Goal: Information Seeking & Learning: Learn about a topic

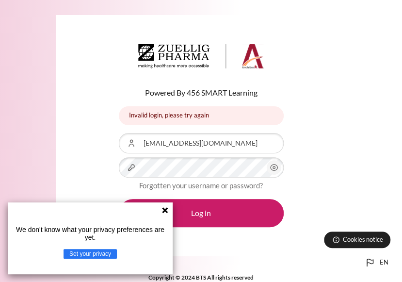
click at [168, 208] on icon at bounding box center [165, 210] width 8 height 8
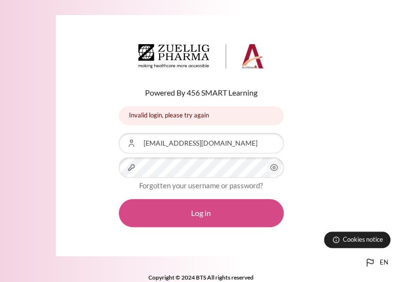
click at [193, 215] on button "Log in" at bounding box center [201, 213] width 165 height 28
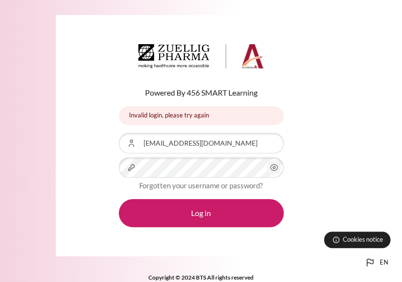
click at [273, 168] on circle "Content" at bounding box center [274, 167] width 2 height 2
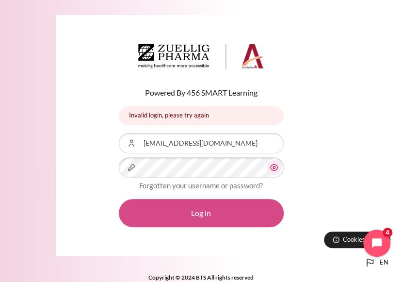
click at [214, 210] on button "Log in" at bounding box center [201, 213] width 165 height 28
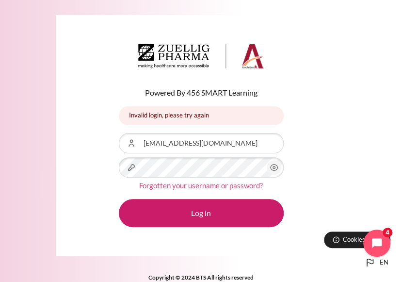
click at [204, 185] on link "Forgotten your username or password?" at bounding box center [201, 185] width 124 height 9
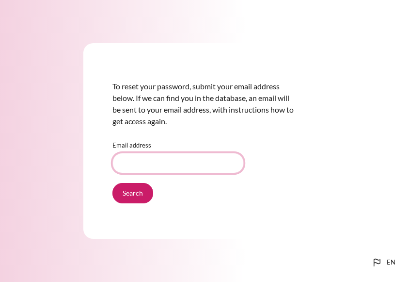
click at [146, 168] on input "Email address" at bounding box center [177, 163] width 131 height 20
type input "[EMAIL_ADDRESS][DOMAIN_NAME]"
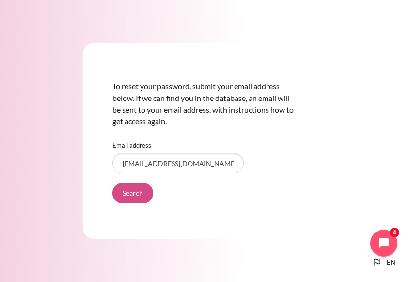
click at [140, 195] on input "Search" at bounding box center [132, 193] width 41 height 20
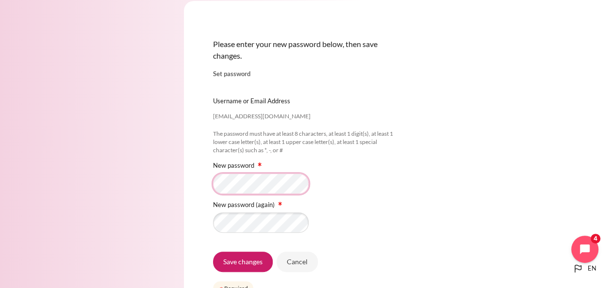
scroll to position [30, 0]
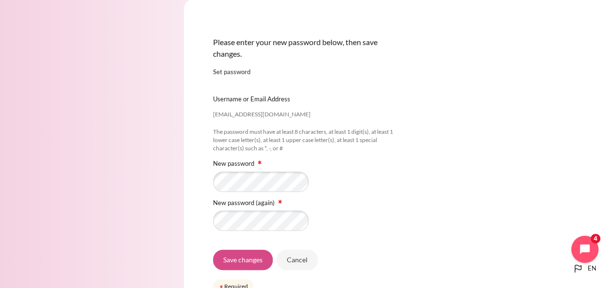
click at [254, 260] on input "Save changes" at bounding box center [243, 260] width 60 height 20
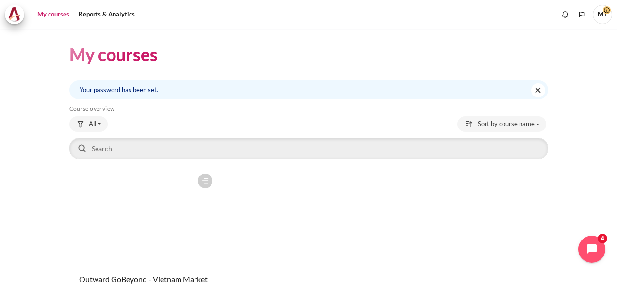
click at [155, 212] on figure "Content" at bounding box center [143, 217] width 148 height 97
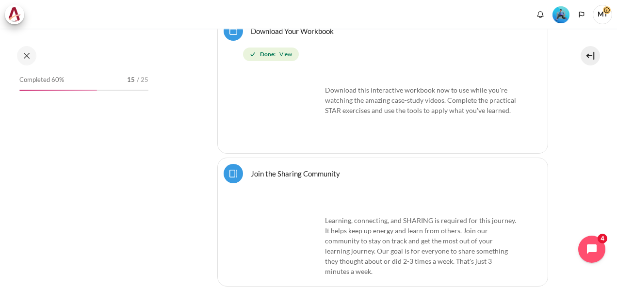
scroll to position [582, 0]
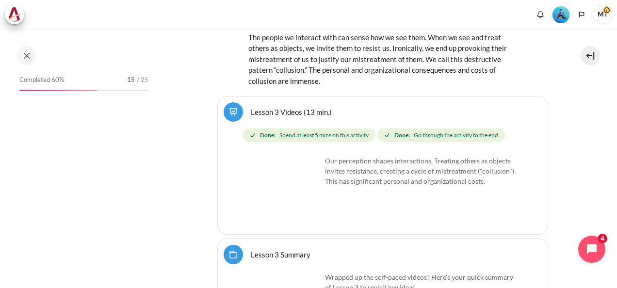
scroll to position [3491, 0]
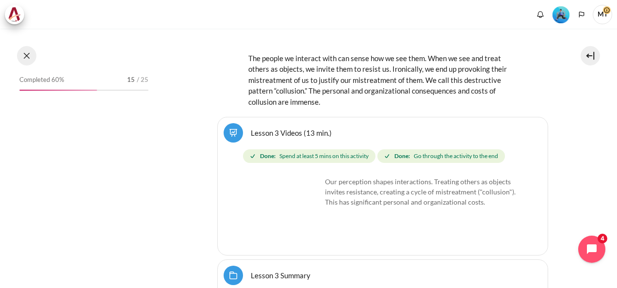
click at [25, 50] on button at bounding box center [26, 55] width 19 height 19
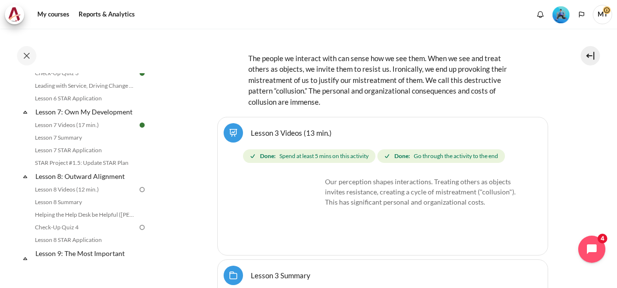
scroll to position [635, 0]
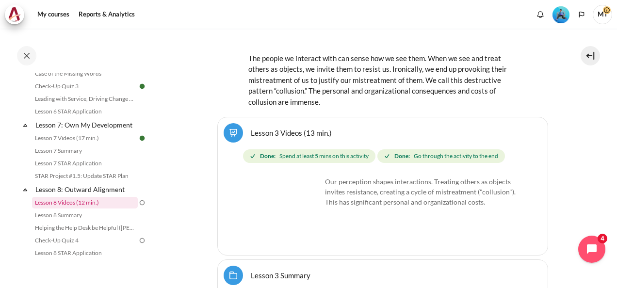
click at [93, 209] on link "Lesson 8 Videos (12 min.)" at bounding box center [85, 203] width 106 height 12
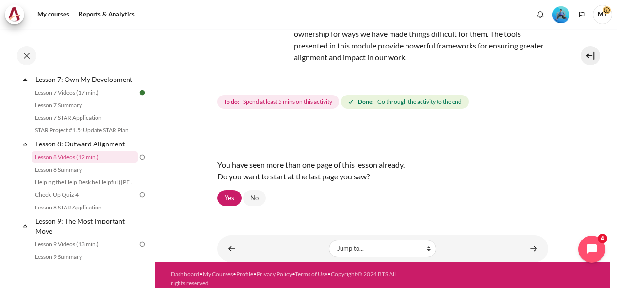
scroll to position [102, 0]
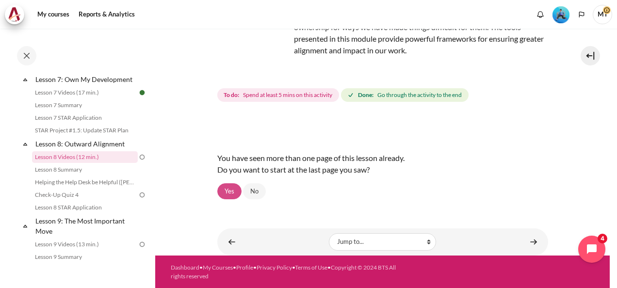
click at [231, 190] on link "Yes" at bounding box center [229, 191] width 24 height 16
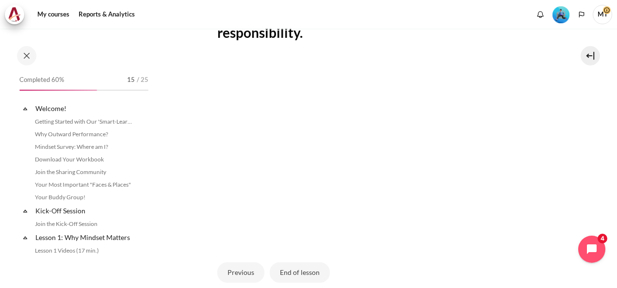
scroll to position [680, 0]
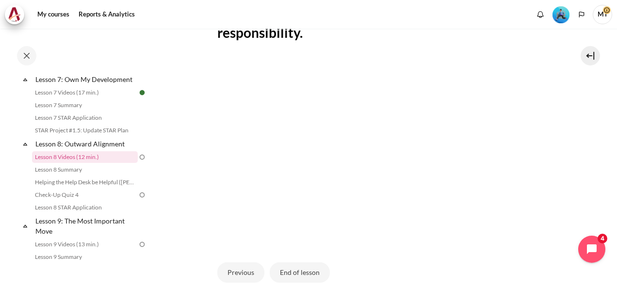
click at [418, 264] on div "Previous End of lesson" at bounding box center [382, 273] width 331 height 40
click at [318, 273] on button "End of lesson" at bounding box center [300, 272] width 60 height 20
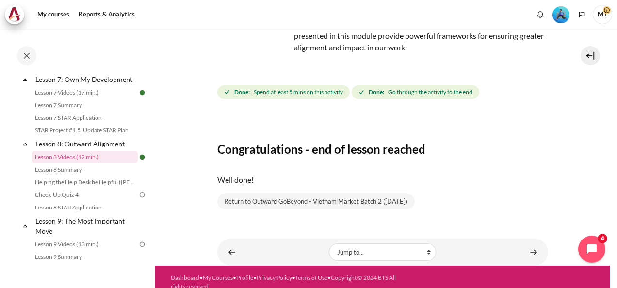
scroll to position [115, 0]
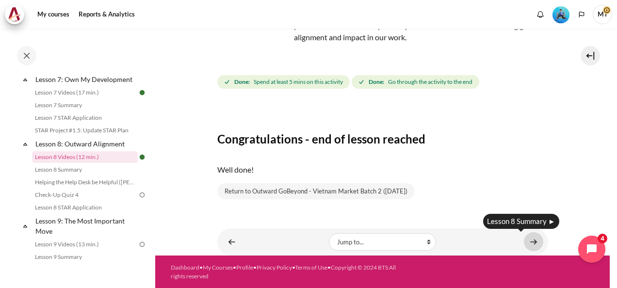
click at [524, 241] on link "Content" at bounding box center [533, 241] width 19 height 19
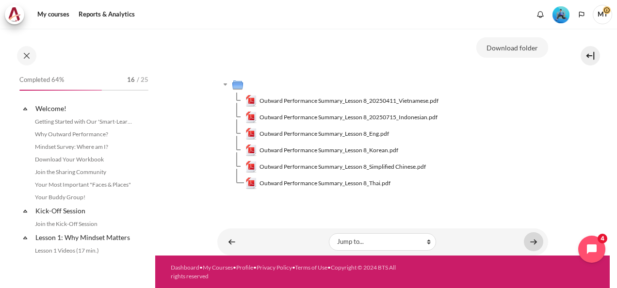
scroll to position [693, 0]
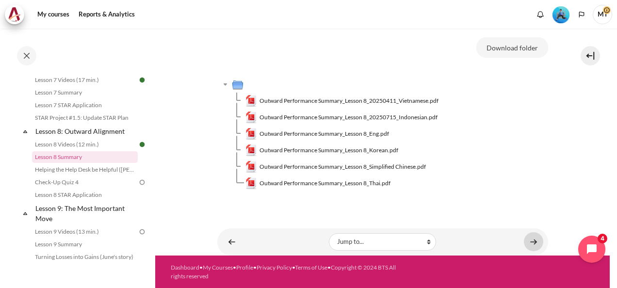
click at [530, 239] on link "Content" at bounding box center [533, 241] width 19 height 19
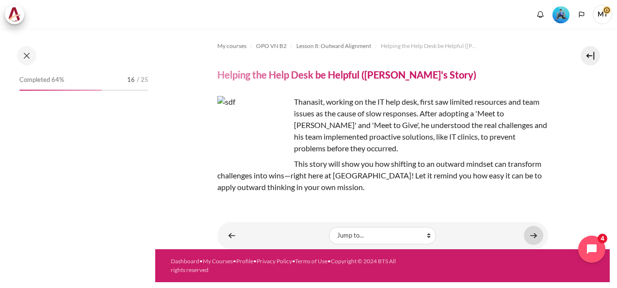
click at [536, 236] on link "Content" at bounding box center [533, 235] width 19 height 19
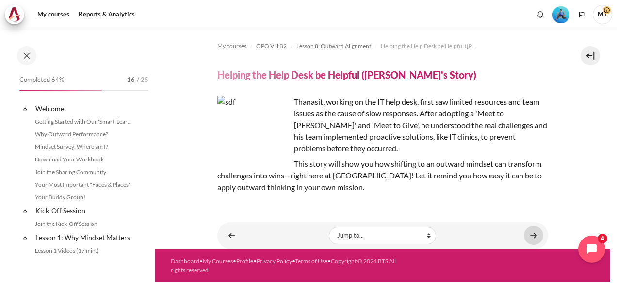
scroll to position [706, 0]
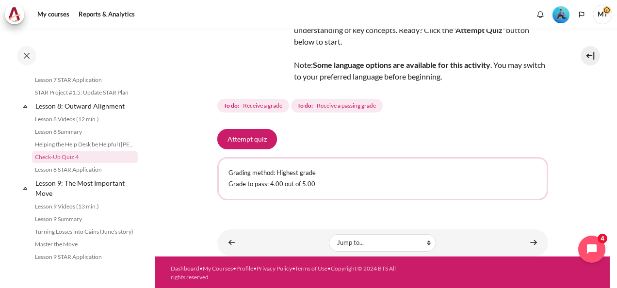
scroll to position [84, 0]
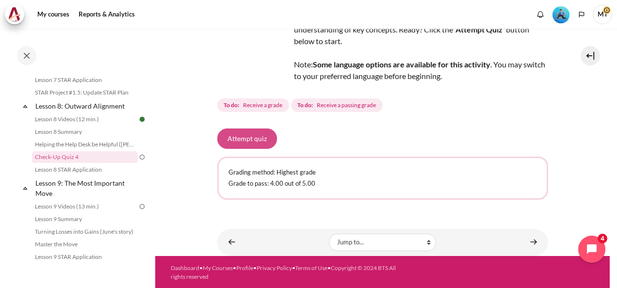
click at [252, 137] on button "Attempt quiz" at bounding box center [247, 138] width 60 height 20
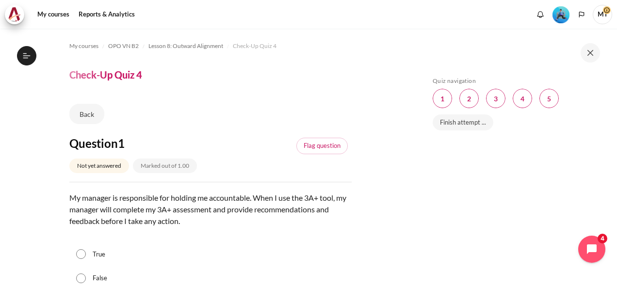
click at [151, 221] on p "My manager is responsible for holding me accountable. When I use the 3A+ tool, …" at bounding box center [210, 215] width 282 height 47
click at [99, 276] on label "False" at bounding box center [100, 278] width 15 height 10
click at [86, 276] on input "False" at bounding box center [81, 278] width 10 height 10
radio input "true"
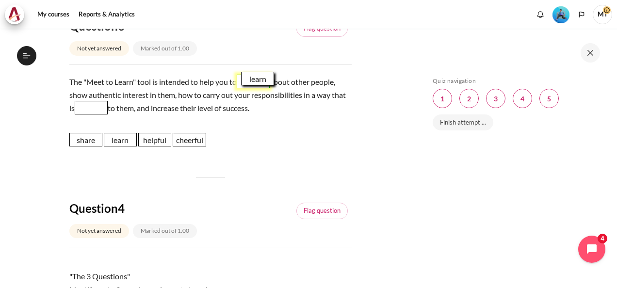
drag, startPoint x: 125, startPoint y: 139, endPoint x: 263, endPoint y: 78, distance: 150.7
click at [263, 78] on span "learn" at bounding box center [257, 79] width 33 height 14
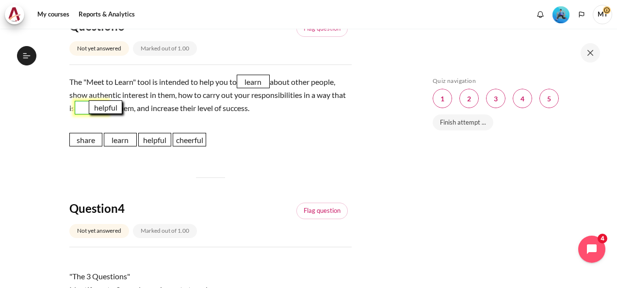
drag, startPoint x: 159, startPoint y: 139, endPoint x: 109, endPoint y: 107, distance: 59.2
click at [109, 107] on span "helpful" at bounding box center [105, 107] width 33 height 14
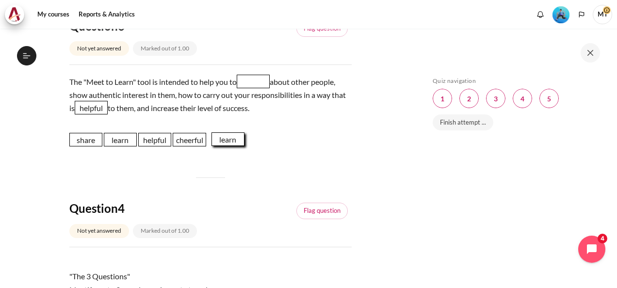
drag, startPoint x: 260, startPoint y: 80, endPoint x: 231, endPoint y: 139, distance: 64.8
click at [231, 139] on span "learn" at bounding box center [227, 139] width 33 height 14
drag, startPoint x: 112, startPoint y: 129, endPoint x: 254, endPoint y: 81, distance: 149.4
click at [254, 81] on span "share" at bounding box center [257, 81] width 33 height 14
click at [543, 184] on div "Skip Quiz navigation Quiz navigation Question 1 This page Question 2 This page …" at bounding box center [514, 165] width 173 height 177
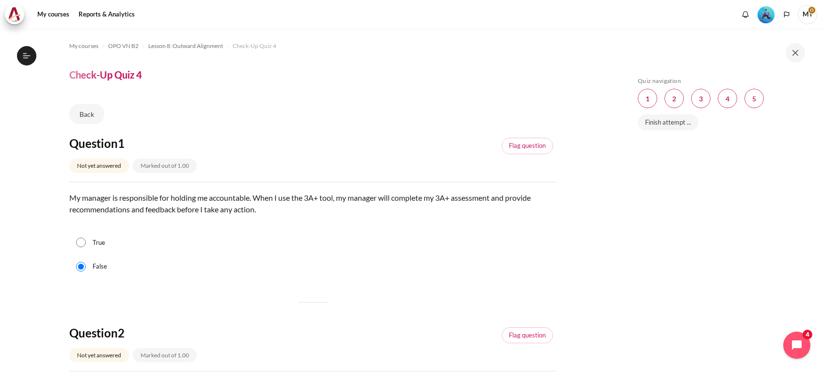
scroll to position [718, 0]
drag, startPoint x: 819, startPoint y: 89, endPoint x: 808, endPoint y: 161, distance: 73.0
click at [616, 135] on div "Skip Quiz navigation Quiz navigation Question 1 This page Question 2 This page …" at bounding box center [721, 206] width 204 height 355
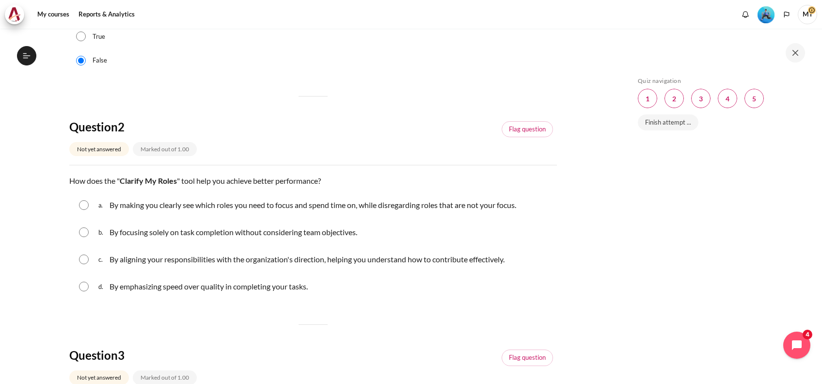
scroll to position [207, 0]
click at [80, 204] on input "Content" at bounding box center [84, 205] width 10 height 10
radio input "true"
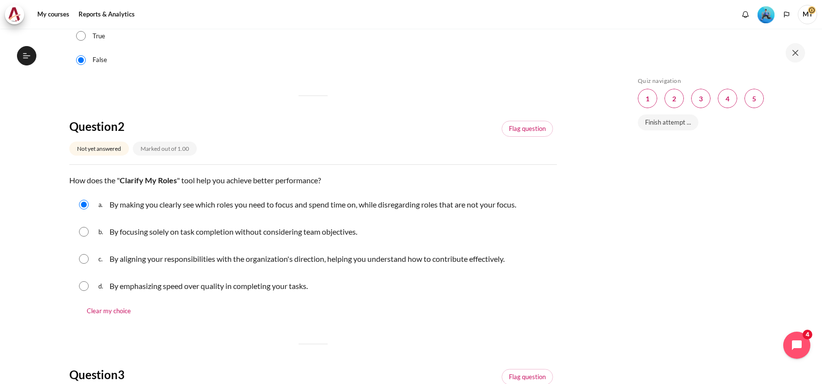
click at [79, 227] on input "Content" at bounding box center [84, 232] width 10 height 10
radio input "true"
click at [79, 254] on input "Content" at bounding box center [84, 259] width 10 height 10
radio input "true"
click at [79, 227] on input "Content" at bounding box center [84, 232] width 10 height 10
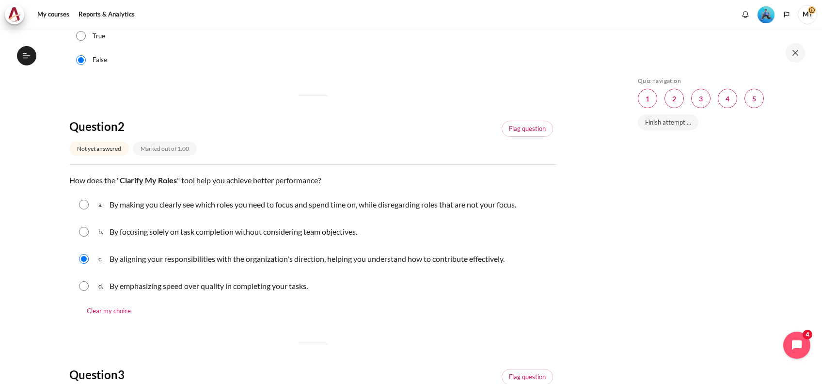
radio input "true"
click at [79, 200] on input "Content" at bounding box center [84, 205] width 10 height 10
radio input "true"
click at [79, 281] on input "Content" at bounding box center [84, 286] width 10 height 10
radio input "true"
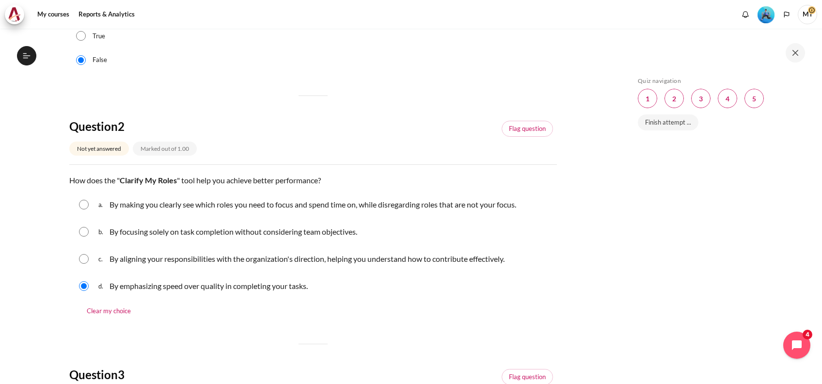
click at [79, 200] on input "Content" at bounding box center [84, 205] width 10 height 10
radio input "true"
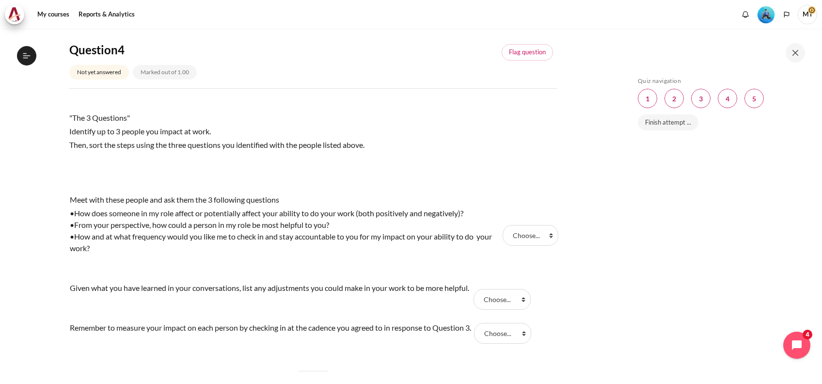
scroll to position [724, 0]
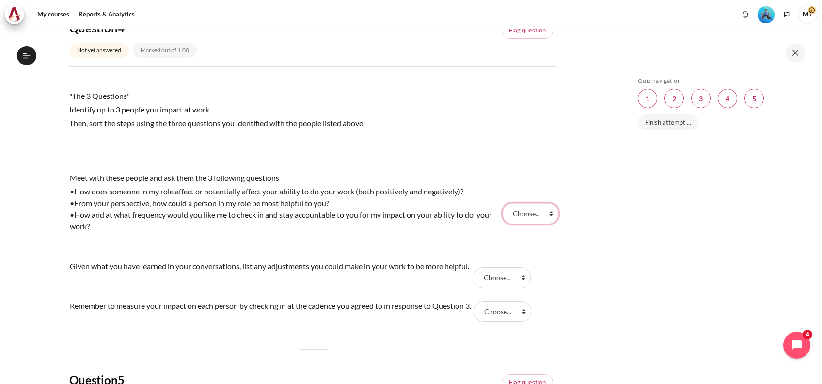
click at [512, 217] on select "Choose... Step 3 Step 2 Step 1" at bounding box center [530, 213] width 55 height 20
click at [506, 288] on select "Choose... Step 3 Step 2 Step 1" at bounding box center [502, 311] width 57 height 20
select select "1"
click at [480, 288] on select "Choose... Step 3 Step 2 Step 1" at bounding box center [502, 311] width 57 height 20
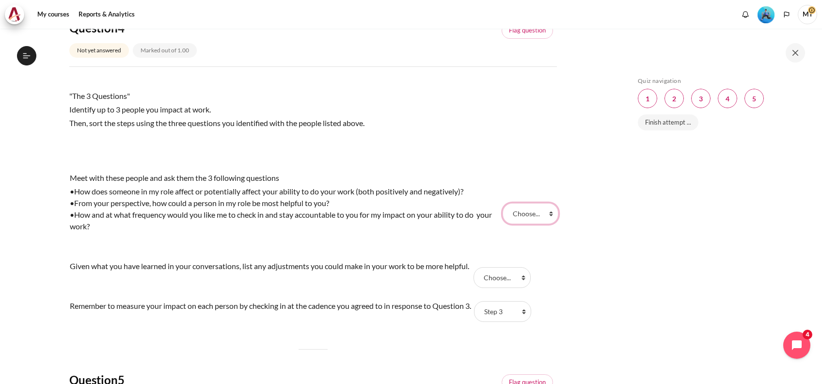
drag, startPoint x: 527, startPoint y: 209, endPoint x: 525, endPoint y: 215, distance: 6.8
click at [527, 209] on select "Choose... Step 3 Step 2 Step 1" at bounding box center [530, 213] width 55 height 20
select select "3"
click at [503, 203] on select "Choose... Step 3 Step 2 Step 1" at bounding box center [530, 213] width 55 height 20
click at [505, 285] on select "Choose... Step 3 Step 2 Step 1" at bounding box center [502, 277] width 57 height 20
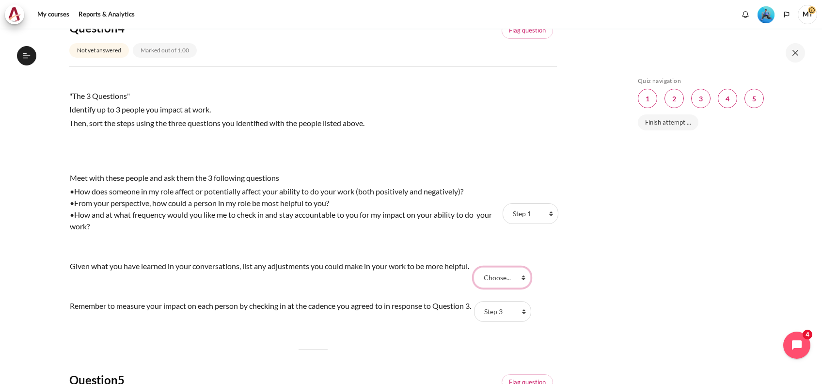
select select "2"
click at [477, 267] on select "Choose... Step 3 Step 2 Step 1" at bounding box center [502, 277] width 57 height 20
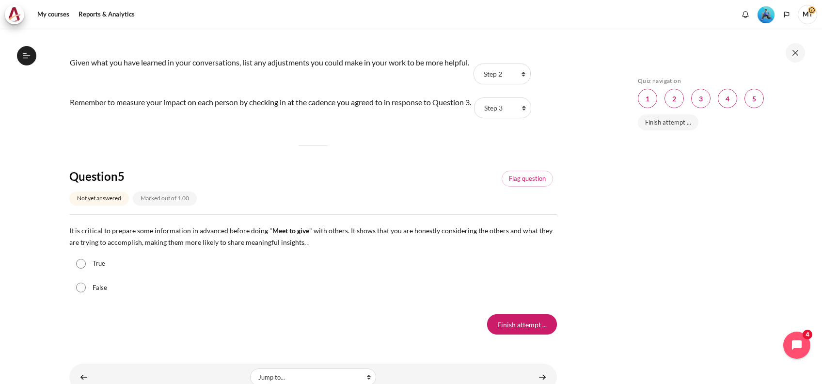
scroll to position [931, 0]
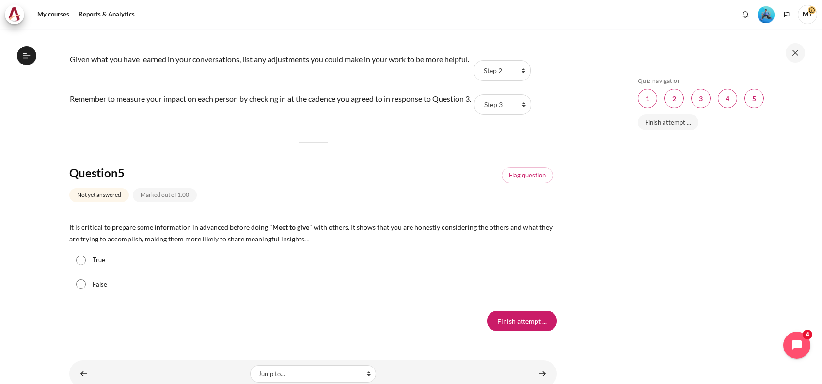
click at [77, 264] on input "True" at bounding box center [81, 261] width 10 height 10
radio input "true"
click at [523, 288] on input "Finish attempt ..." at bounding box center [522, 321] width 70 height 20
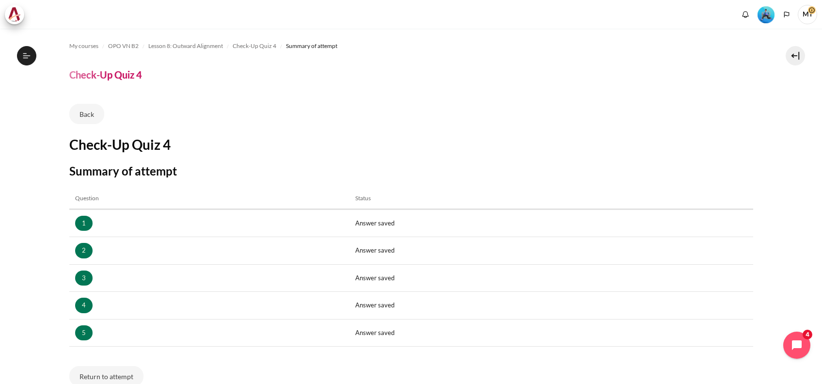
click at [687, 163] on h3 "Summary of attempt" at bounding box center [411, 170] width 684 height 15
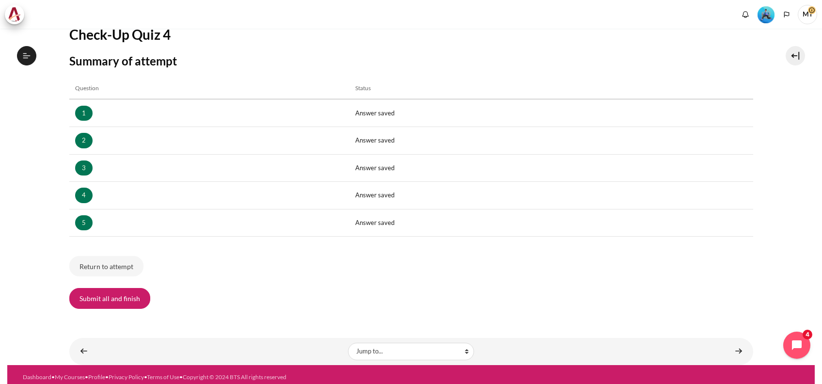
scroll to position [114, 0]
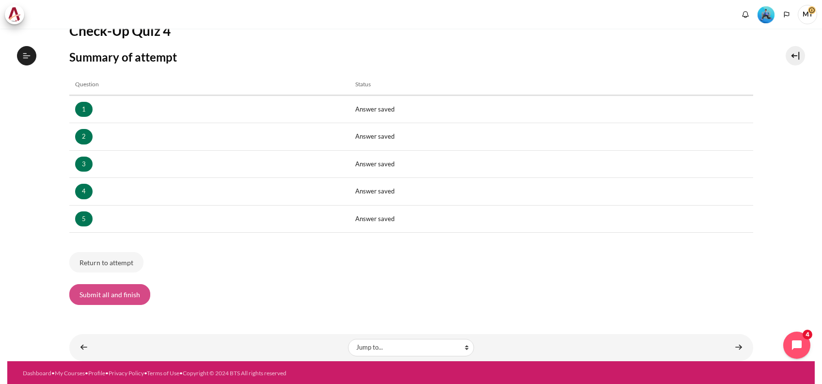
click at [94, 300] on button "Submit all and finish" at bounding box center [109, 294] width 81 height 20
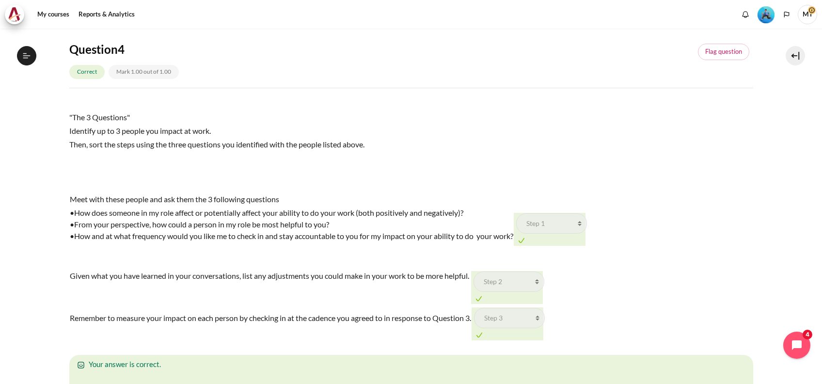
scroll to position [1753, 0]
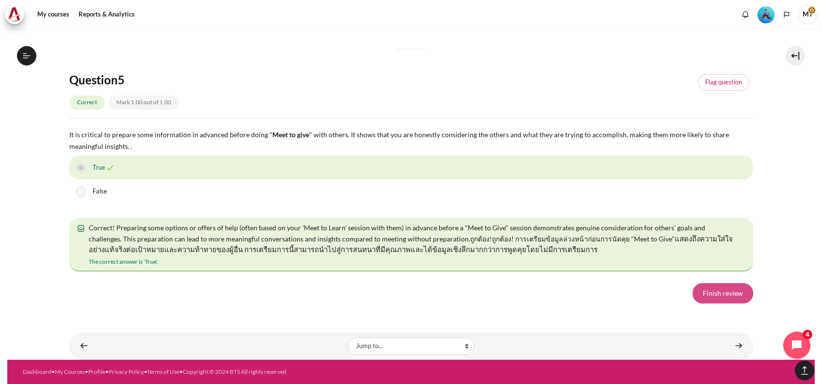
click at [704, 293] on link "Finish review" at bounding box center [723, 293] width 61 height 20
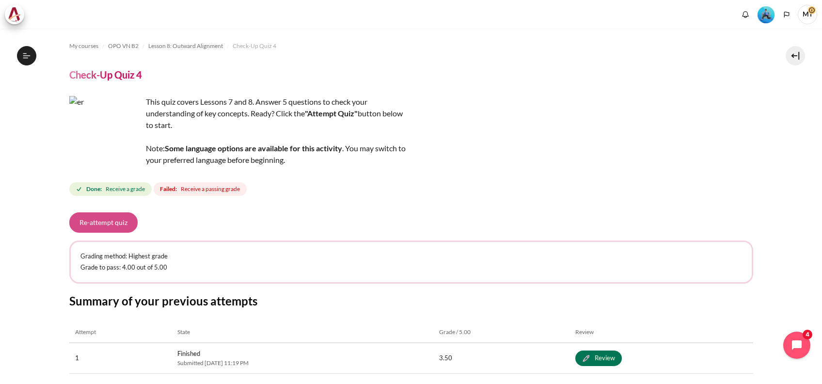
click at [109, 220] on button "Re-attempt quiz" at bounding box center [103, 222] width 68 height 20
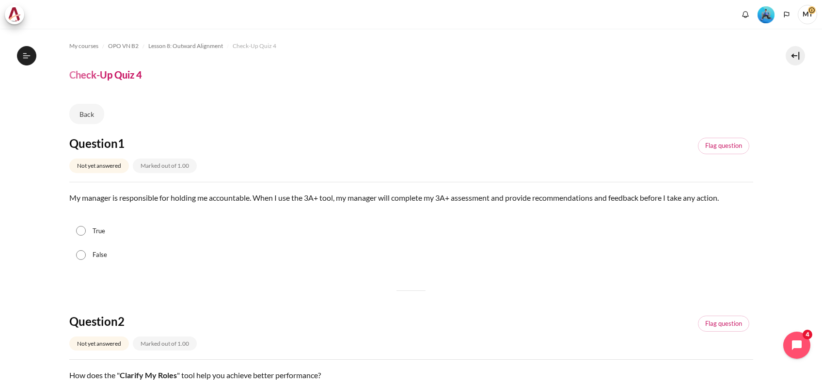
click at [92, 251] on div "False" at bounding box center [411, 255] width 684 height 24
click at [80, 257] on input "False" at bounding box center [81, 255] width 10 height 10
radio input "true"
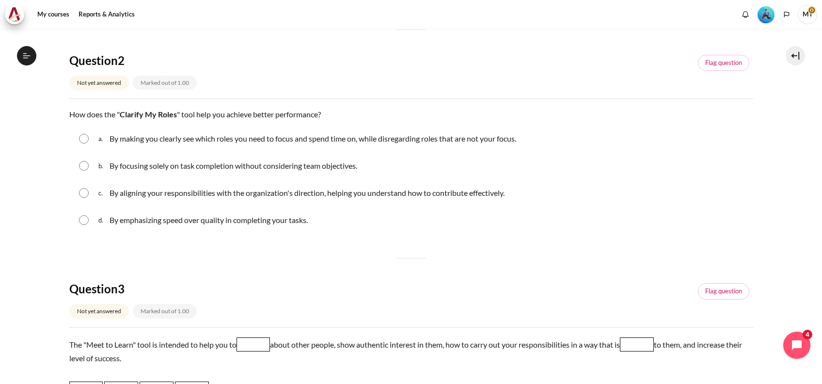
scroll to position [284, 0]
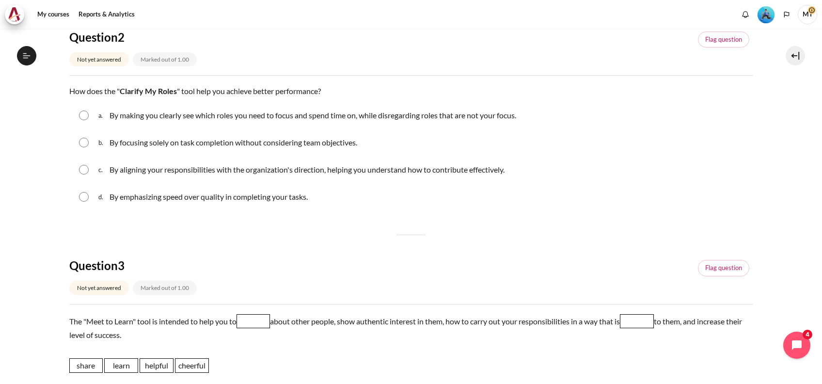
click at [81, 171] on input "Content" at bounding box center [84, 170] width 10 height 10
radio input "true"
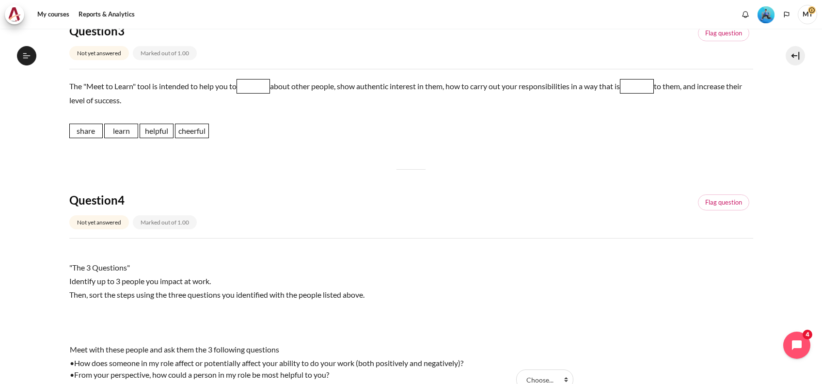
scroll to position [543, 0]
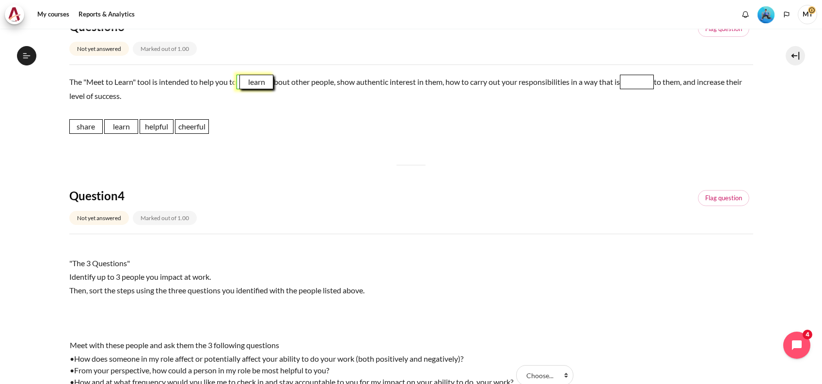
drag, startPoint x: 122, startPoint y: 131, endPoint x: 251, endPoint y: 88, distance: 136.3
click at [257, 85] on span "learn" at bounding box center [257, 82] width 34 height 15
drag, startPoint x: 159, startPoint y: 128, endPoint x: 649, endPoint y: 81, distance: 492.5
click at [649, 81] on span "helpful" at bounding box center [649, 80] width 34 height 15
click at [399, 283] on div ""The 3 Questions" Identify up to 3 people you impact at work. Then, sort the st…" at bounding box center [411, 288] width 684 height 89
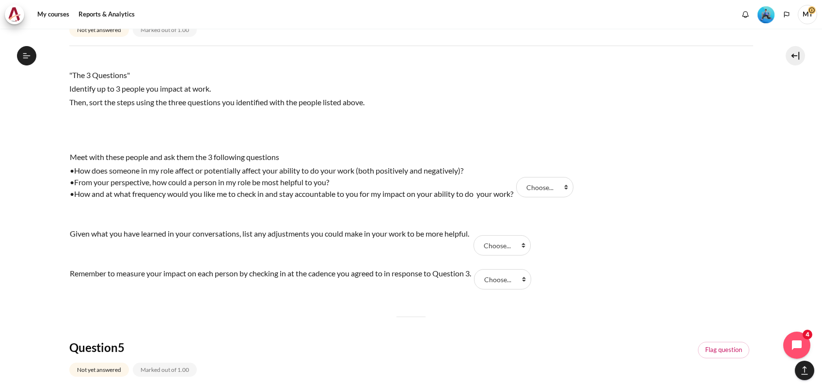
scroll to position [751, 0]
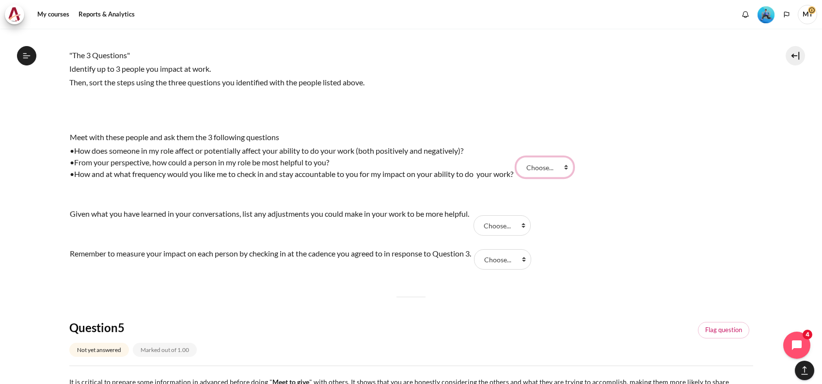
click at [553, 166] on select "Choose... Step 2 Step 1 Step 3" at bounding box center [544, 167] width 57 height 20
select select "2"
click at [522, 157] on select "Choose... Step 2 Step 1 Step 3" at bounding box center [544, 167] width 57 height 20
click at [513, 226] on select "Choose... Step 2 Step 1 Step 3" at bounding box center [502, 225] width 57 height 20
select select "1"
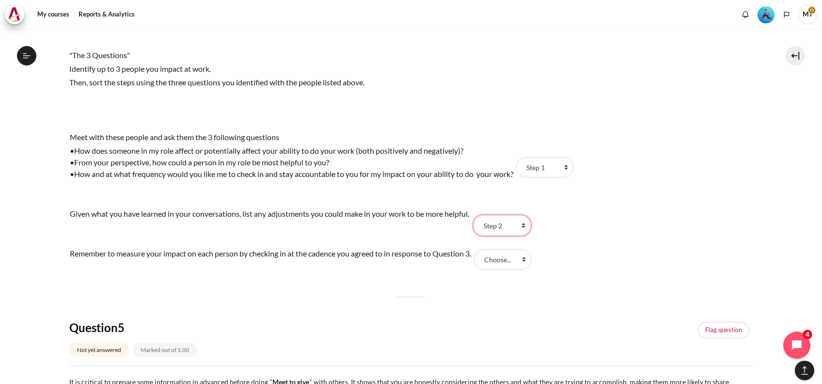
click at [477, 215] on select "Choose... Step 2 Step 1 Step 3" at bounding box center [502, 225] width 57 height 20
click at [501, 260] on select "Choose... Step 2 Step 1 Step 3" at bounding box center [502, 259] width 57 height 20
select select "3"
click at [480, 249] on select "Choose... Step 2 Step 1 Step 3" at bounding box center [502, 259] width 57 height 20
click at [417, 326] on div "Question 5 Not yet answered Marked out of 1.00 Flag question" at bounding box center [411, 343] width 684 height 46
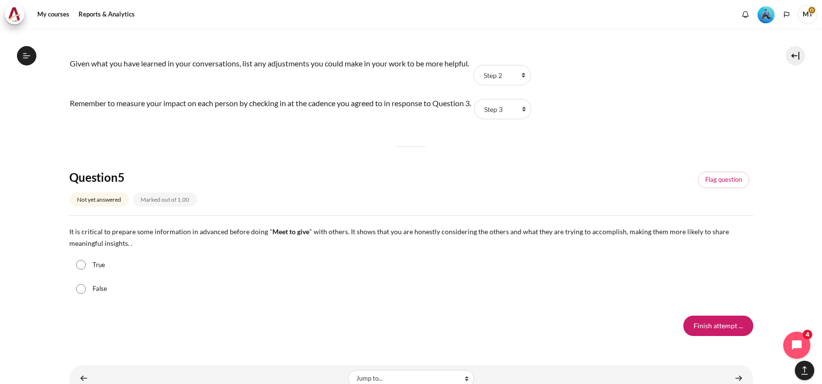
scroll to position [933, 0]
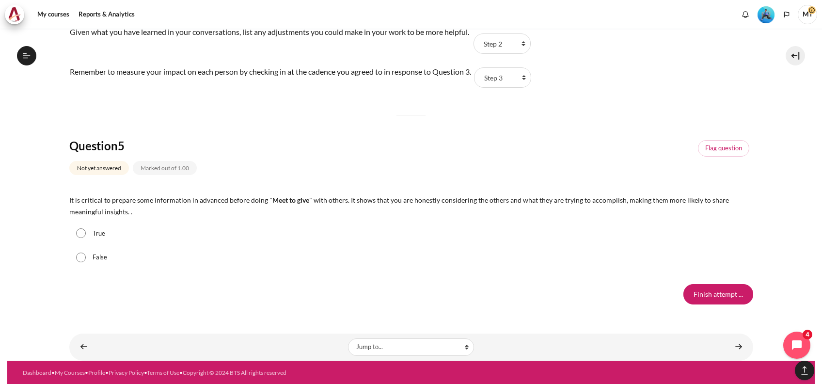
click at [93, 230] on label "True" at bounding box center [99, 234] width 13 height 10
click at [86, 230] on input "True" at bounding box center [81, 233] width 10 height 10
radio input "true"
click at [720, 290] on input "Finish attempt ..." at bounding box center [719, 294] width 70 height 20
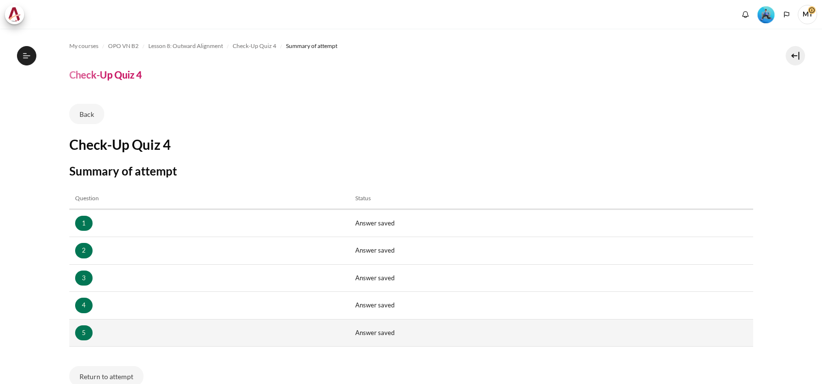
scroll to position [114, 0]
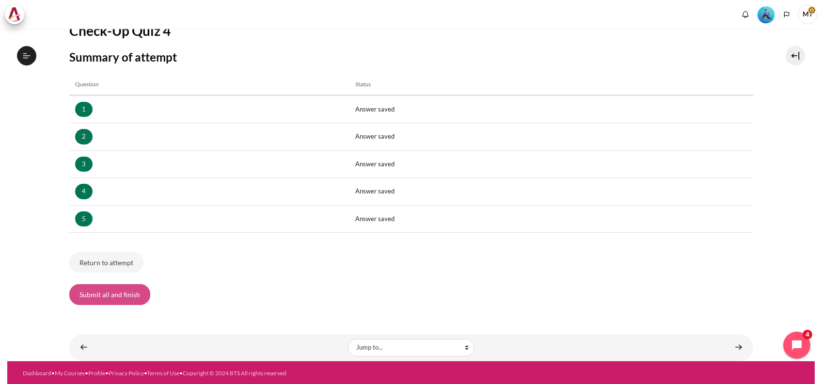
click at [105, 298] on button "Submit all and finish" at bounding box center [109, 294] width 81 height 20
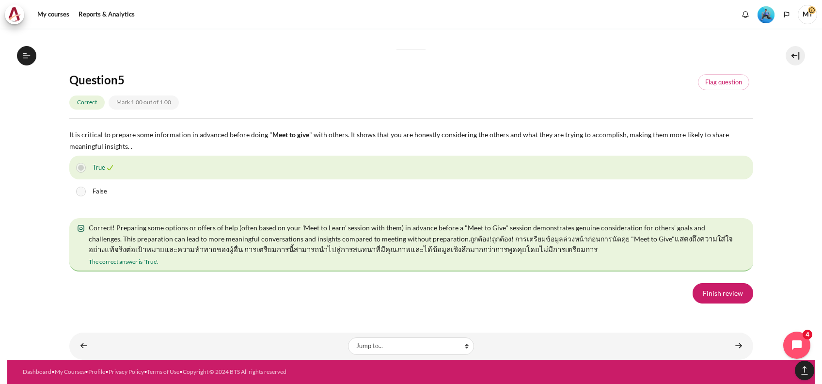
scroll to position [1757, 0]
click at [719, 296] on link "Finish review" at bounding box center [723, 293] width 61 height 20
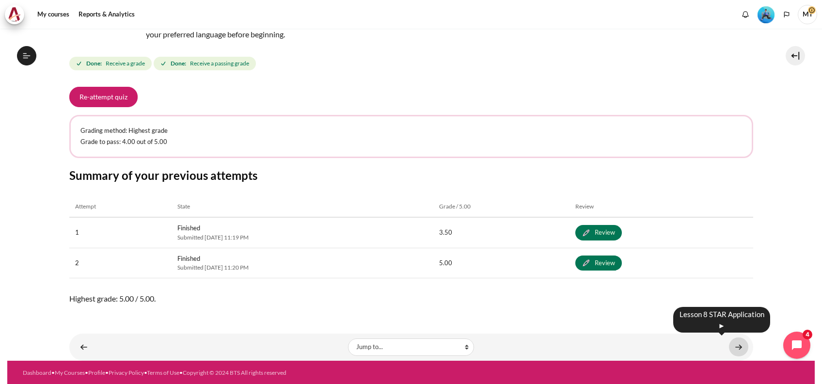
scroll to position [690, 0]
click at [733, 347] on link "Content" at bounding box center [738, 346] width 19 height 19
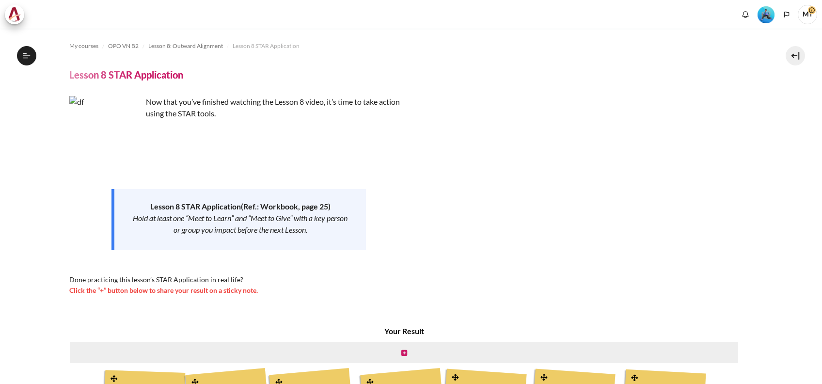
scroll to position [282, 0]
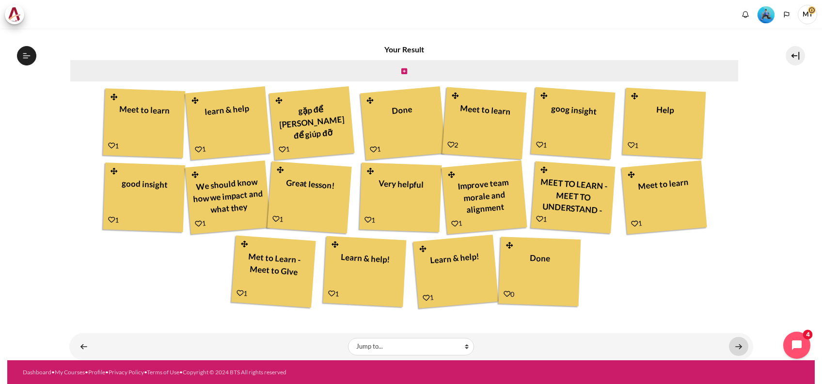
click at [729, 346] on link "Content" at bounding box center [738, 346] width 19 height 19
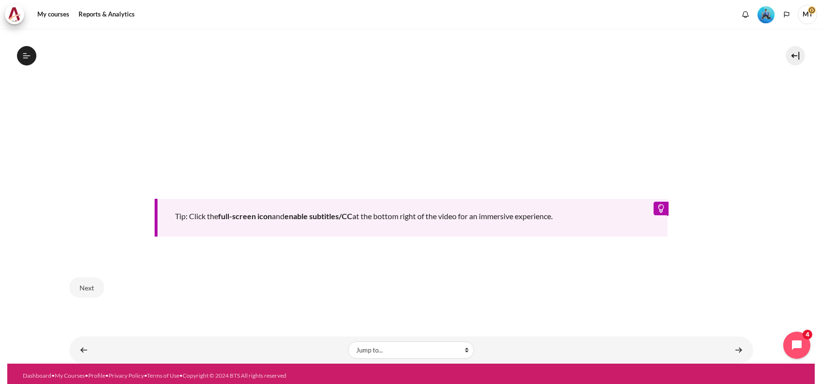
scroll to position [740, 0]
click at [18, 56] on button "Open course index" at bounding box center [26, 55] width 19 height 19
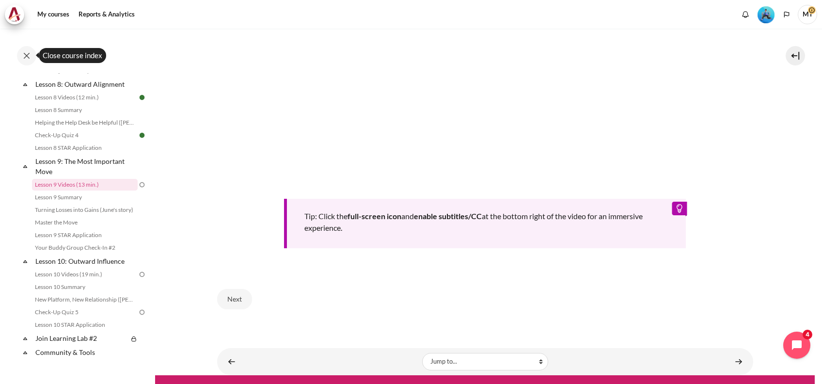
scroll to position [454, 0]
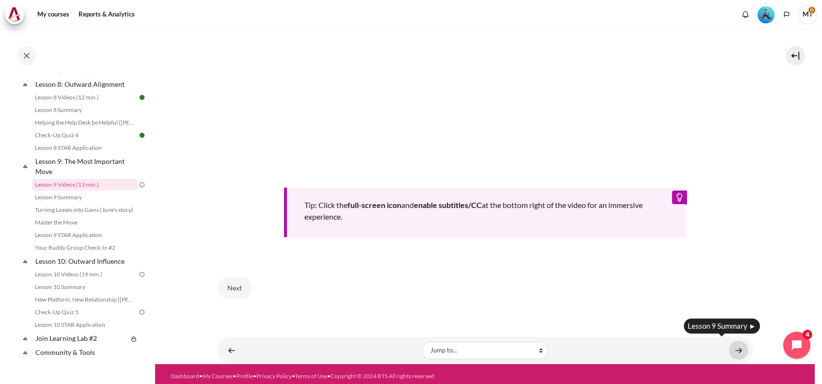
click at [735, 344] on link "Content" at bounding box center [738, 350] width 19 height 19
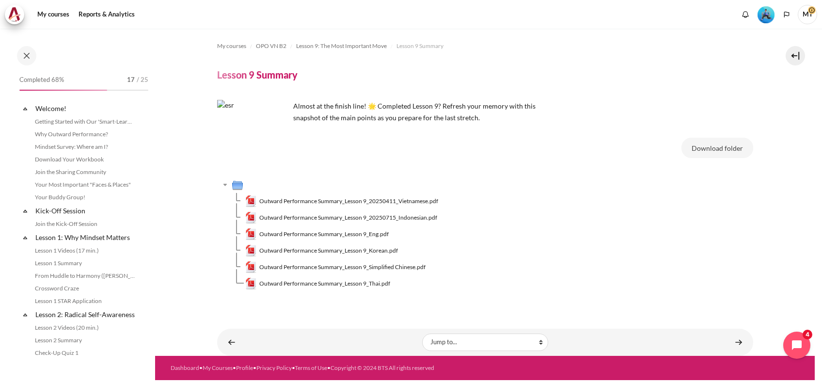
scroll to position [753, 0]
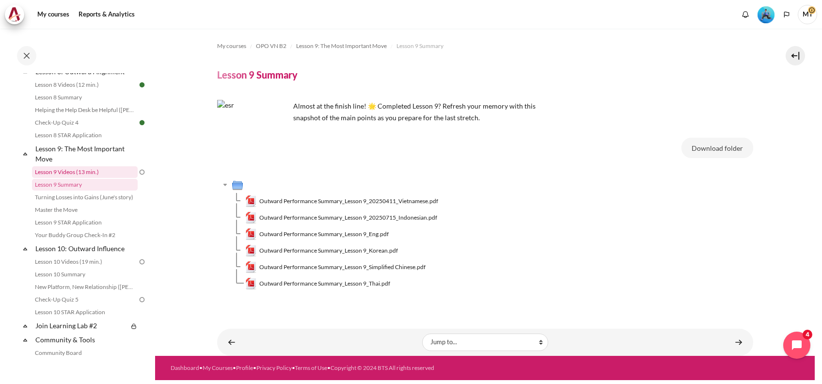
click at [119, 178] on link "Lesson 9 Videos (13 min.)" at bounding box center [85, 172] width 106 height 12
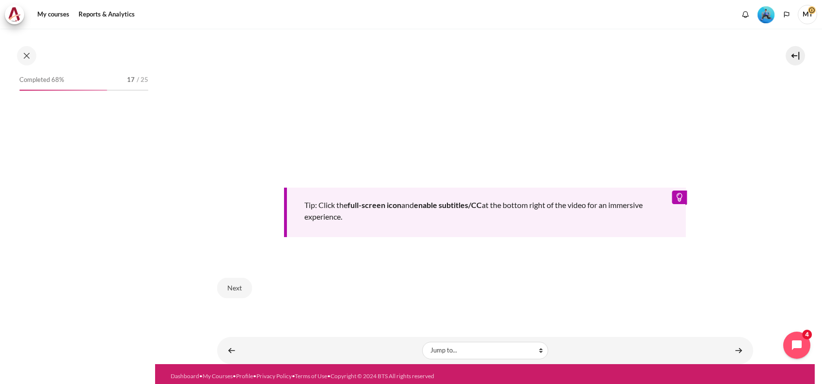
scroll to position [740, 0]
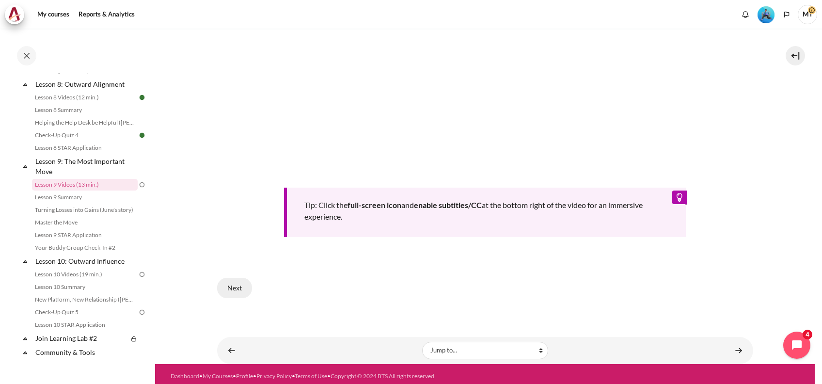
click at [239, 280] on button "Next" at bounding box center [234, 288] width 35 height 20
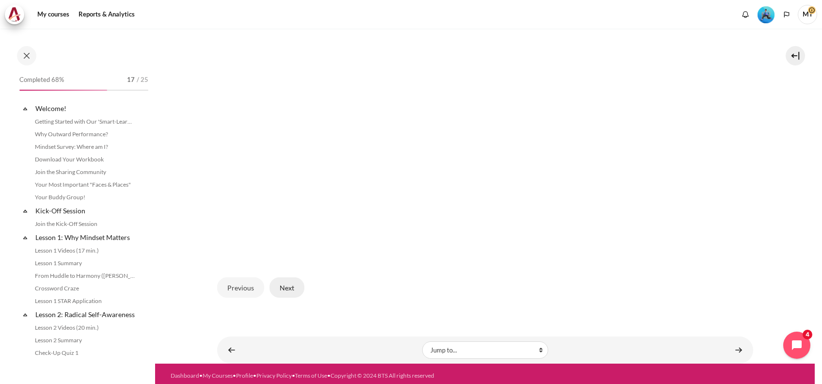
scroll to position [740, 0]
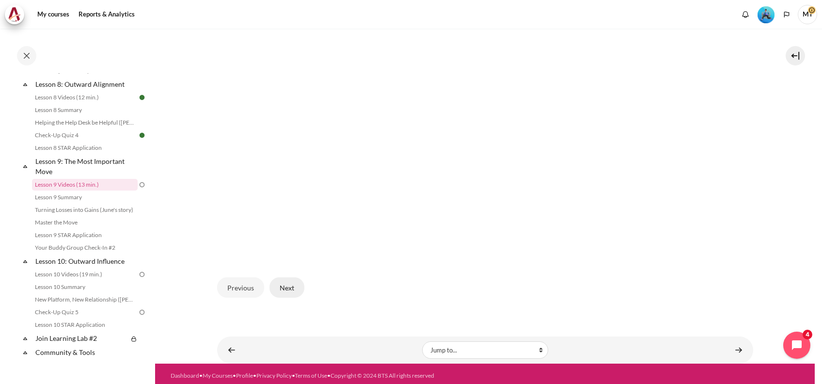
click at [279, 283] on button "Next" at bounding box center [287, 287] width 35 height 20
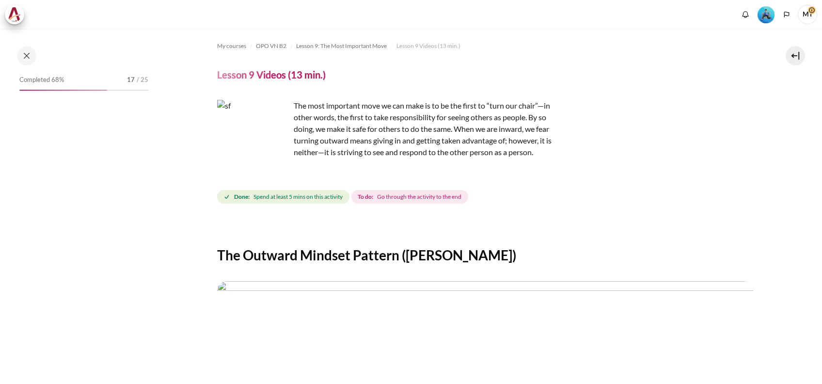
scroll to position [324, 0]
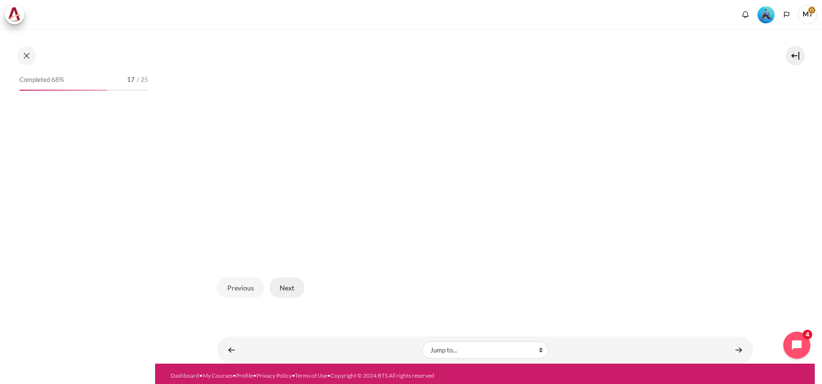
click at [285, 283] on button "Next" at bounding box center [287, 287] width 35 height 20
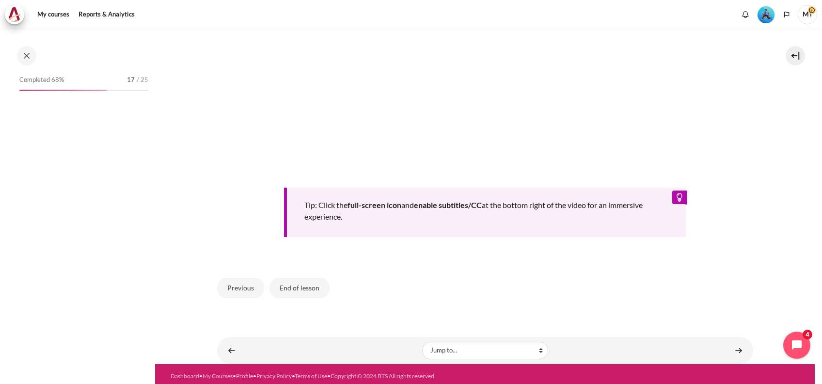
scroll to position [740, 0]
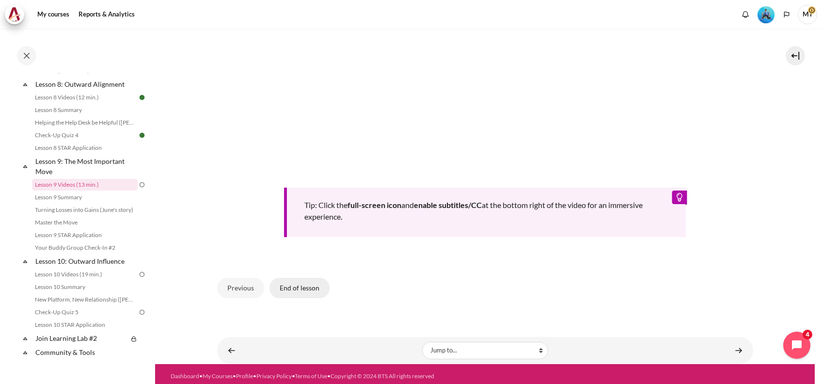
click at [304, 282] on button "End of lesson" at bounding box center [300, 288] width 60 height 20
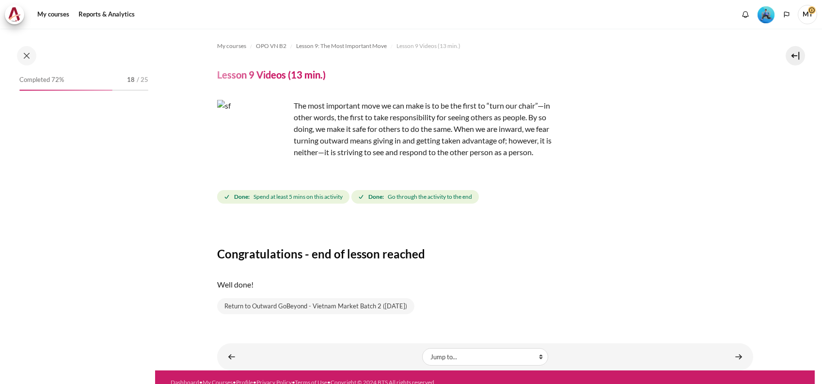
scroll to position [740, 0]
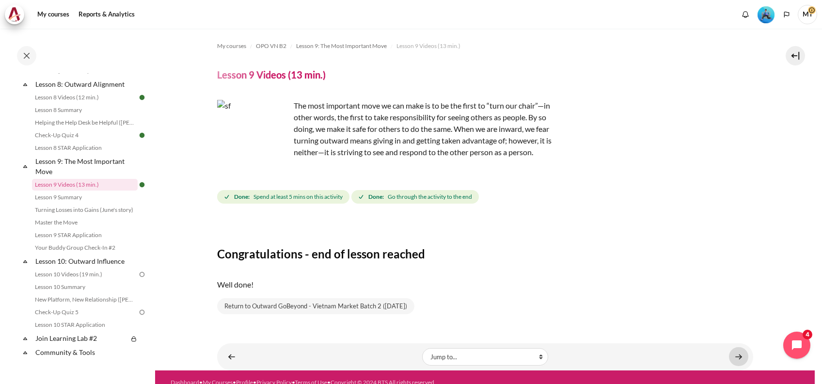
click at [737, 361] on link "Content" at bounding box center [738, 356] width 19 height 19
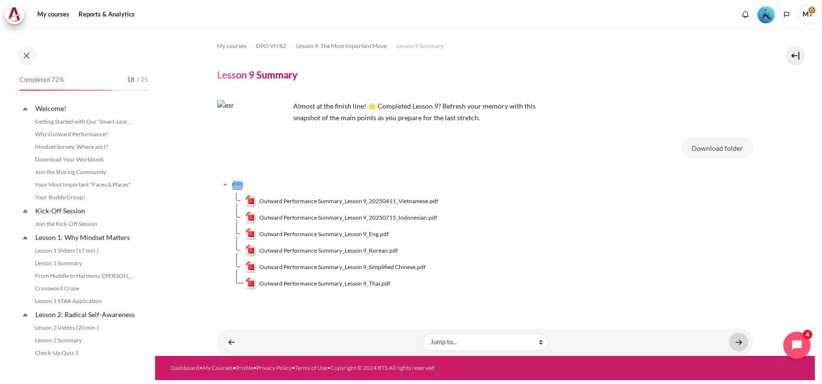
scroll to position [753, 0]
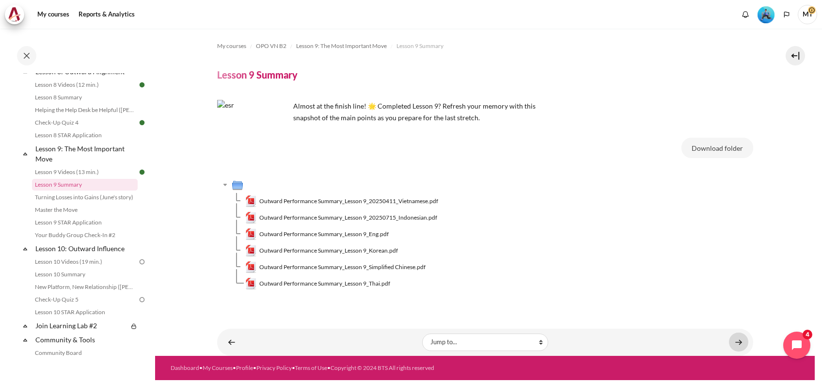
click at [737, 343] on link "Content" at bounding box center [738, 342] width 19 height 19
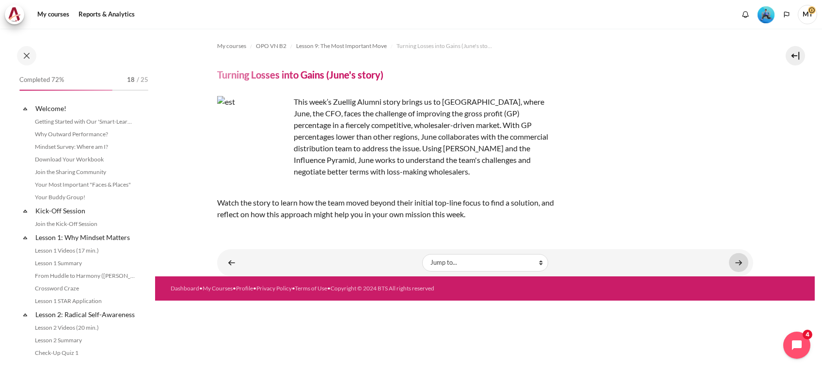
click at [732, 267] on link "Content" at bounding box center [738, 262] width 19 height 19
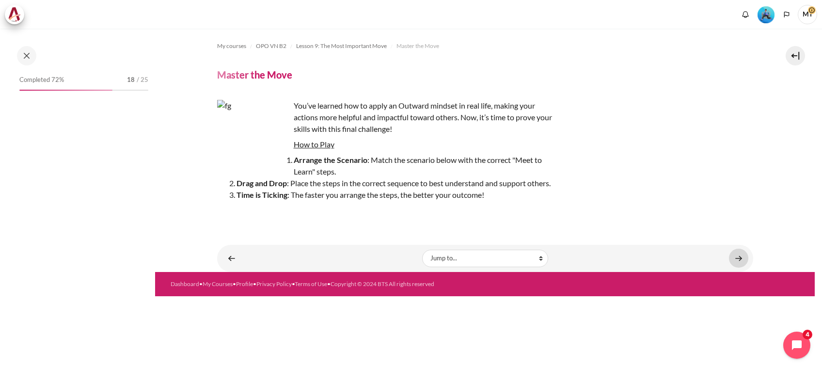
click at [737, 260] on link "Content" at bounding box center [738, 258] width 19 height 19
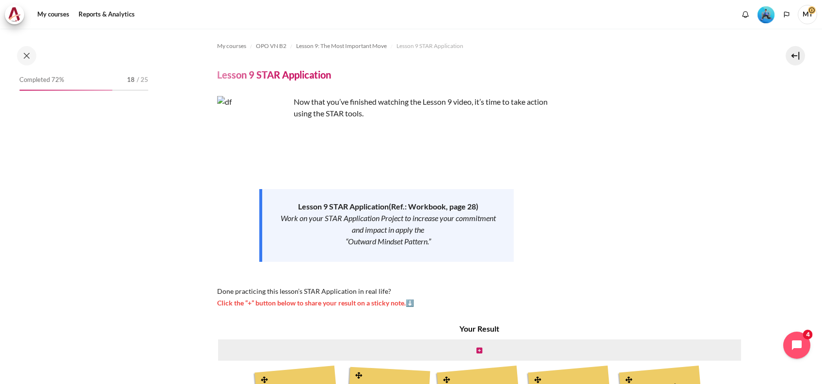
scroll to position [790, 0]
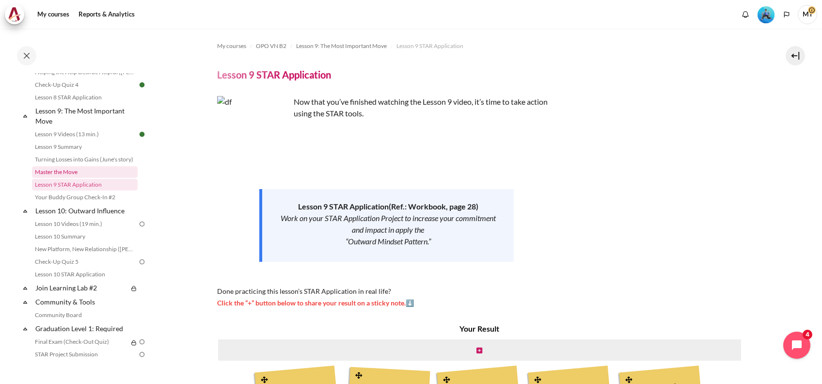
click at [70, 178] on link "Master the Move" at bounding box center [85, 172] width 106 height 12
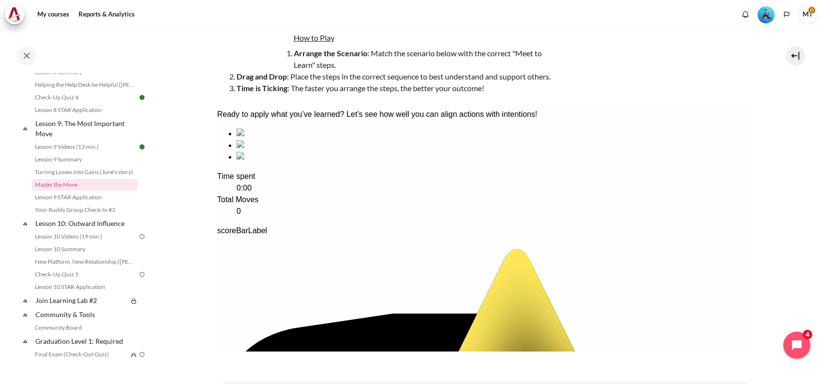
scroll to position [155, 0]
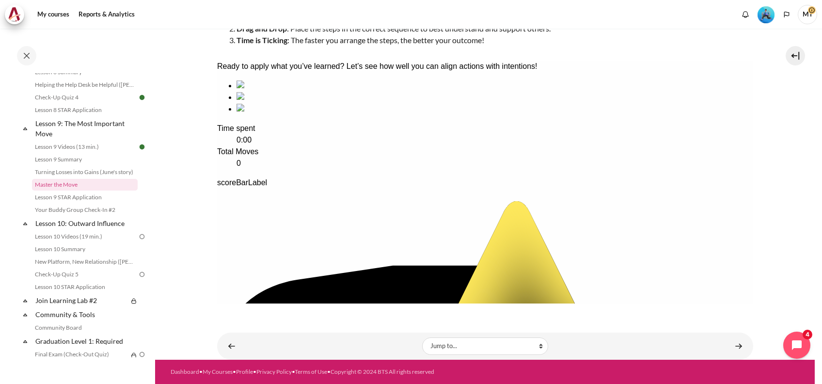
drag, startPoint x: 816, startPoint y: 176, endPoint x: 471, endPoint y: 232, distance: 349.4
drag, startPoint x: 815, startPoint y: 221, endPoint x: 817, endPoint y: 184, distance: 36.9
click at [817, 184] on div "My courses OPO VN B2 Lesson 9: The Most Important Move Master the Move Master t…" at bounding box center [411, 206] width 822 height 355
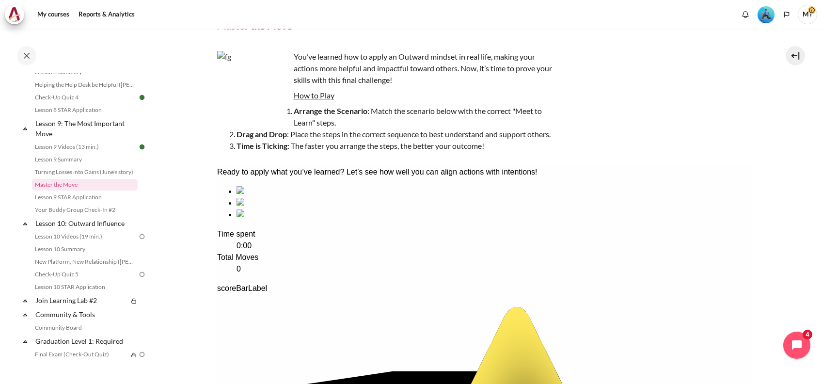
scroll to position [44, 0]
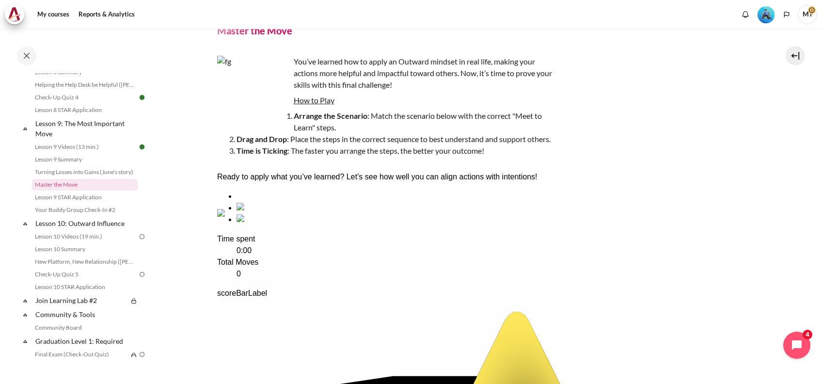
drag, startPoint x: 385, startPoint y: 262, endPoint x: 247, endPoint y: 264, distance: 137.7
drag, startPoint x: 476, startPoint y: 257, endPoint x: 347, endPoint y: 258, distance: 129.0
drag, startPoint x: 807, startPoint y: 212, endPoint x: 810, endPoint y: 228, distance: 15.8
click at [810, 228] on div "My courses OPO VN B2 Lesson 9: The Most Important Move Master the Move Master t…" at bounding box center [411, 206] width 822 height 355
drag, startPoint x: 814, startPoint y: 224, endPoint x: 816, endPoint y: 240, distance: 15.6
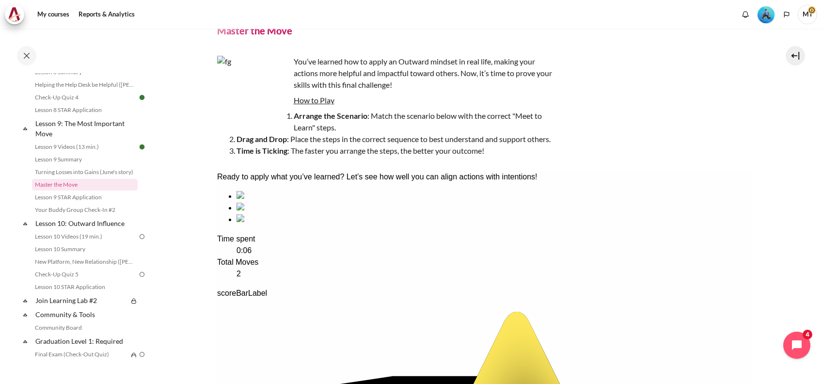
click at [816, 240] on div "My courses OPO VN B2 Lesson 9: The Most Important Move Master the Move Master t…" at bounding box center [411, 206] width 822 height 355
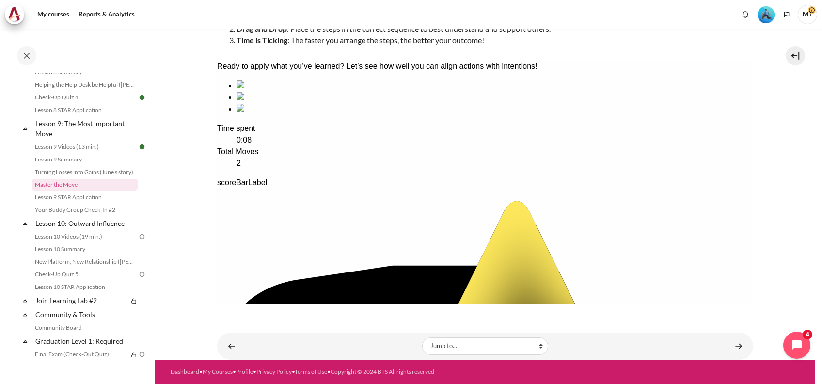
drag, startPoint x: 317, startPoint y: 282, endPoint x: 249, endPoint y: 288, distance: 68.1
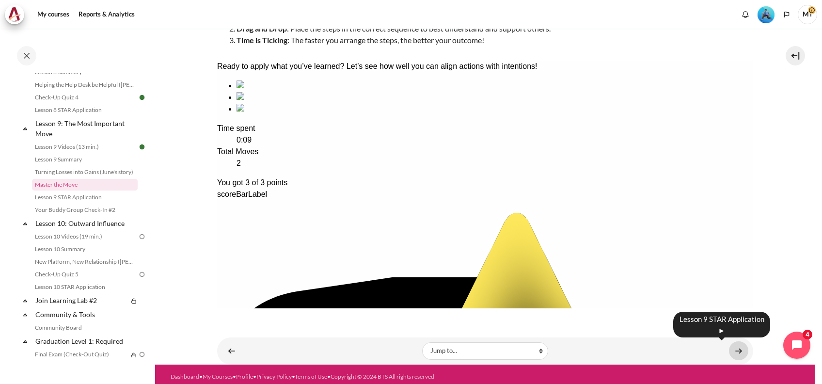
click at [731, 353] on link "Content" at bounding box center [738, 350] width 19 height 19
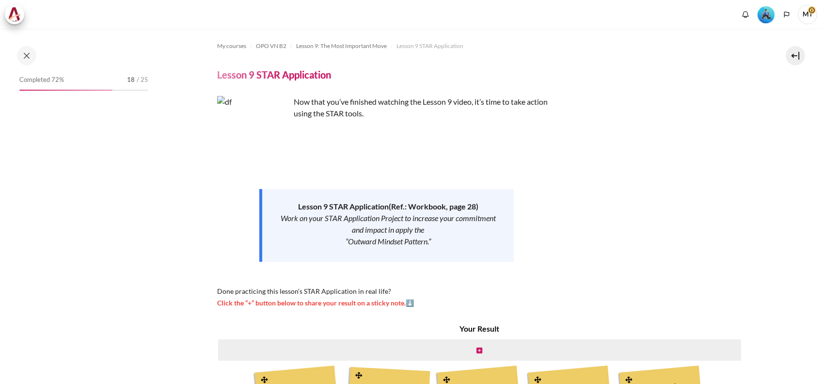
scroll to position [279, 0]
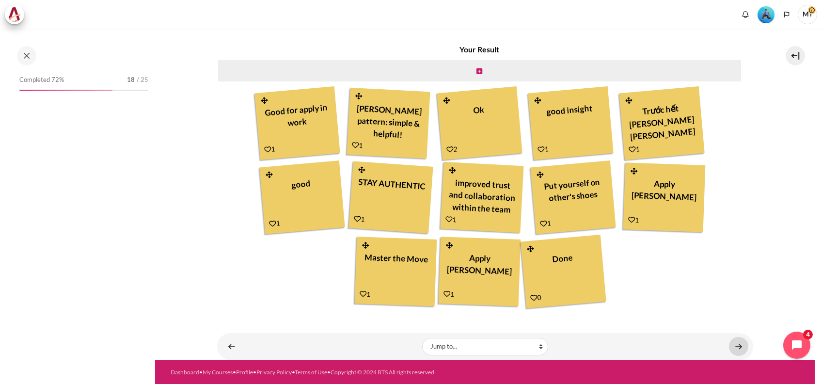
click at [734, 349] on link "Content" at bounding box center [738, 346] width 19 height 19
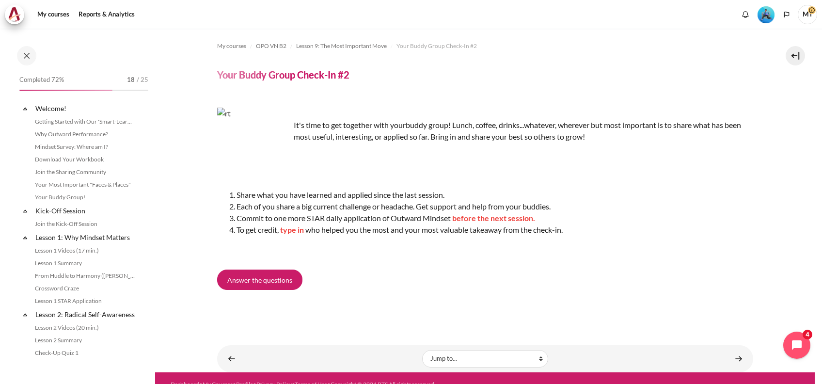
scroll to position [803, 0]
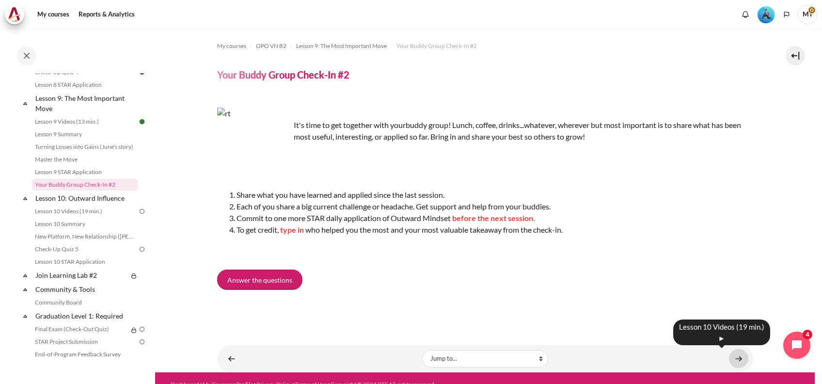
click at [732, 361] on link "Content" at bounding box center [738, 358] width 19 height 19
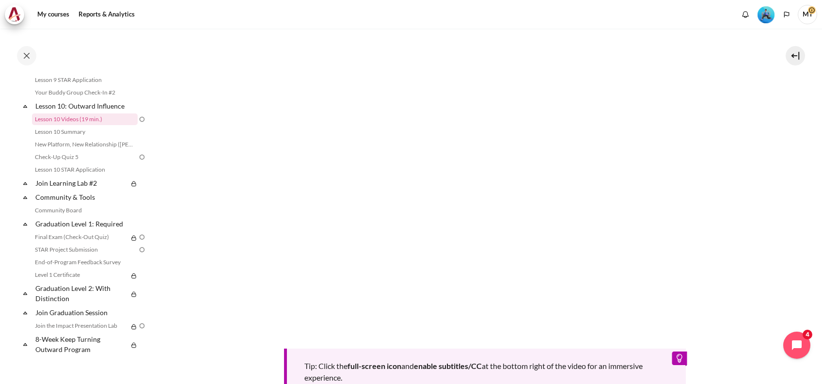
scroll to position [264, 0]
click at [772, 257] on section "My courses OPO VN B2 Lesson 10: Outward Influence Lesson 10 Videos (19 min.) Le…" at bounding box center [485, 144] width 660 height 760
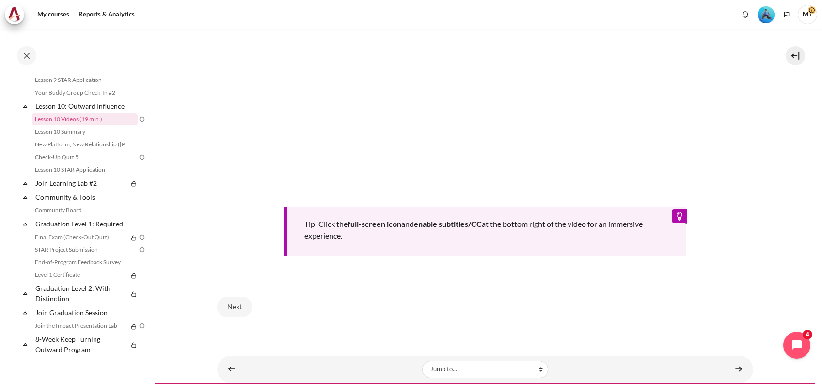
scroll to position [425, 0]
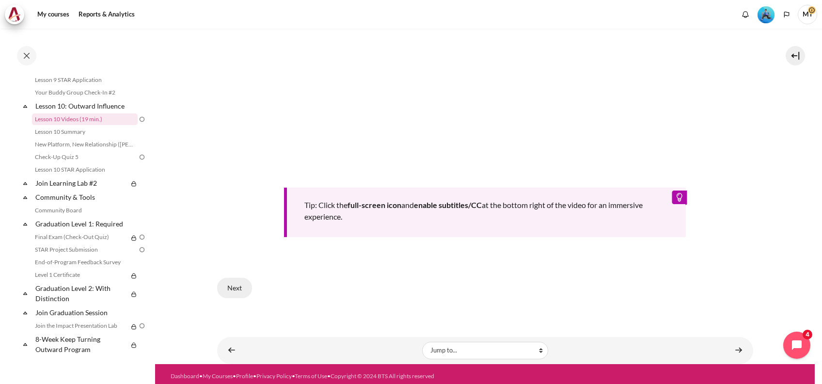
click at [241, 290] on button "Next" at bounding box center [234, 288] width 35 height 20
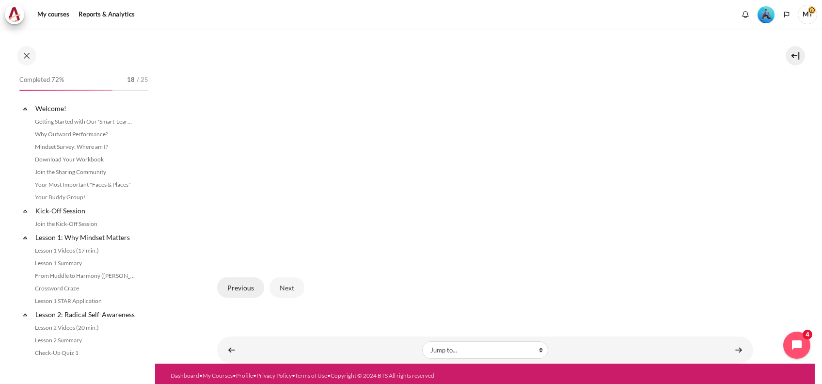
scroll to position [830, 0]
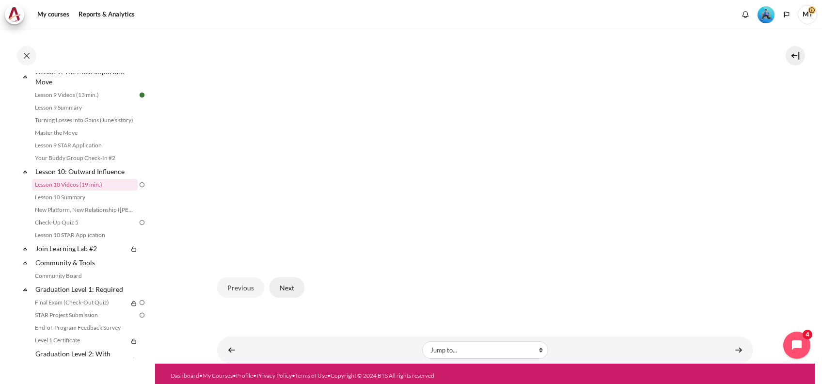
click at [281, 283] on button "Next" at bounding box center [287, 287] width 35 height 20
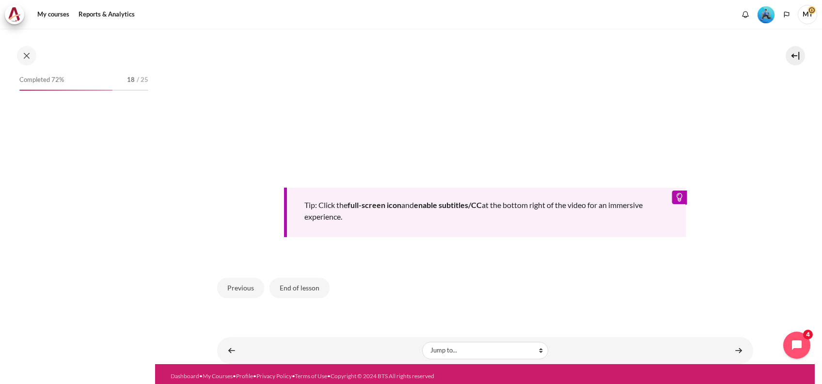
scroll to position [830, 0]
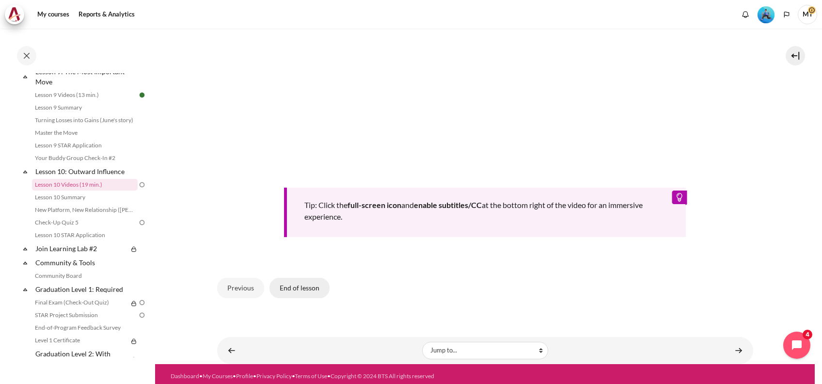
click at [305, 289] on button "End of lesson" at bounding box center [300, 288] width 60 height 20
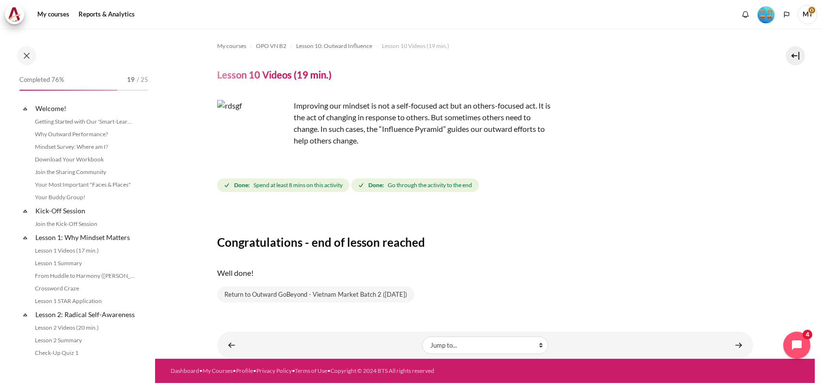
scroll to position [830, 0]
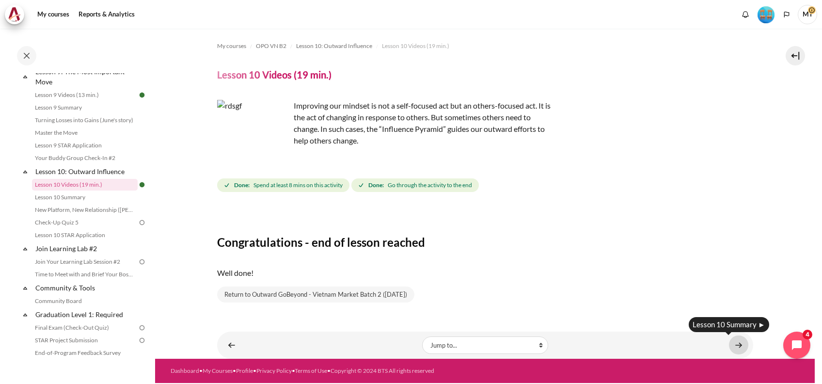
click at [736, 344] on link "Content" at bounding box center [738, 345] width 19 height 19
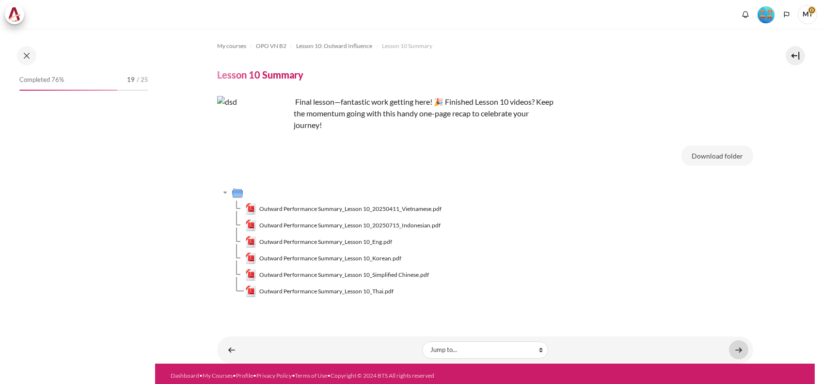
click at [733, 348] on link "Content" at bounding box center [738, 349] width 19 height 19
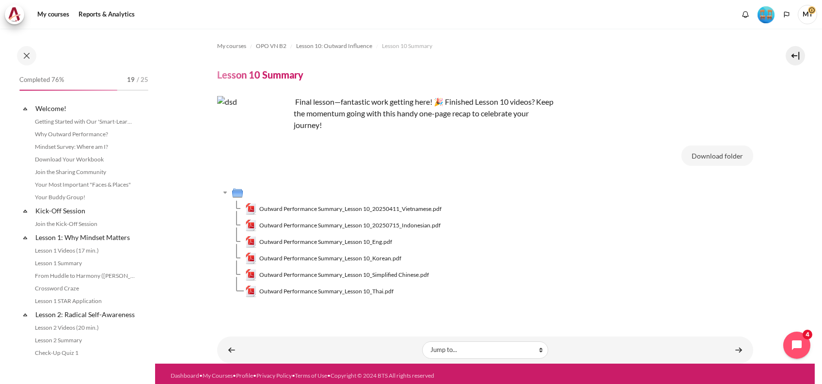
scroll to position [842, 0]
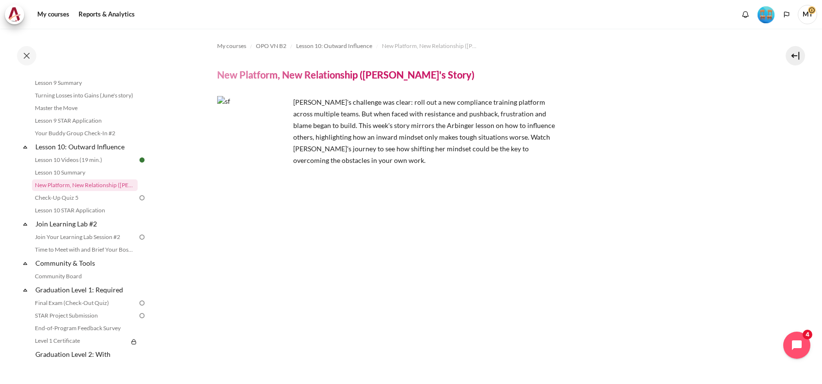
scroll to position [166, 0]
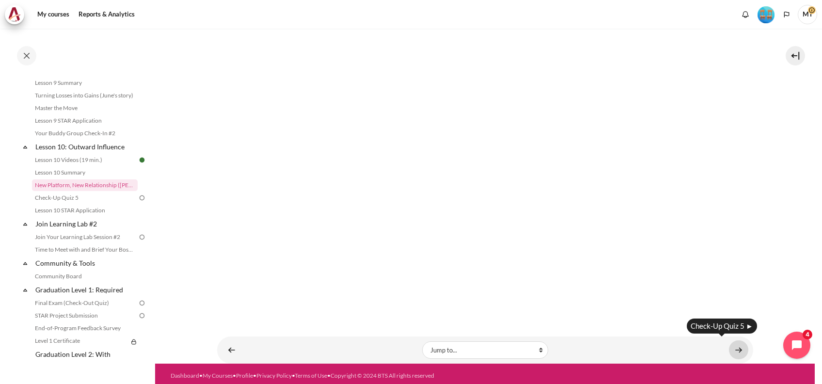
click at [737, 342] on link "Content" at bounding box center [738, 349] width 19 height 19
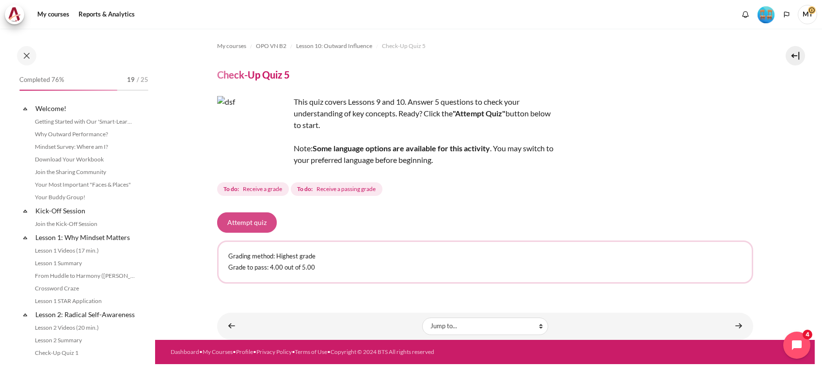
scroll to position [867, 0]
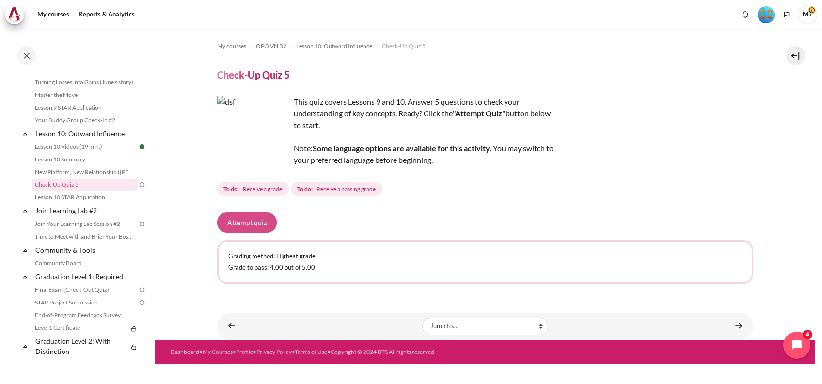
click at [256, 223] on button "Attempt quiz" at bounding box center [247, 222] width 60 height 20
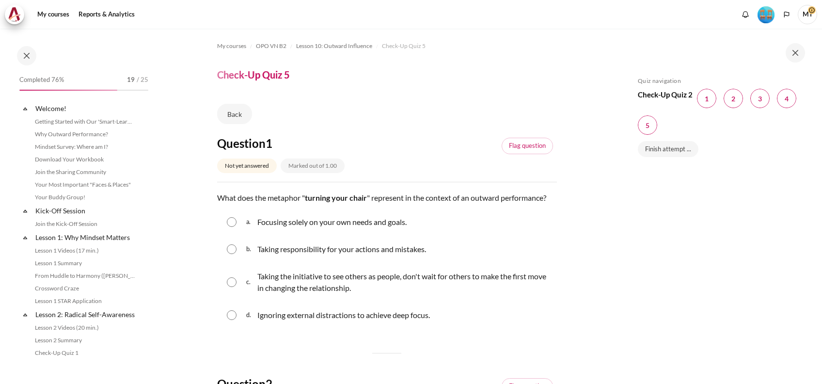
scroll to position [867, 0]
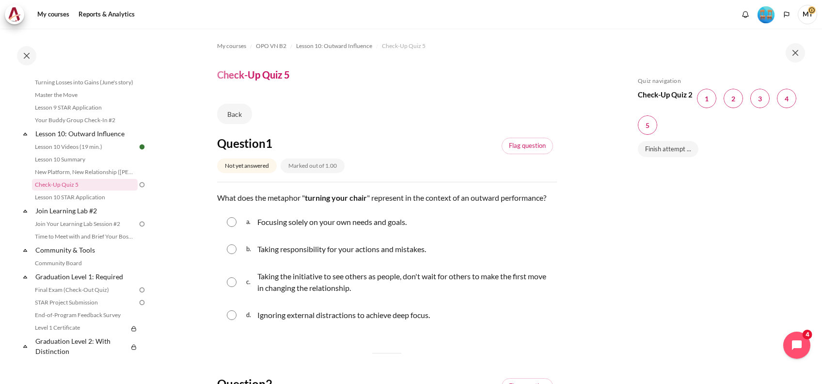
click at [229, 287] on input "Content" at bounding box center [232, 282] width 10 height 10
radio input "true"
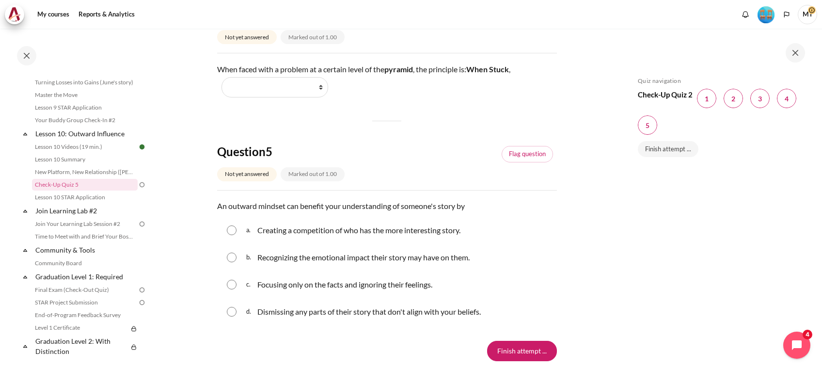
scroll to position [0, 0]
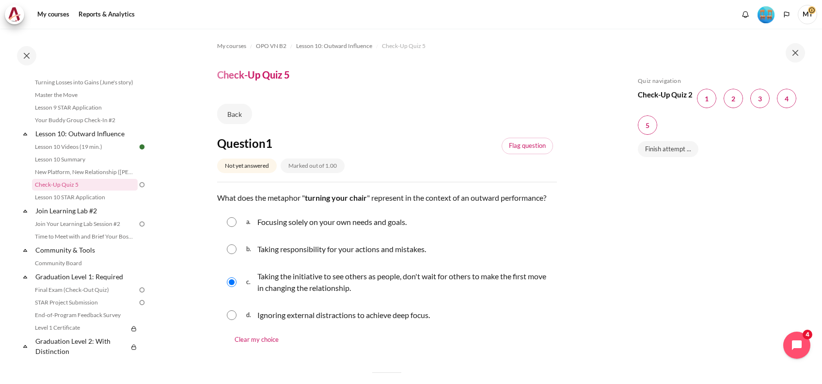
click at [227, 310] on input "Content" at bounding box center [232, 315] width 10 height 10
radio input "true"
click at [227, 277] on input "Content" at bounding box center [232, 282] width 10 height 10
radio input "true"
click at [614, 315] on div "My courses OPO VN B2 Lesson 10: Outward Influence Check-Up Quiz 5 Check-Up Quiz…" at bounding box center [411, 206] width 822 height 355
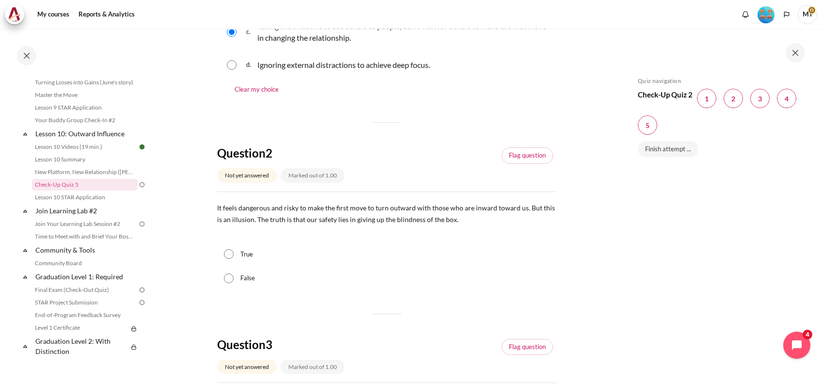
scroll to position [310, 0]
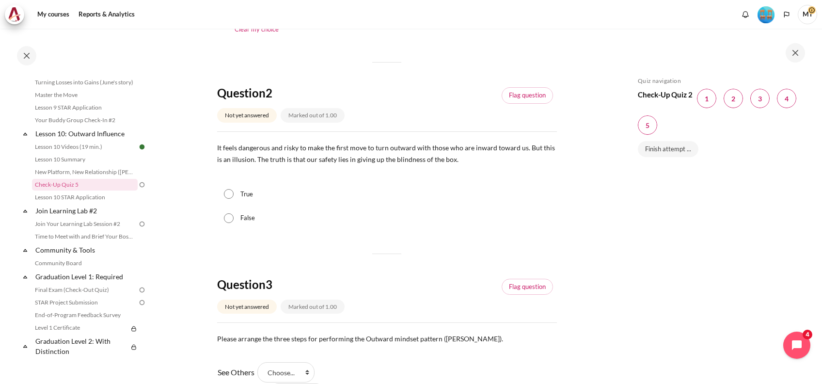
click at [227, 199] on input "True" at bounding box center [229, 194] width 10 height 10
radio input "true"
click at [322, 263] on div "Question 1 Not yet answered Marked out of 1.00 Flag question Question text What…" at bounding box center [387, 325] width 340 height 1001
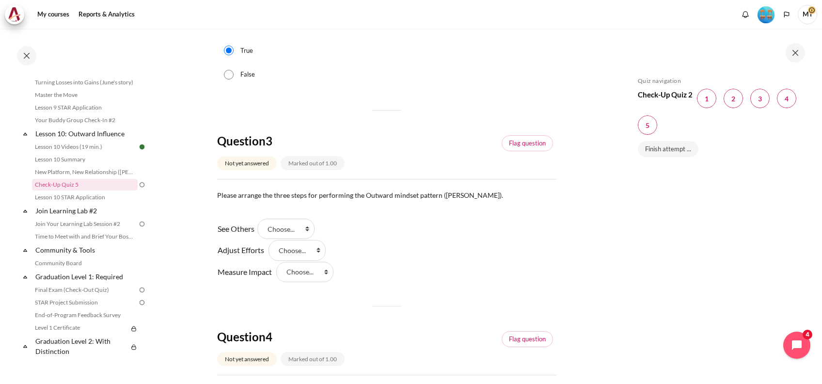
scroll to position [465, 0]
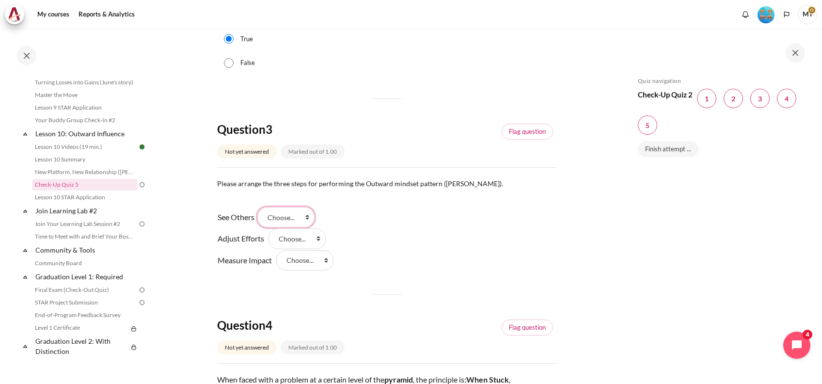
drag, startPoint x: 291, startPoint y: 228, endPoint x: 292, endPoint y: 238, distance: 9.7
click at [291, 227] on select "Choose... Step 3 Step 1 Step 2" at bounding box center [285, 217] width 57 height 20
select select "2"
click at [261, 218] on select "Choose... Step 3 Step 1 Step 2" at bounding box center [285, 217] width 57 height 20
click at [297, 249] on select "Choose... Step 3 Step 1 Step 2" at bounding box center [297, 238] width 57 height 20
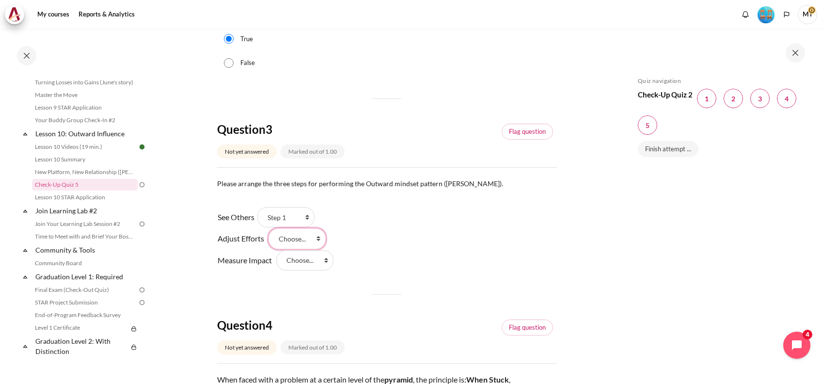
select select "3"
click at [269, 240] on select "Choose... Step 3 Step 1 Step 2" at bounding box center [297, 238] width 57 height 20
click at [313, 271] on select "Choose... Step 3 Step 1 Step 2" at bounding box center [304, 260] width 57 height 20
click at [276, 261] on select "Choose... Step 3 Step 1 Step 2" at bounding box center [304, 260] width 57 height 20
click at [367, 304] on div "Question 1 Not yet answered Marked out of 1.00 Flag question Question text What…" at bounding box center [387, 170] width 340 height 1001
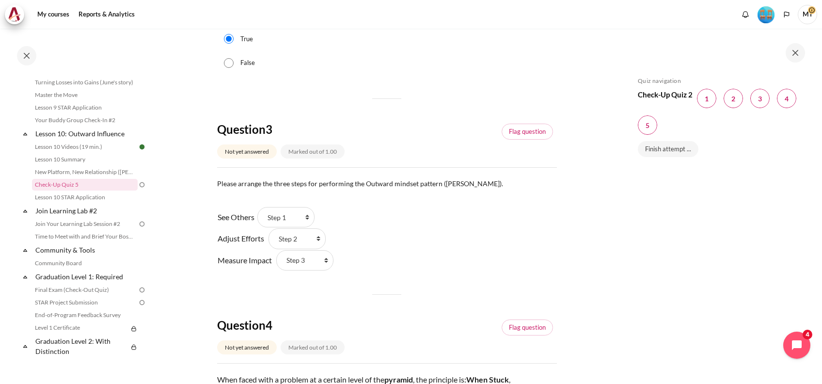
scroll to position [491, 0]
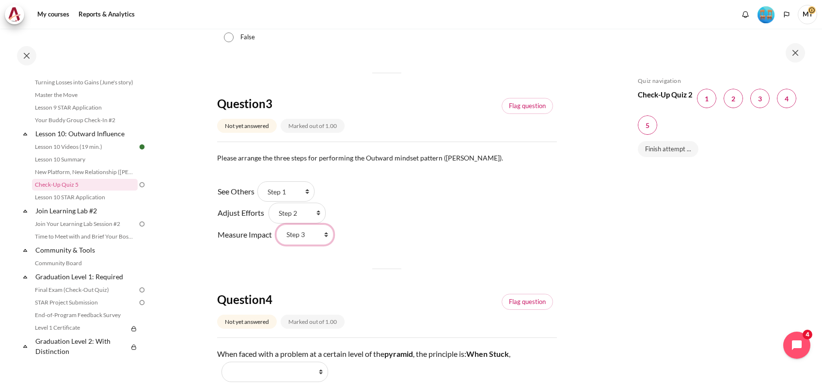
click at [307, 237] on select "Choose... Step 3 Step 1 Step 2" at bounding box center [304, 235] width 57 height 20
select select "3"
click at [276, 235] on select "Choose... Step 3 Step 1 Step 2" at bounding box center [304, 235] width 57 height 20
click at [304, 223] on select "Choose... Step 3 Step 1 Step 2" at bounding box center [297, 213] width 57 height 20
select select "1"
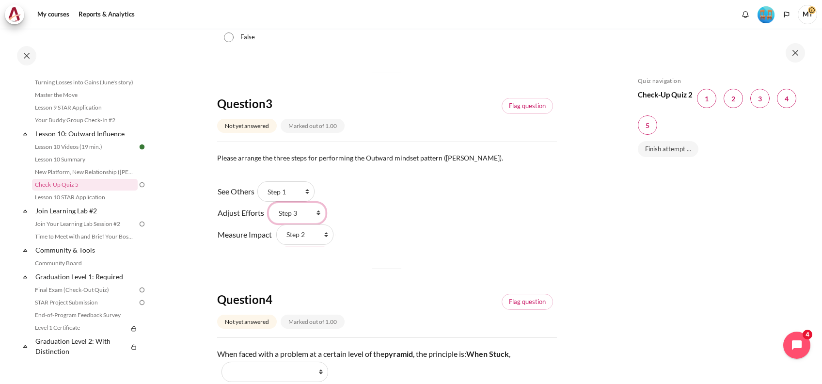
click at [269, 214] on select "Choose... Step 3 Step 1 Step 2" at bounding box center [297, 213] width 57 height 20
click at [360, 290] on div "Question 1 Not yet answered Marked out of 1.00 Flag question Question text What…" at bounding box center [387, 145] width 340 height 1001
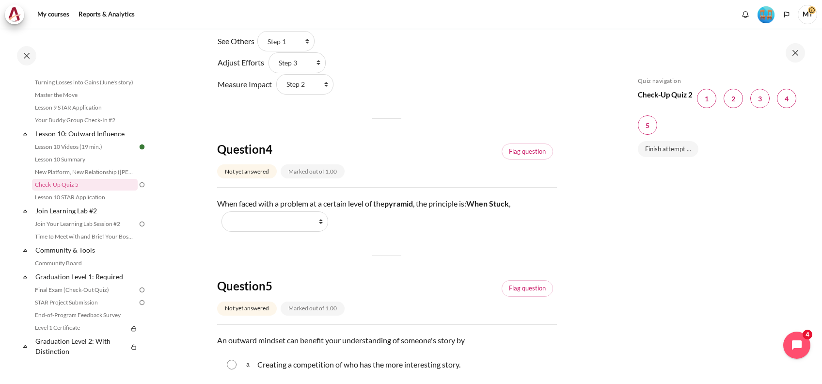
scroll to position [672, 0]
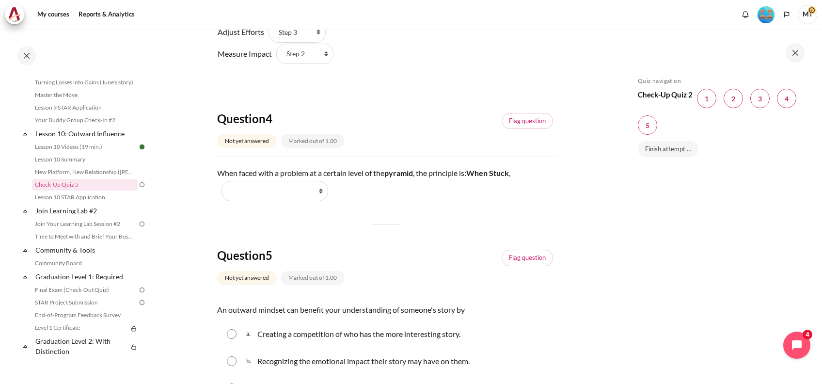
click at [271, 201] on select "Work Harder Go Higher Go Lower Stay Put" at bounding box center [275, 191] width 107 height 20
select select "4"
click at [222, 192] on select "Work Harder Go Higher Go Lower Stay Put" at bounding box center [275, 191] width 107 height 20
click at [385, 261] on h4 "Question 5" at bounding box center [308, 255] width 183 height 15
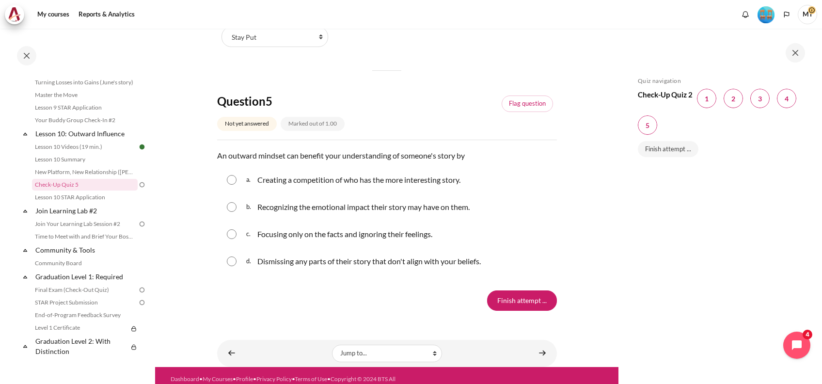
scroll to position [827, 0]
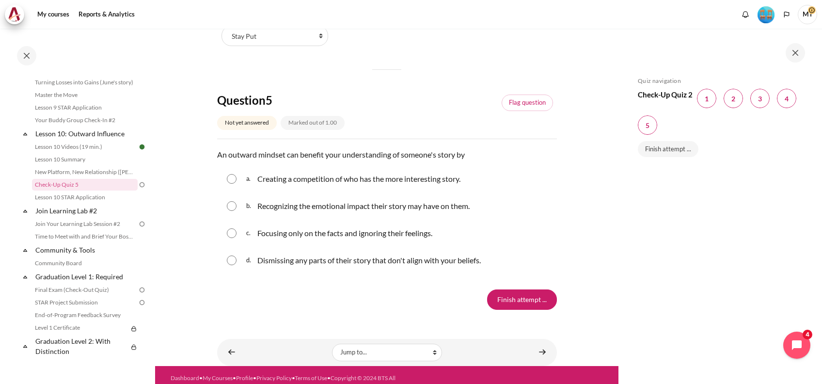
click at [230, 211] on input "Content" at bounding box center [232, 206] width 10 height 10
radio input "true"
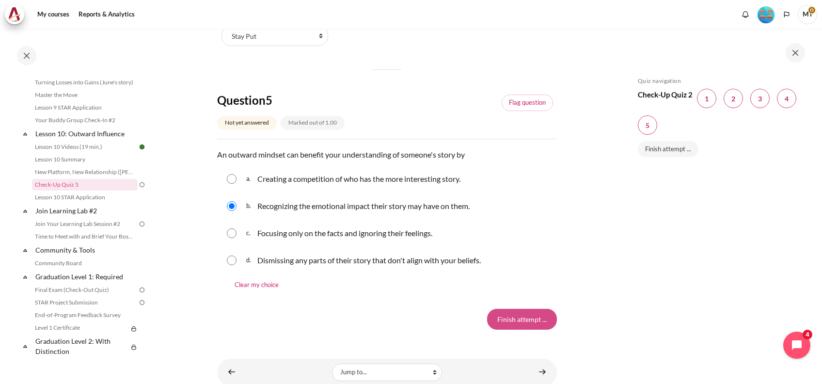
click at [528, 326] on input "Finish attempt ..." at bounding box center [522, 319] width 70 height 20
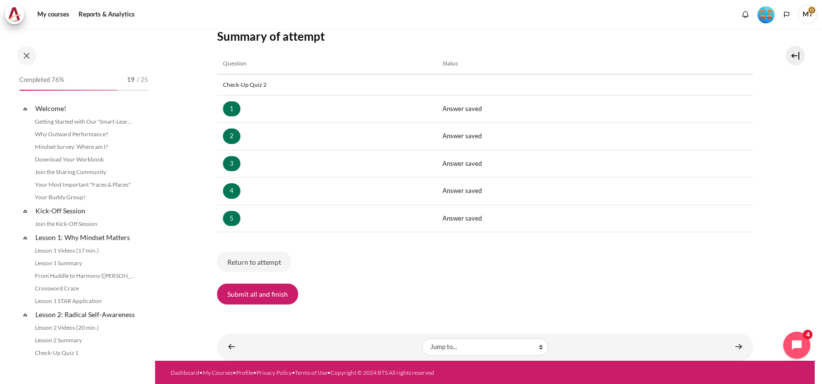
scroll to position [867, 0]
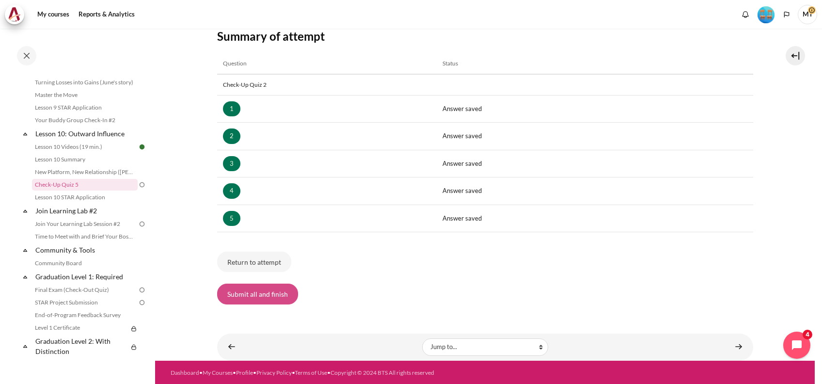
click at [273, 295] on button "Submit all and finish" at bounding box center [257, 294] width 81 height 20
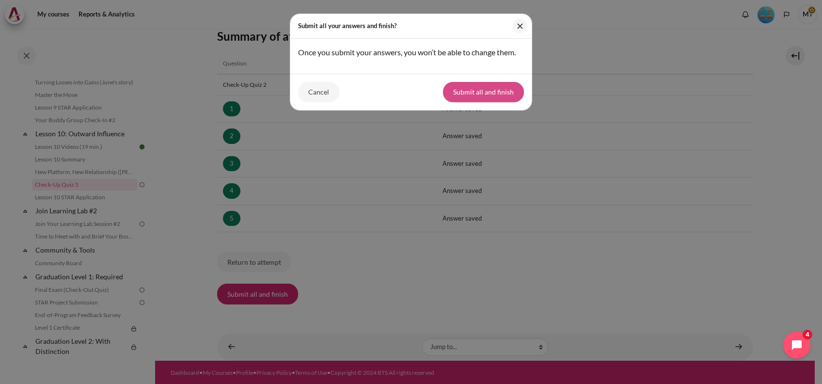
click at [481, 102] on button "Submit all and finish" at bounding box center [483, 92] width 81 height 20
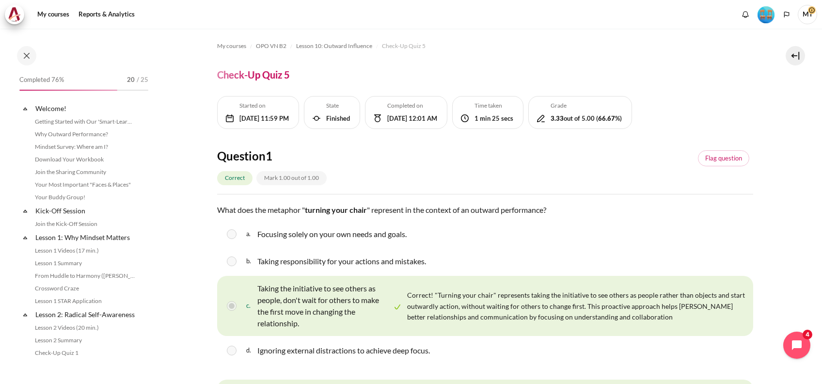
scroll to position [867, 0]
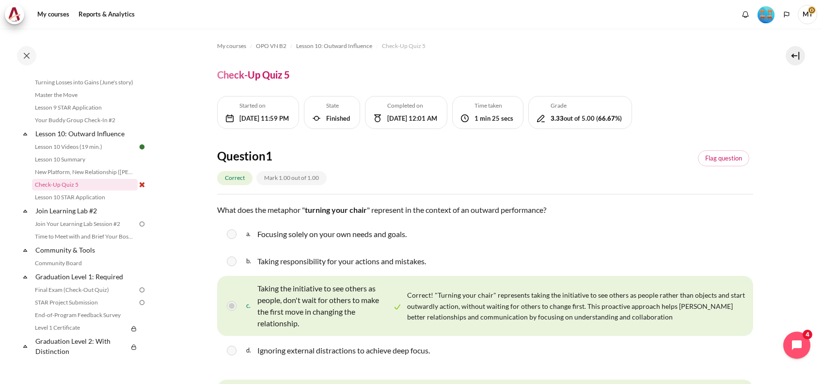
click at [500, 274] on div "b. Taking responsibility for your actions and mistakes." at bounding box center [485, 261] width 536 height 25
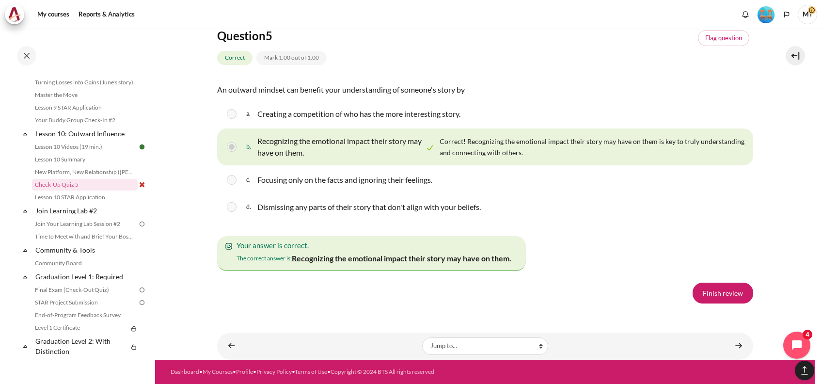
scroll to position [1754, 0]
click at [721, 297] on link "Finish review" at bounding box center [723, 293] width 61 height 20
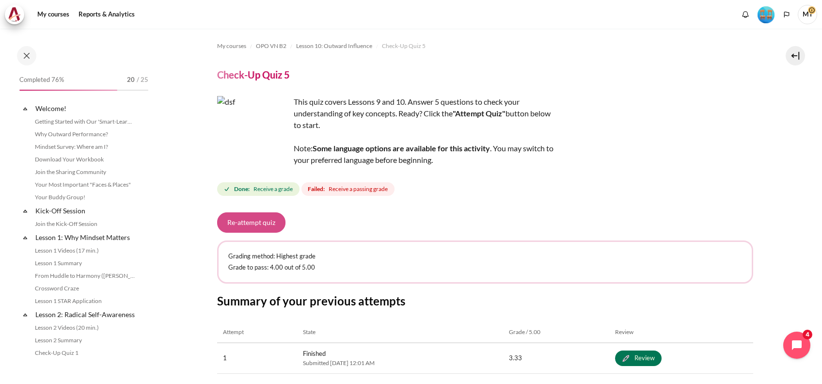
scroll to position [867, 0]
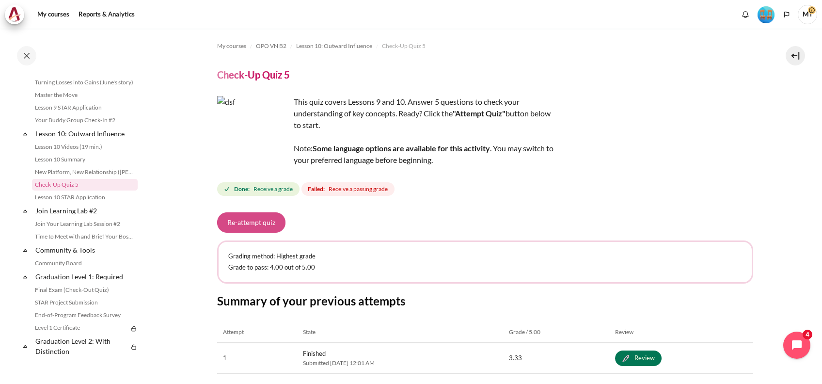
click at [262, 222] on button "Re-attempt quiz" at bounding box center [251, 222] width 68 height 20
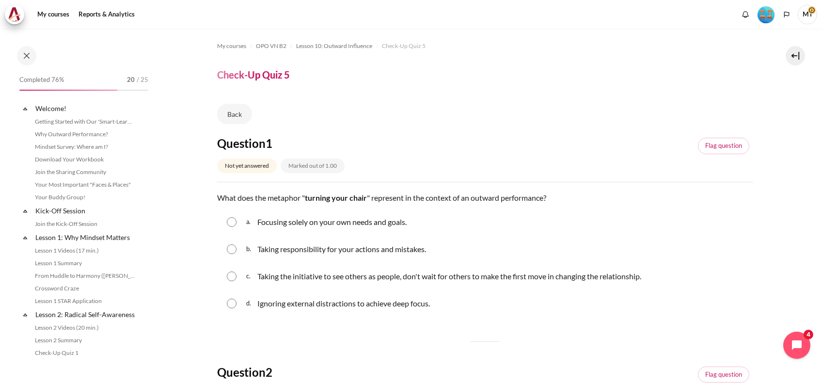
scroll to position [867, 0]
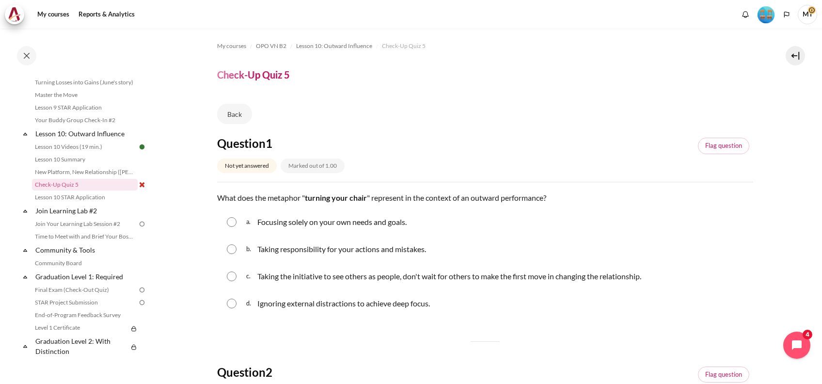
click at [231, 276] on input "Content" at bounding box center [232, 277] width 10 height 10
radio input "true"
click at [357, 332] on div "Clear my choice" at bounding box center [485, 329] width 536 height 17
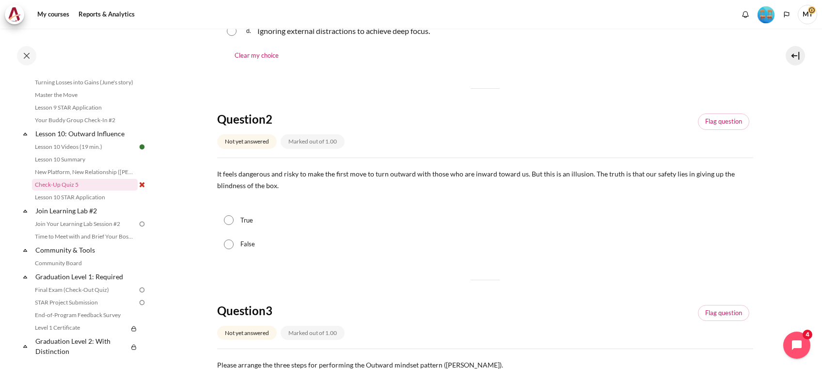
scroll to position [310, 0]
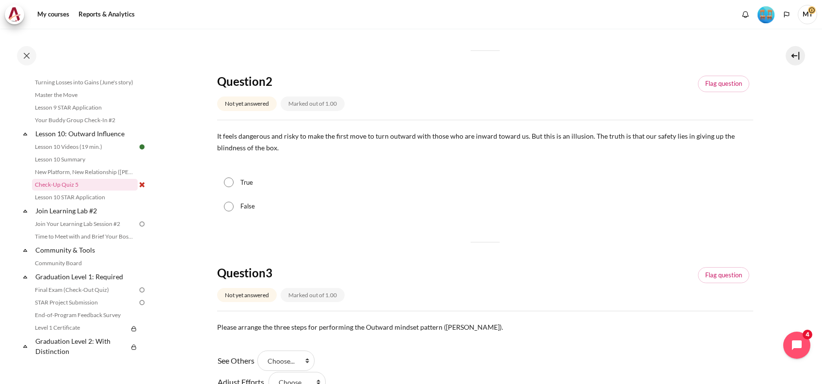
click at [233, 182] on input "True" at bounding box center [229, 182] width 10 height 10
radio input "true"
click at [353, 241] on div "Question 1 Not yet answered Marked out of 1.00 Flag question Question text What…" at bounding box center [485, 320] width 536 height 990
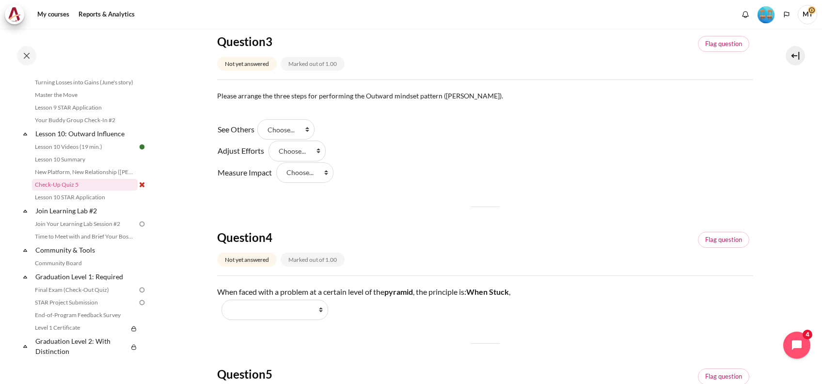
scroll to position [543, 0]
click at [296, 125] on select "Choose... Step 3 Step 2 Step 1" at bounding box center [285, 128] width 57 height 20
select select "3"
click at [261, 118] on select "Choose... Step 3 Step 2 Step 1" at bounding box center [285, 128] width 57 height 20
drag, startPoint x: 295, startPoint y: 151, endPoint x: 295, endPoint y: 160, distance: 9.2
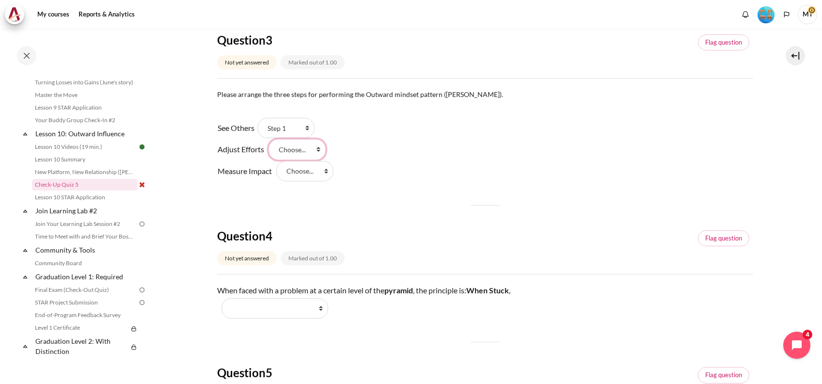
click at [295, 151] on select "Choose... Step 3 Step 2 Step 1" at bounding box center [297, 149] width 57 height 20
select select "2"
click at [269, 139] on select "Choose... Step 3 Step 2 Step 1" at bounding box center [297, 149] width 57 height 20
click at [299, 176] on select "Choose... Step 3 Step 2 Step 1" at bounding box center [304, 171] width 57 height 20
select select "1"
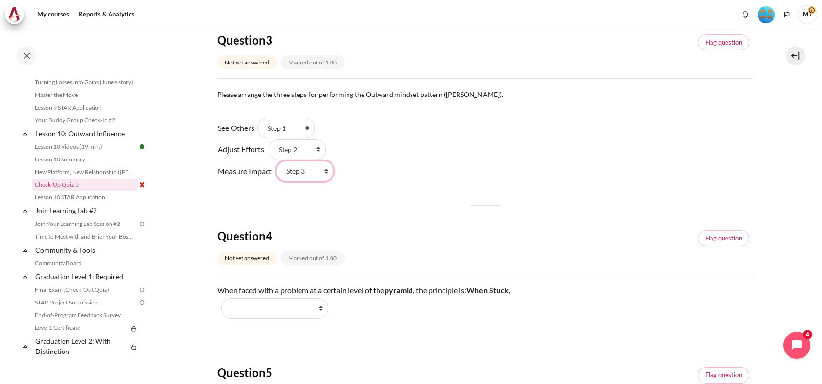
click at [276, 161] on select "Choose... Step 3 Step 2 Step 1" at bounding box center [304, 171] width 57 height 20
click at [392, 263] on div "Question 4 Not yet answered Marked out of 1.00" at bounding box center [308, 248] width 183 height 41
click at [286, 312] on select "Work Harder Go Higher Go Lower Stay Put" at bounding box center [275, 308] width 107 height 20
select select "3"
click at [222, 298] on select "Work Harder Go Higher Go Lower Stay Put" at bounding box center [275, 308] width 107 height 20
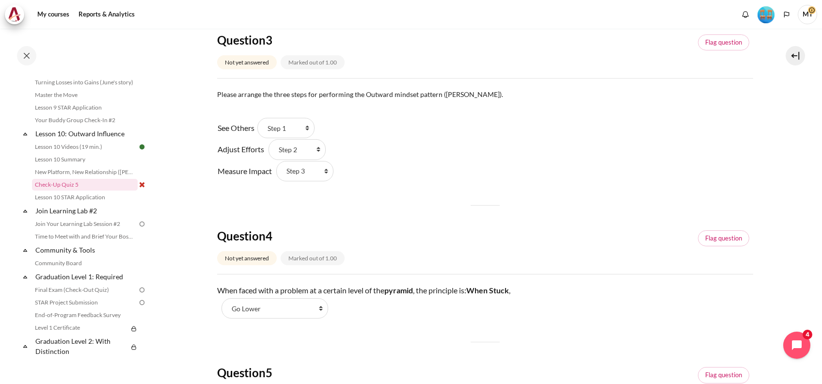
click at [417, 322] on div "Question 1 Not yet answered Marked out of 1.00 Flag question Question text What…" at bounding box center [485, 88] width 536 height 990
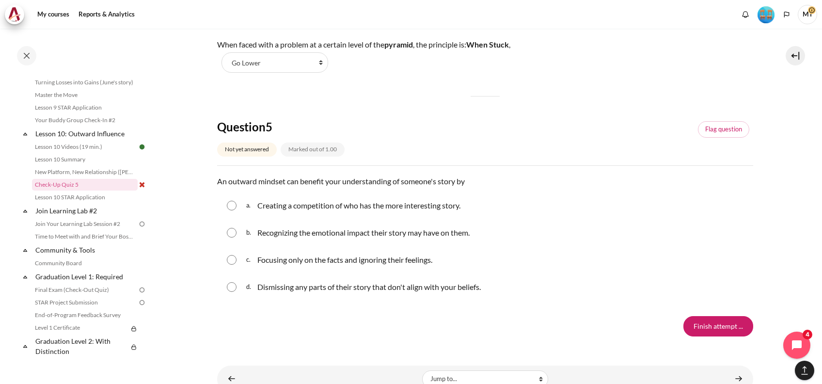
scroll to position [821, 0]
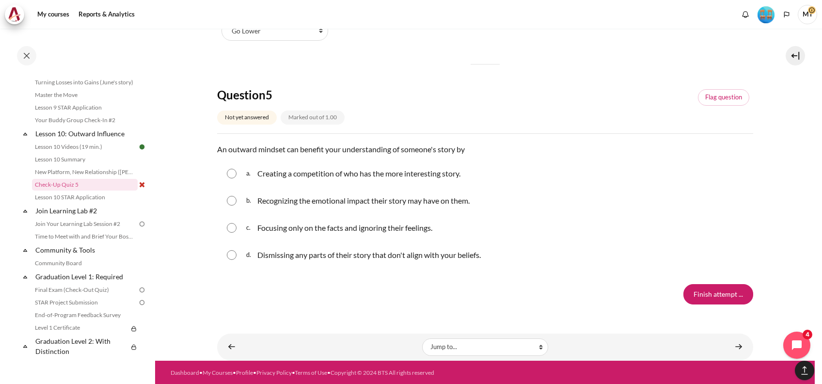
click at [236, 199] on input "Content" at bounding box center [232, 201] width 10 height 10
radio input "true"
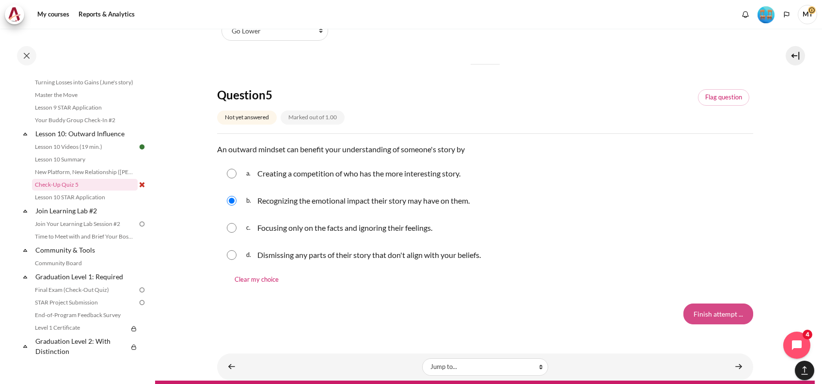
click at [703, 306] on input "Finish attempt ..." at bounding box center [719, 314] width 70 height 20
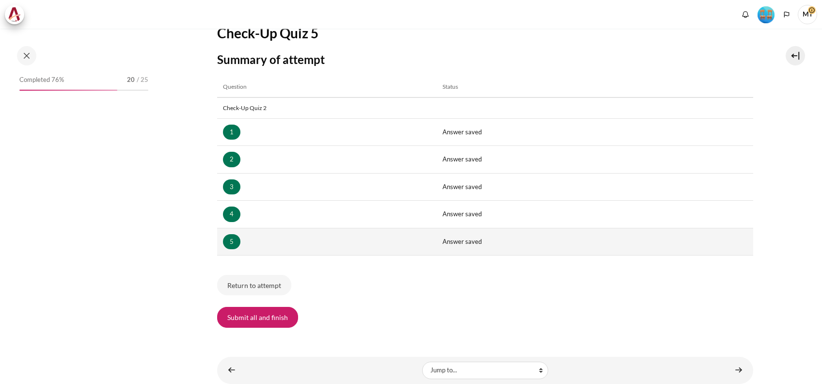
scroll to position [135, 0]
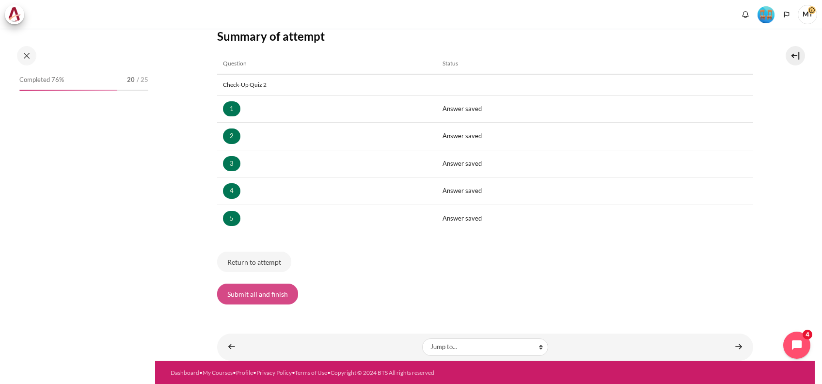
click at [256, 290] on button "Submit all and finish" at bounding box center [257, 294] width 81 height 20
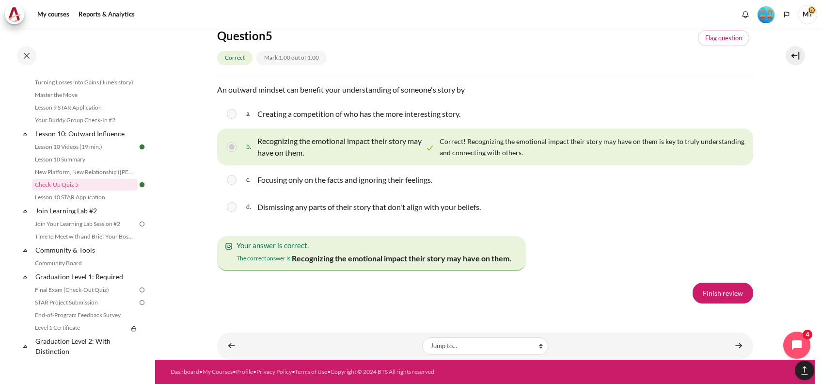
scroll to position [1707, 0]
click at [708, 296] on link "Finish review" at bounding box center [723, 293] width 61 height 20
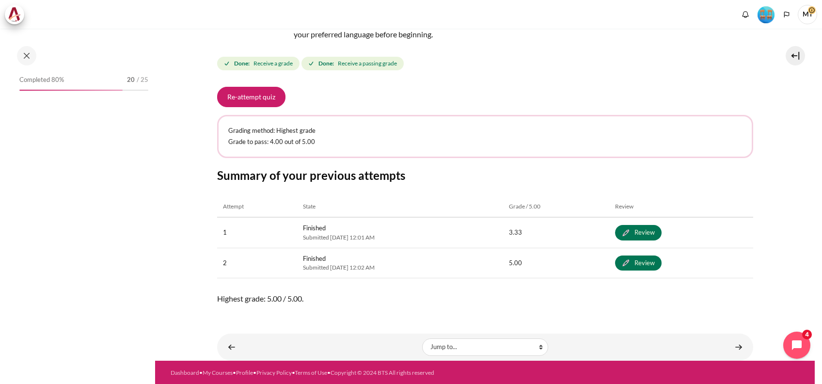
scroll to position [867, 0]
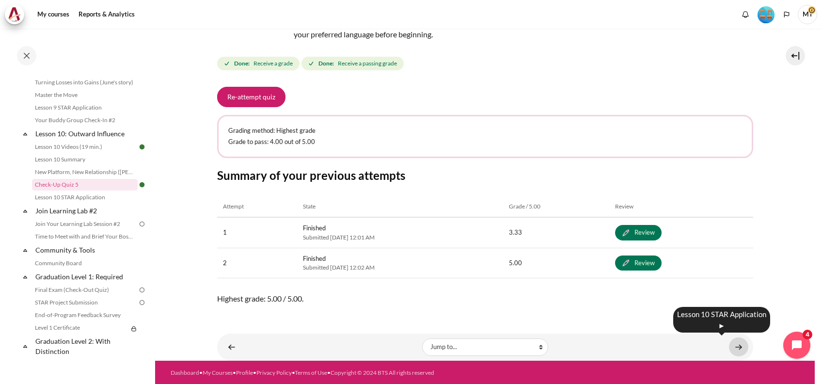
click at [729, 346] on link "Content" at bounding box center [738, 346] width 19 height 19
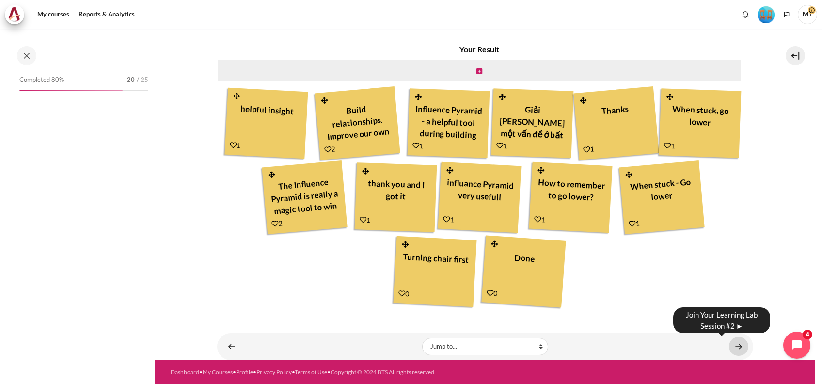
scroll to position [880, 0]
click at [729, 347] on link "Content" at bounding box center [738, 346] width 19 height 19
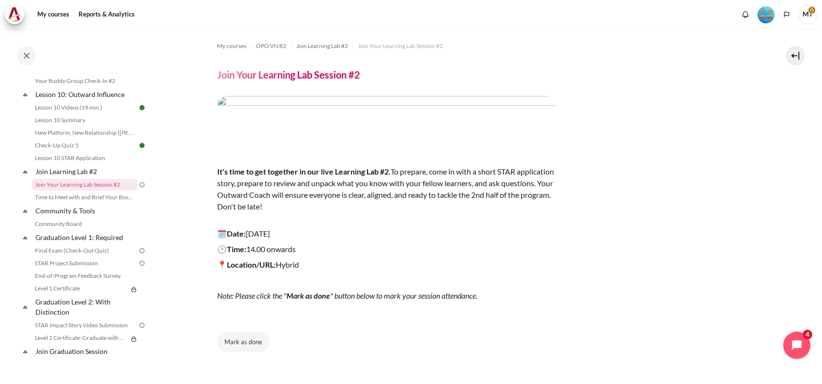
scroll to position [63, 0]
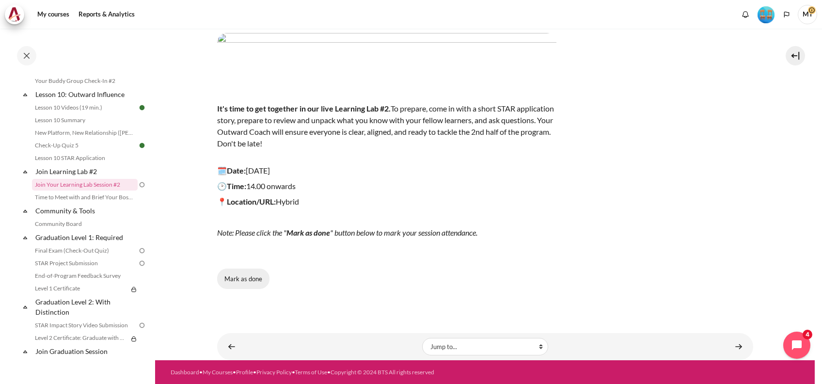
click at [254, 281] on button "Mark as done" at bounding box center [243, 279] width 52 height 20
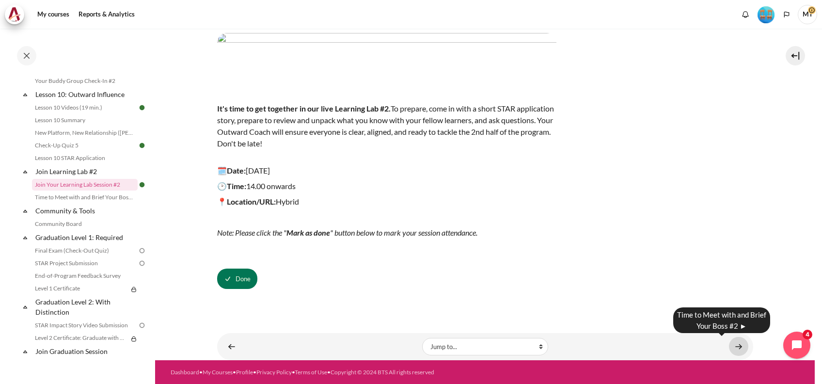
click at [733, 342] on link "Content" at bounding box center [738, 346] width 19 height 19
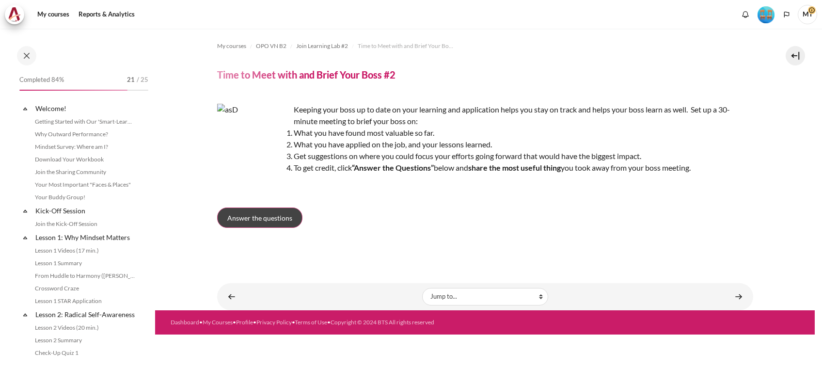
scroll to position [919, 0]
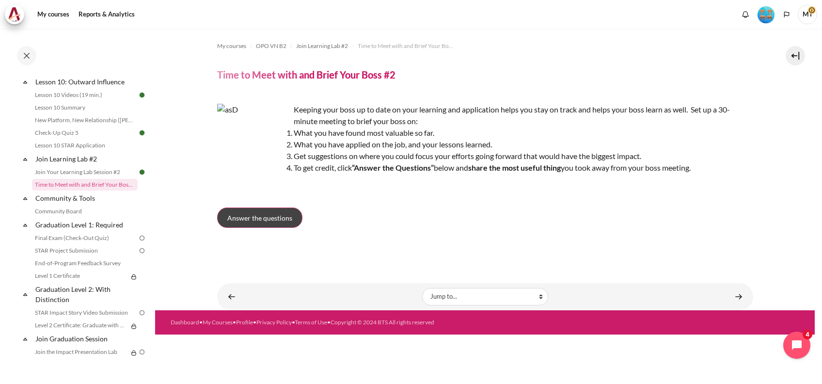
click at [291, 215] on span "Answer the questions" at bounding box center [259, 218] width 65 height 10
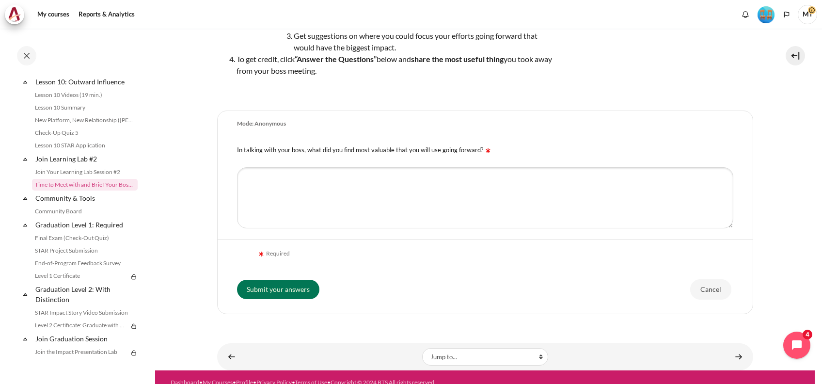
scroll to position [134, 0]
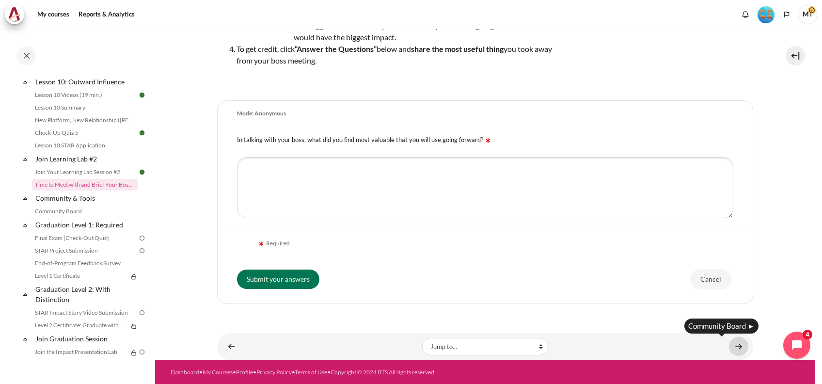
click at [732, 346] on link "Content" at bounding box center [738, 346] width 19 height 19
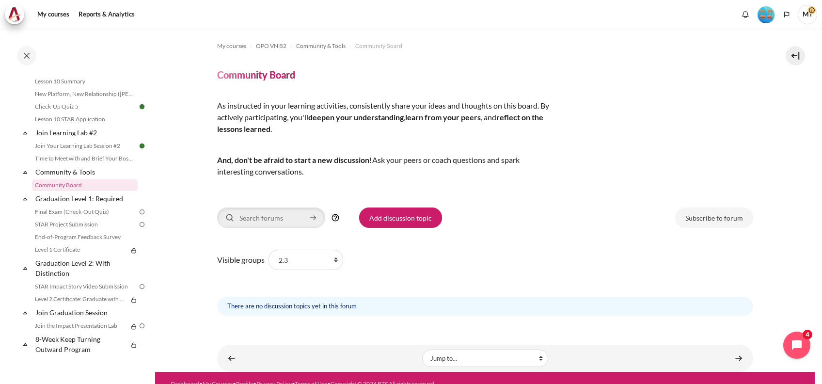
scroll to position [12, 0]
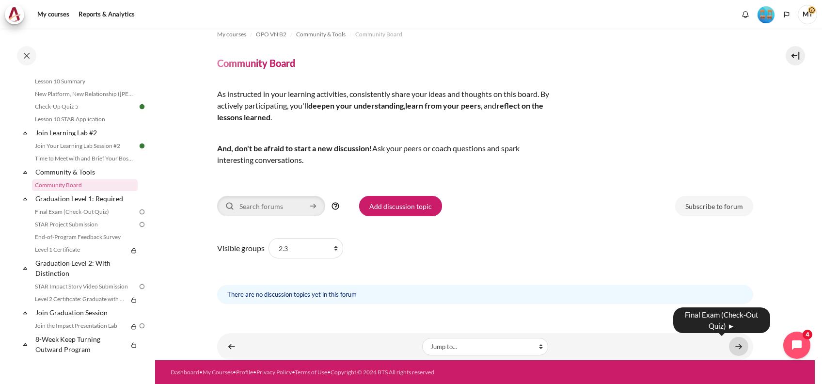
click at [729, 341] on link "Content" at bounding box center [738, 346] width 19 height 19
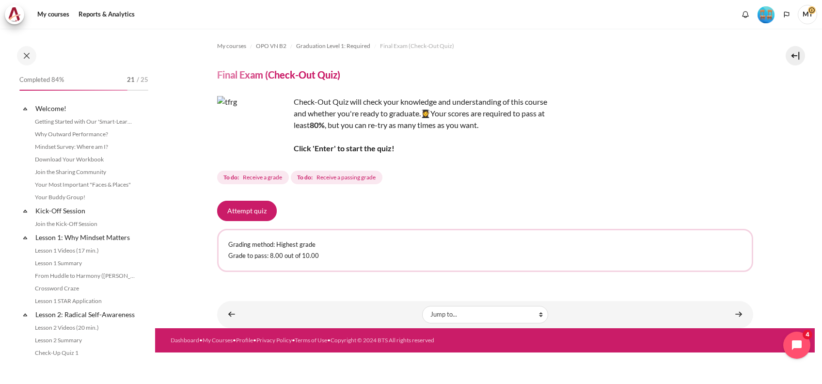
scroll to position [973, 0]
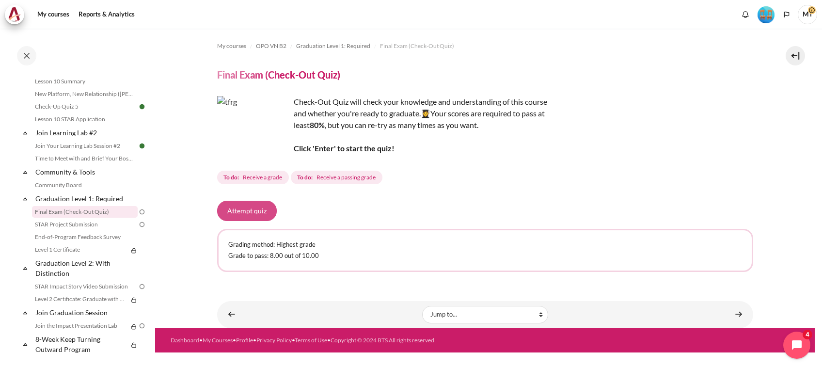
click at [252, 209] on button "Attempt quiz" at bounding box center [247, 211] width 60 height 20
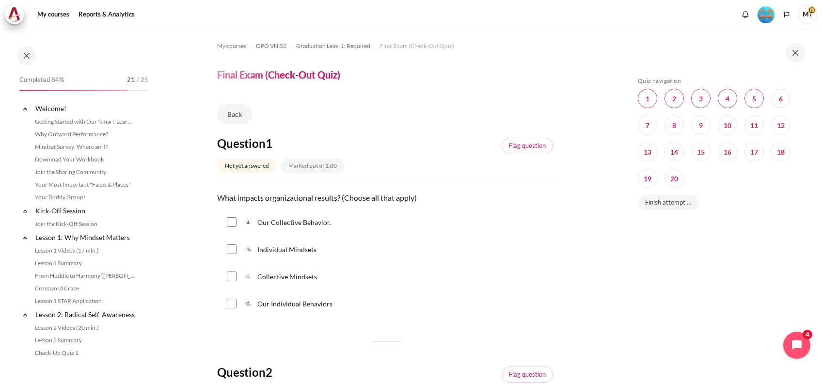
scroll to position [973, 0]
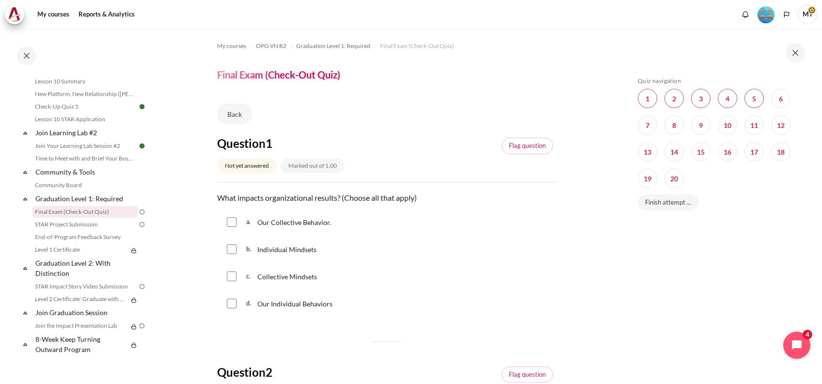
click at [233, 248] on input "Content" at bounding box center [232, 249] width 10 height 10
checkbox input "true"
click at [232, 222] on input "Content" at bounding box center [232, 222] width 10 height 10
checkbox input "true"
click at [430, 294] on div "d. Our Individual Behaviors" at bounding box center [387, 303] width 340 height 25
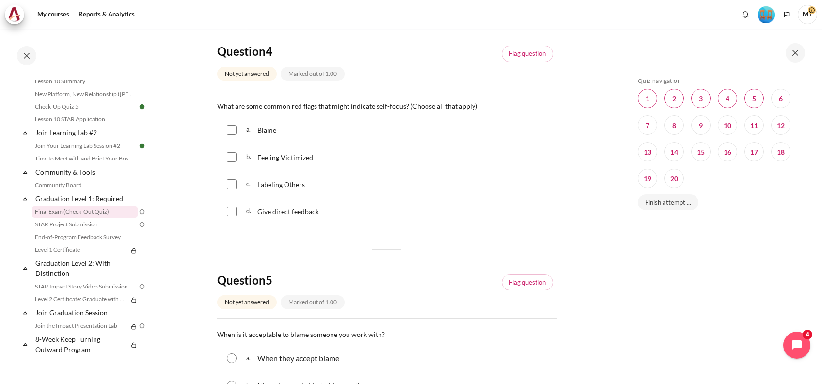
scroll to position [0, 0]
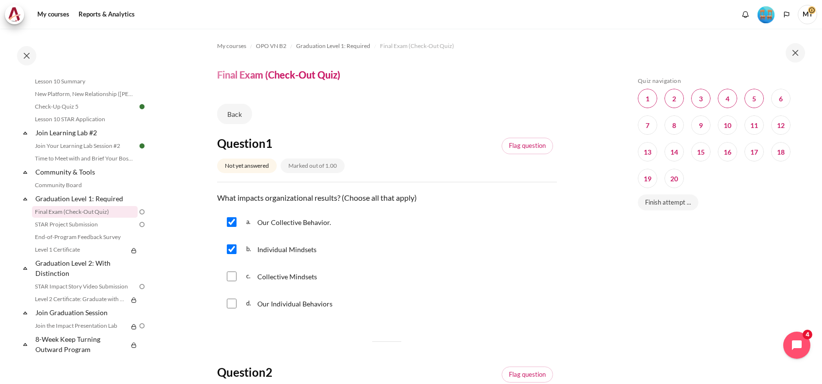
click at [494, 285] on div "c. Collective Mindsets" at bounding box center [387, 276] width 340 height 25
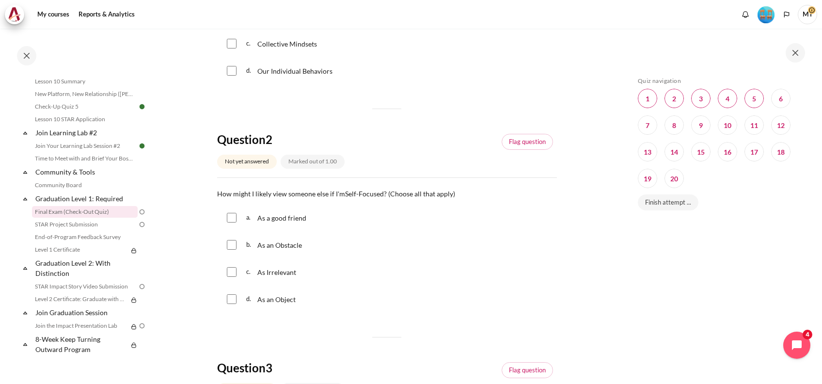
scroll to position [258, 0]
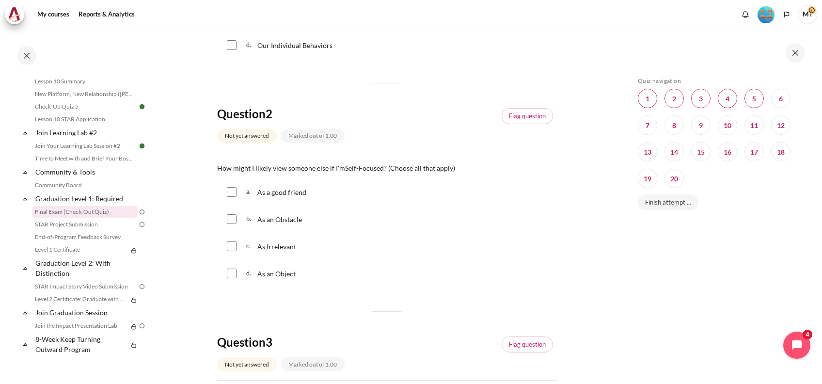
click at [232, 243] on input "Content" at bounding box center [232, 246] width 10 height 10
checkbox input "true"
click at [236, 272] on input "Content" at bounding box center [232, 274] width 10 height 10
checkbox input "true"
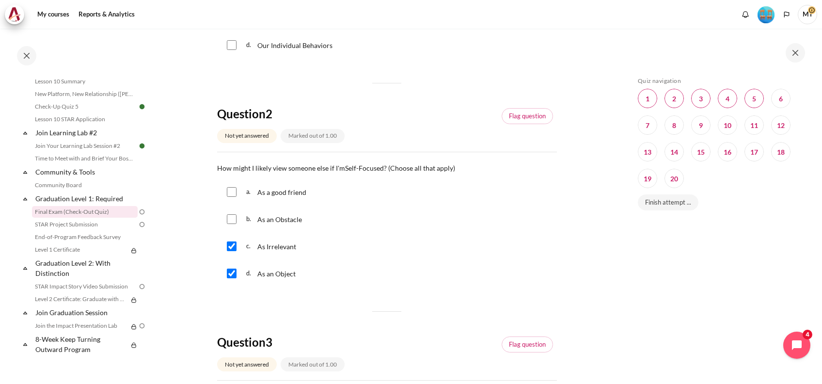
click at [231, 217] on input "Content" at bounding box center [232, 219] width 10 height 10
checkbox input "true"
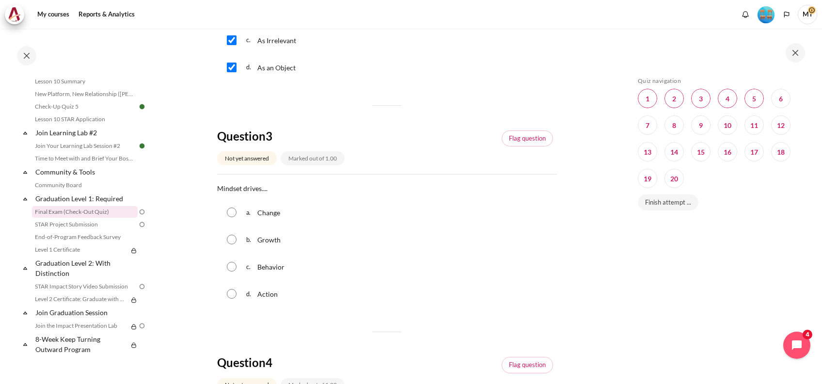
scroll to position [465, 0]
click at [230, 264] on input "Content" at bounding box center [232, 266] width 10 height 10
radio input "true"
drag, startPoint x: 332, startPoint y: 294, endPoint x: 342, endPoint y: 299, distance: 11.1
click at [333, 294] on div "d. Action" at bounding box center [387, 292] width 340 height 25
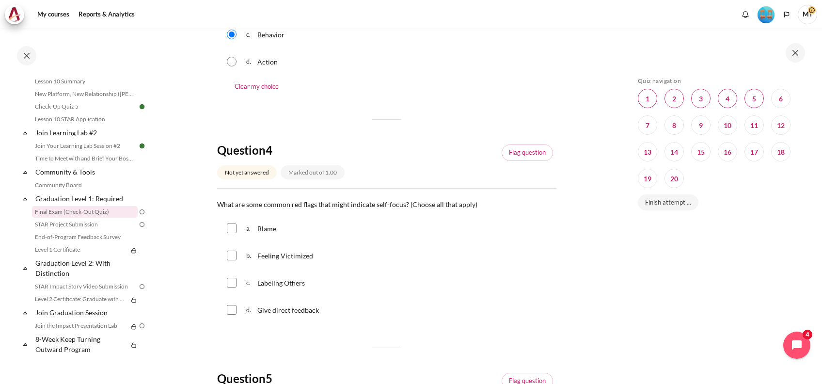
scroll to position [698, 0]
click at [229, 288] on div "c. Labeling Others" at bounding box center [387, 281] width 340 height 25
click at [229, 282] on input "Content" at bounding box center [232, 281] width 10 height 10
checkbox input "true"
click at [230, 306] on input "Content" at bounding box center [232, 309] width 10 height 10
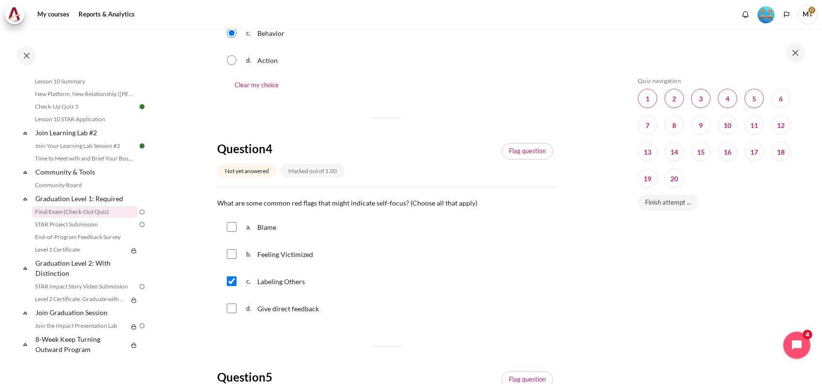
checkbox input "true"
click at [227, 221] on div "a. Blame" at bounding box center [387, 226] width 340 height 25
click at [409, 299] on div "d. Give direct feedback" at bounding box center [387, 308] width 340 height 25
click at [227, 228] on input "Content" at bounding box center [232, 227] width 10 height 10
checkbox input "true"
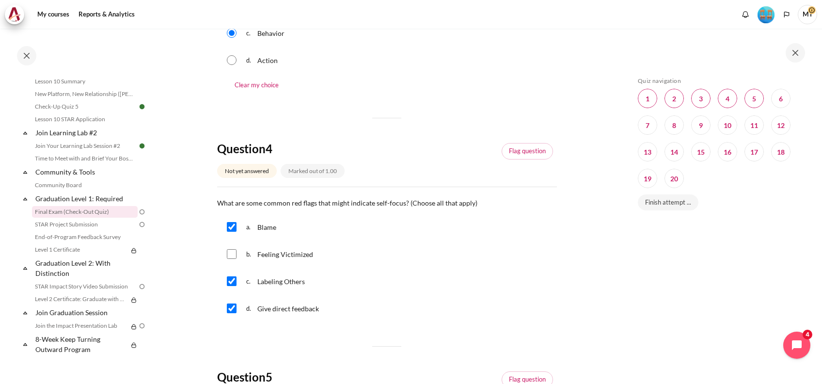
click at [411, 296] on div "d. Give direct feedback" at bounding box center [387, 308] width 340 height 25
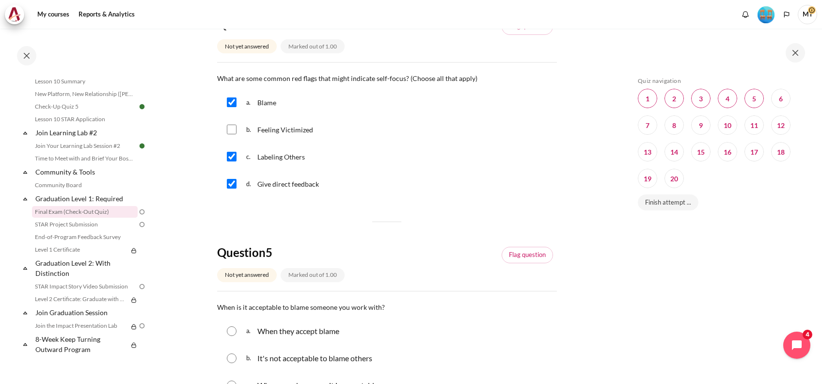
scroll to position [879, 0]
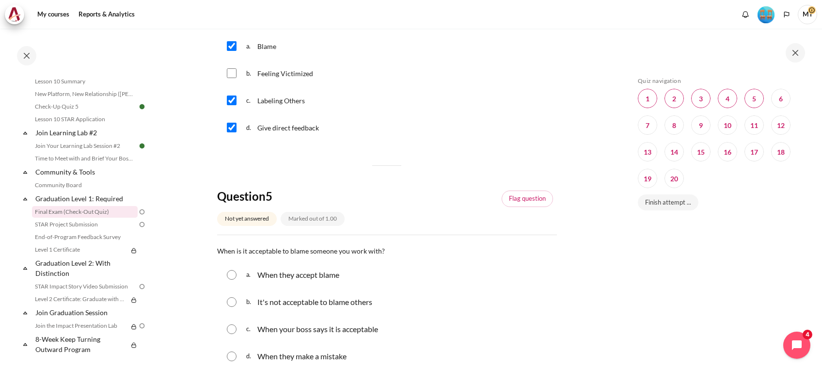
click at [232, 71] on input "Content" at bounding box center [232, 73] width 10 height 10
checkbox input "true"
click at [279, 120] on div "d. Give direct feedback" at bounding box center [387, 127] width 340 height 25
click at [228, 125] on input "Content" at bounding box center [232, 128] width 10 height 10
checkbox input "false"
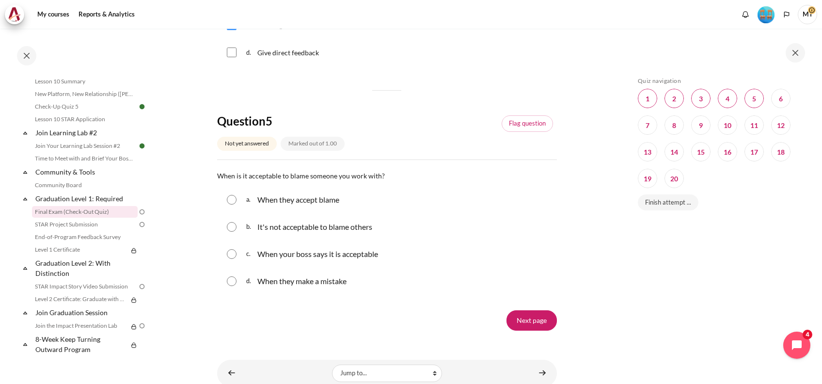
scroll to position [957, 0]
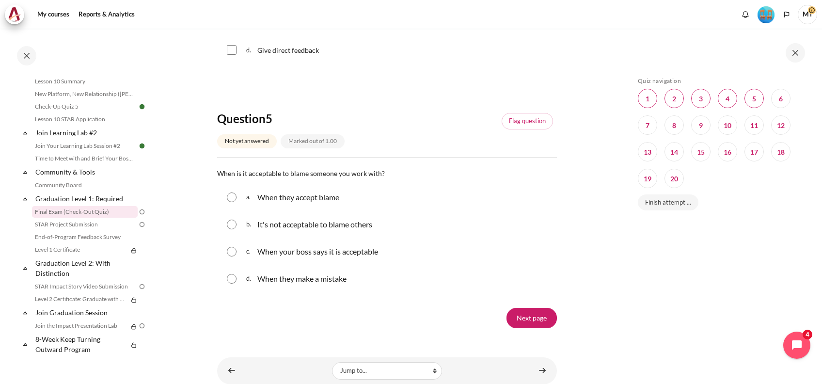
click at [232, 223] on input "Content" at bounding box center [232, 225] width 10 height 10
radio input "true"
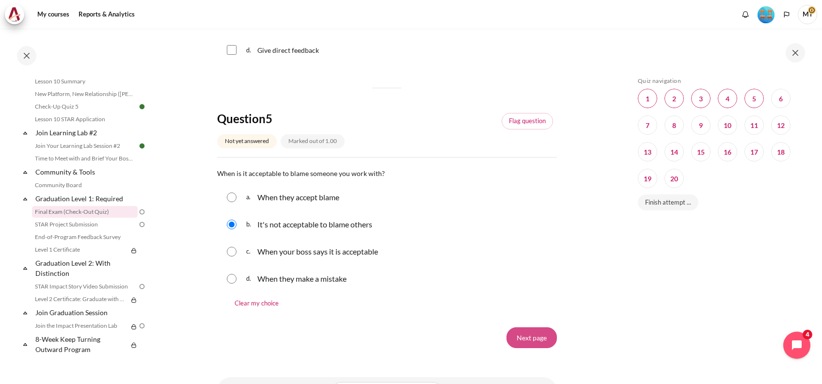
click at [544, 334] on input "Next page" at bounding box center [532, 337] width 50 height 20
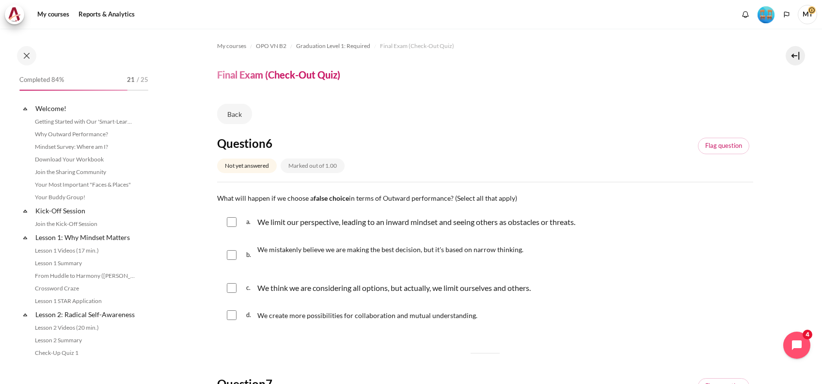
scroll to position [973, 0]
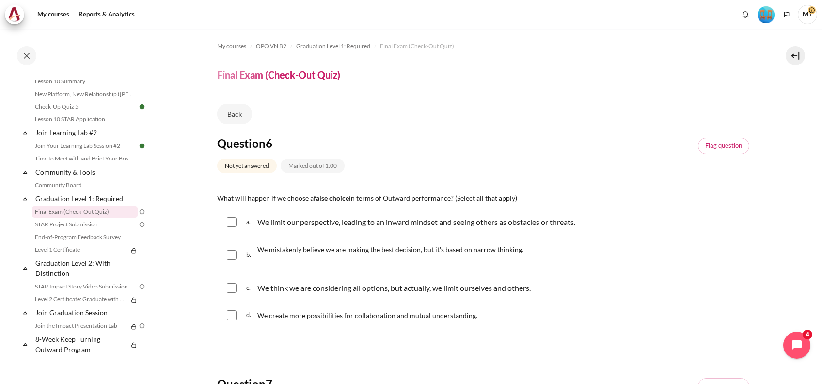
click at [224, 284] on div "c. We think we are considering all options, but actually, we limit ourselves an…" at bounding box center [485, 287] width 536 height 25
click at [229, 287] on input "Content" at bounding box center [232, 288] width 10 height 10
checkbox input "true"
click at [233, 252] on input "Content" at bounding box center [232, 255] width 10 height 10
checkbox input "true"
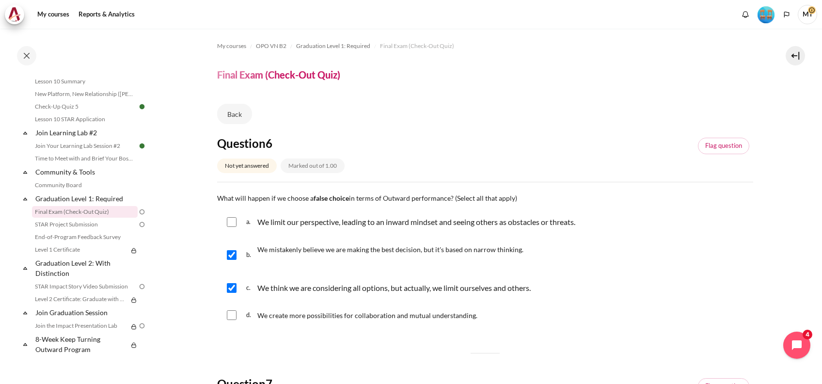
click at [230, 217] on input "Content" at bounding box center [232, 222] width 10 height 10
checkbox input "true"
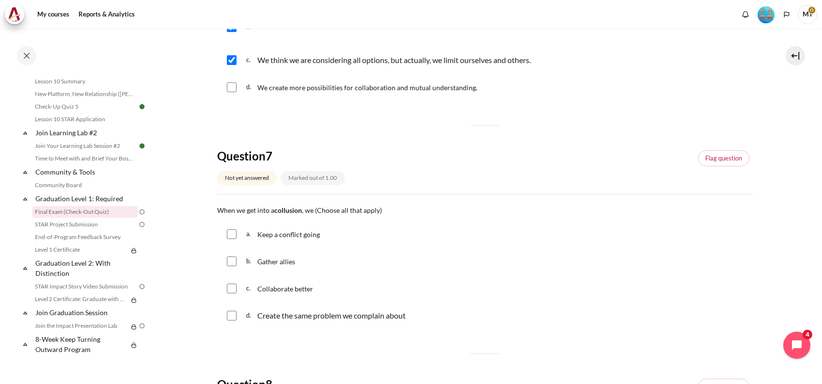
scroll to position [233, 0]
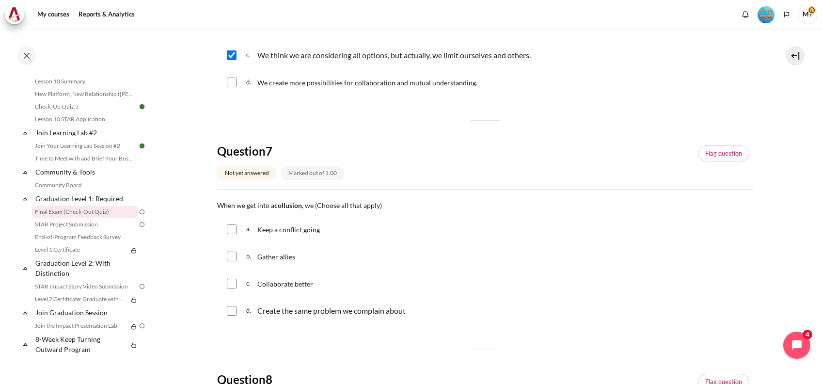
click at [232, 283] on input "Content" at bounding box center [232, 284] width 10 height 10
checkbox input "true"
click at [231, 257] on input "Content" at bounding box center [232, 257] width 10 height 10
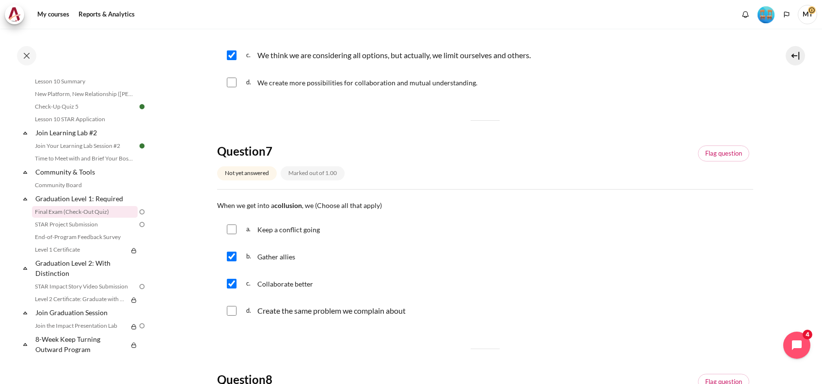
click at [229, 256] on input "Content" at bounding box center [232, 257] width 10 height 10
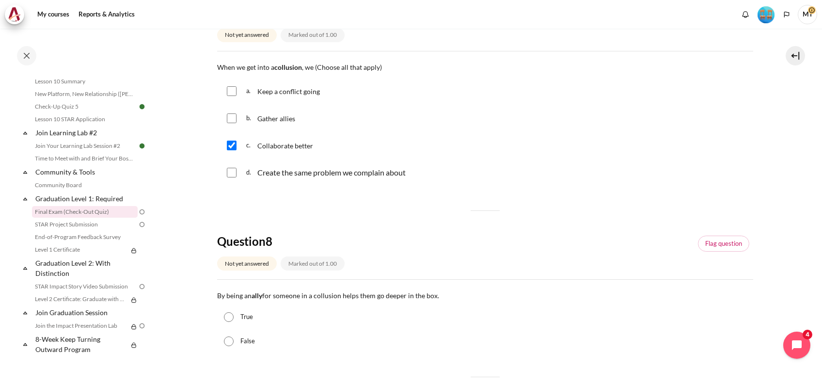
scroll to position [414, 0]
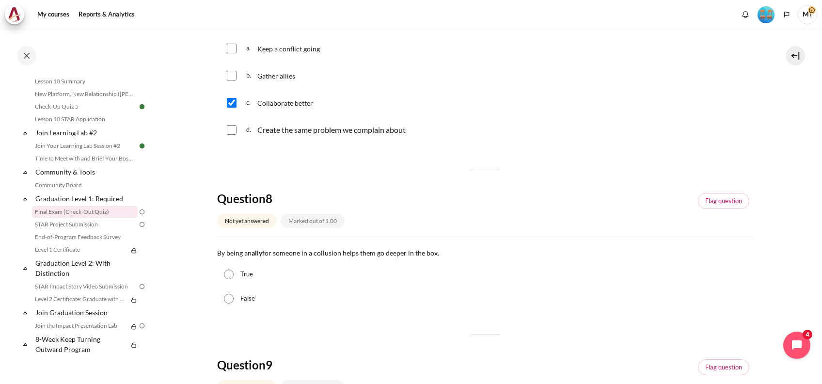
click at [232, 73] on input "Content" at bounding box center [232, 76] width 10 height 10
checkbox input "true"
click at [229, 278] on input "True" at bounding box center [229, 275] width 10 height 10
radio input "true"
click at [301, 308] on div "False" at bounding box center [485, 299] width 536 height 24
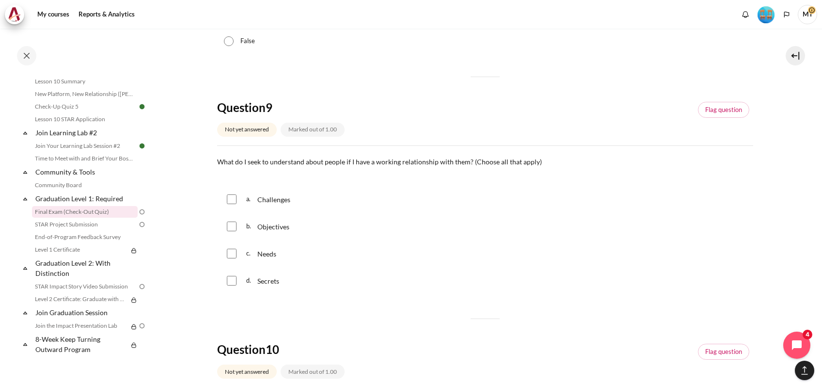
scroll to position [672, 0]
click at [233, 250] on input "Content" at bounding box center [232, 253] width 10 height 10
checkbox input "true"
click at [363, 299] on div "Question 6 Not yet answered Marked out of 1.00 Flag question Question text What…" at bounding box center [485, 17] width 536 height 1107
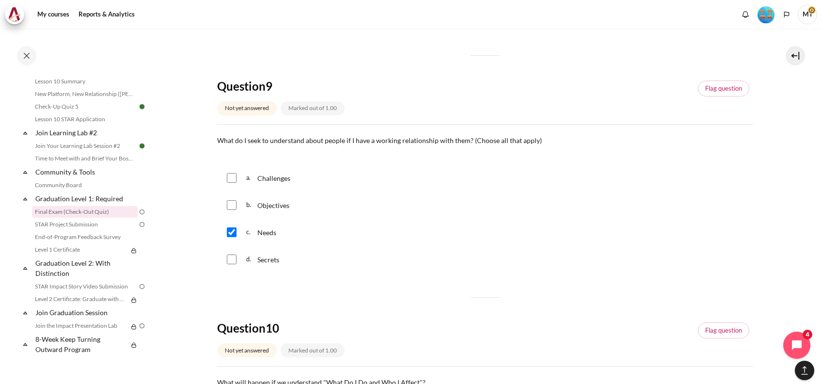
scroll to position [655, 0]
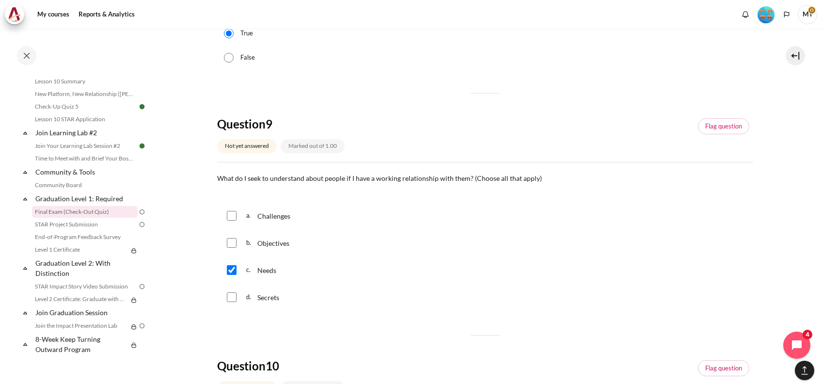
click at [233, 241] on input "Content" at bounding box center [232, 243] width 10 height 10
checkbox input "true"
click at [341, 302] on div "d. Secrets" at bounding box center [485, 297] width 536 height 25
click at [227, 217] on input "Content" at bounding box center [232, 216] width 10 height 10
checkbox input "true"
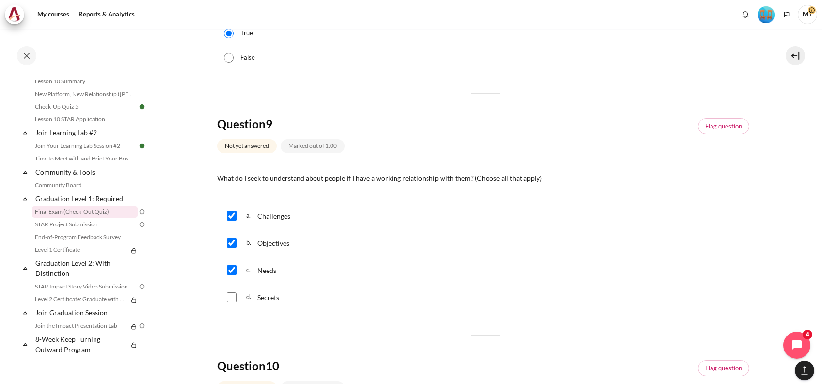
click at [365, 313] on div "Question 6 Not yet answered Marked out of 1.00 Flag question Question text What…" at bounding box center [485, 34] width 536 height 1107
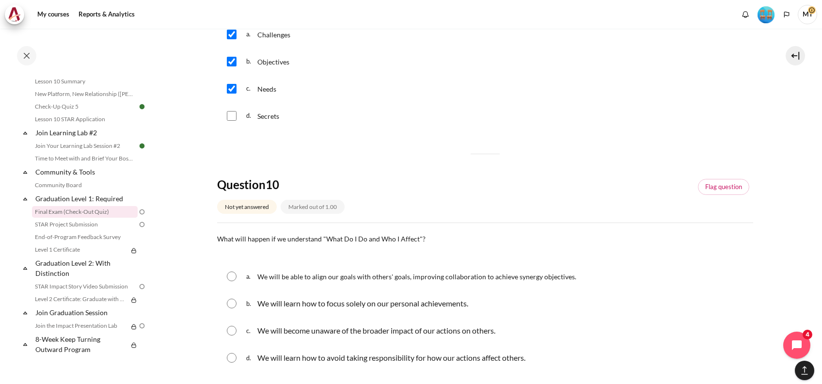
scroll to position [887, 0]
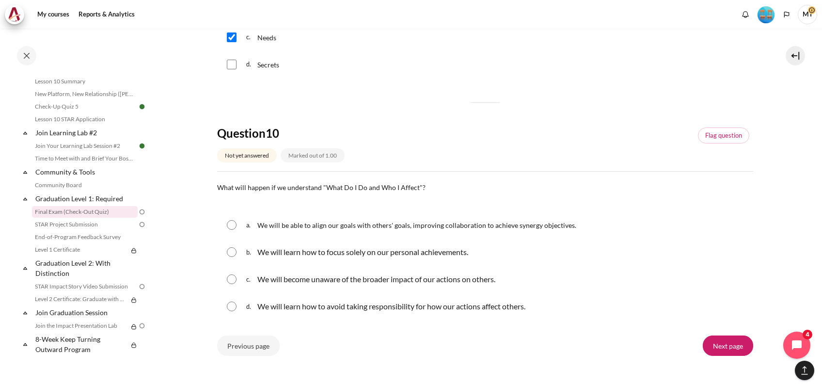
click at [233, 224] on input "Content" at bounding box center [232, 225] width 10 height 10
radio input "true"
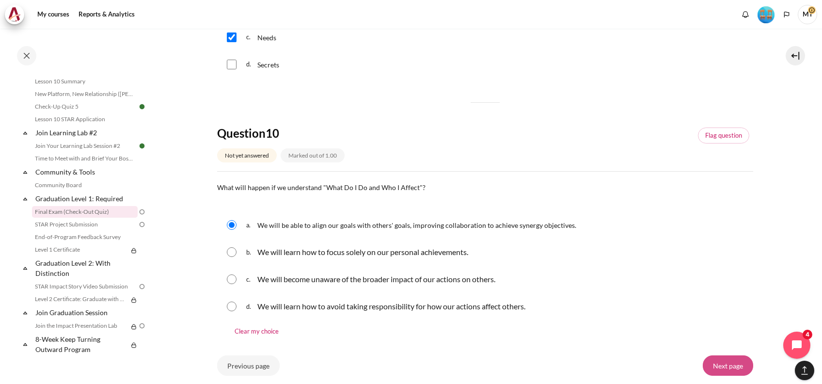
click at [717, 365] on input "Next page" at bounding box center [728, 365] width 50 height 20
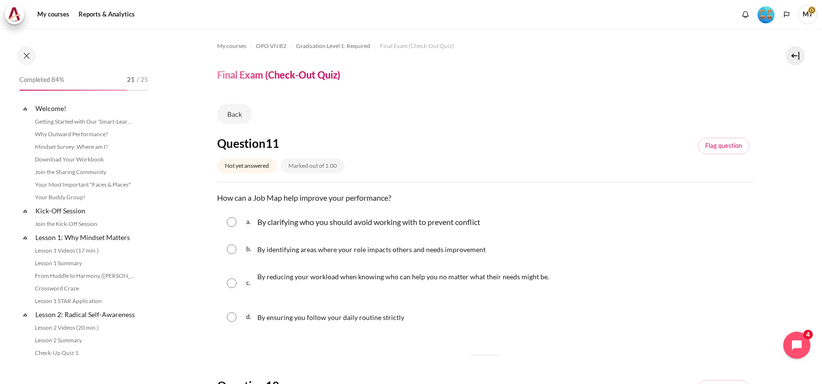
scroll to position [973, 0]
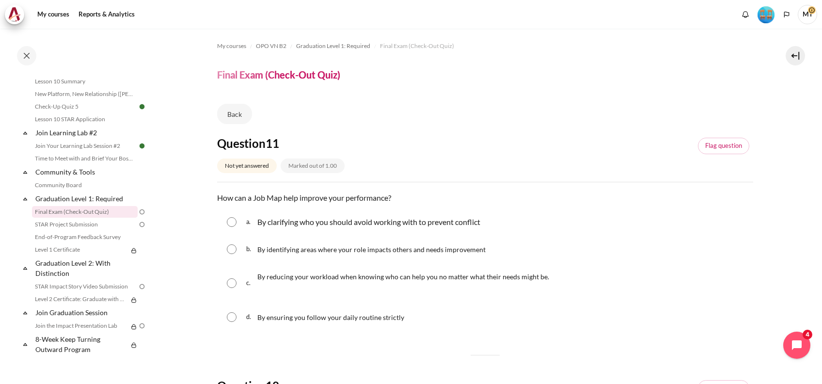
click at [230, 250] on input "Content" at bounding box center [232, 249] width 10 height 10
radio input "true"
click at [468, 310] on div "d. By ensuring you follow your daily routine strictly" at bounding box center [485, 317] width 536 height 25
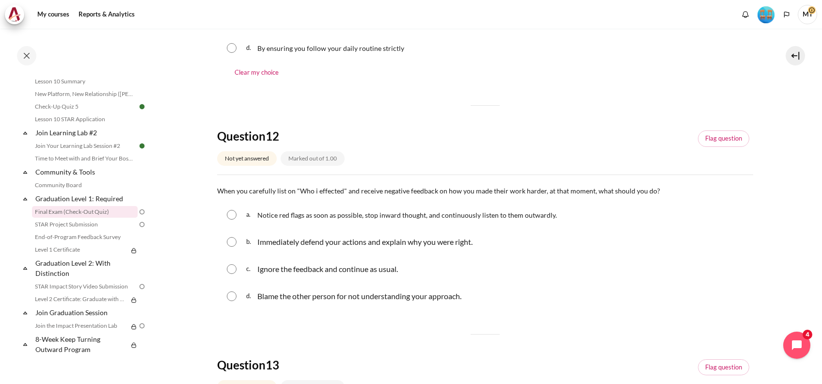
scroll to position [310, 0]
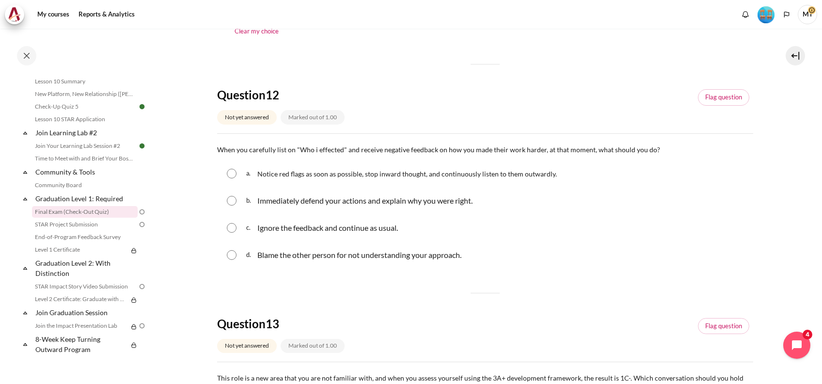
click at [232, 175] on input "Content" at bounding box center [232, 174] width 10 height 10
radio input "true"
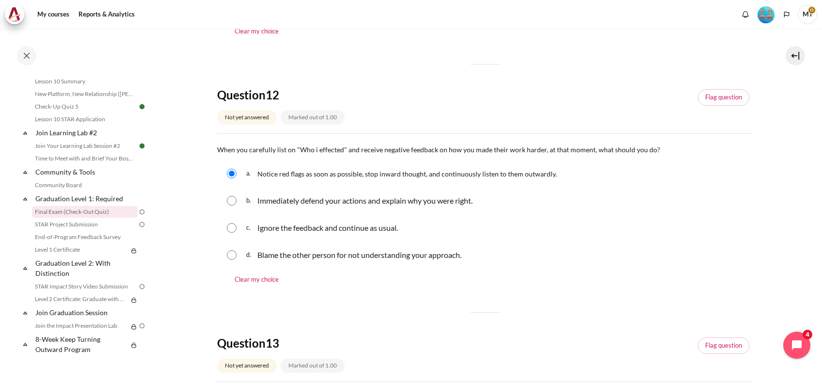
click at [528, 240] on div "c. Ignore the feedback and continue as usual." at bounding box center [485, 227] width 536 height 25
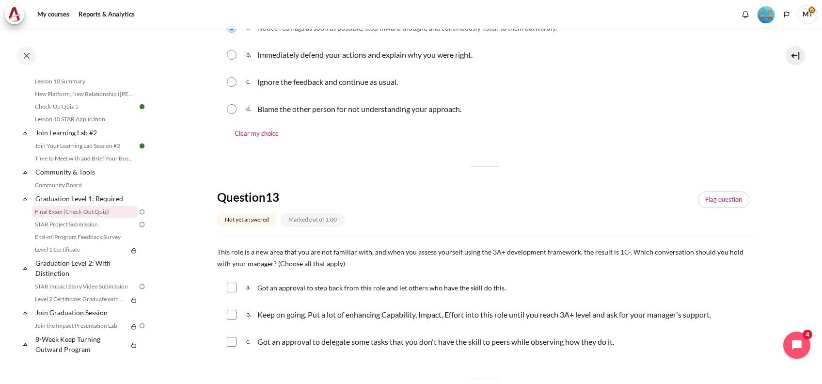
scroll to position [543, 0]
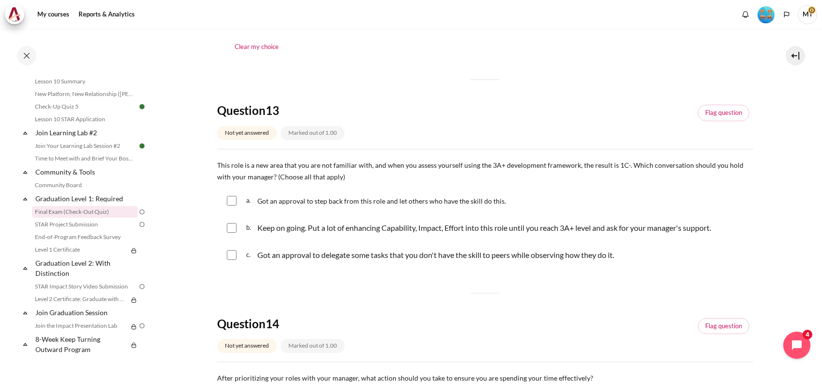
click at [236, 231] on input "Content" at bounding box center [232, 228] width 10 height 10
checkbox input "true"
click at [312, 275] on div "Question 11 Not yet answered Marked out of 1.00 Flag question Question text How…" at bounding box center [485, 177] width 536 height 1169
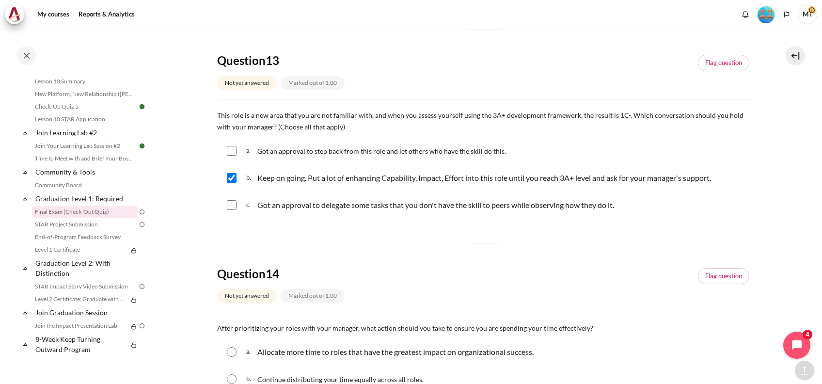
scroll to position [594, 0]
click at [230, 148] on input "Content" at bounding box center [232, 149] width 10 height 10
checkbox input "true"
click at [326, 240] on div "Question 11 Not yet answered Marked out of 1.00 Flag question Question text How…" at bounding box center [485, 125] width 536 height 1169
click at [296, 229] on div "Question 11 Not yet answered Marked out of 1.00 Flag question Question text How…" at bounding box center [485, 125] width 536 height 1169
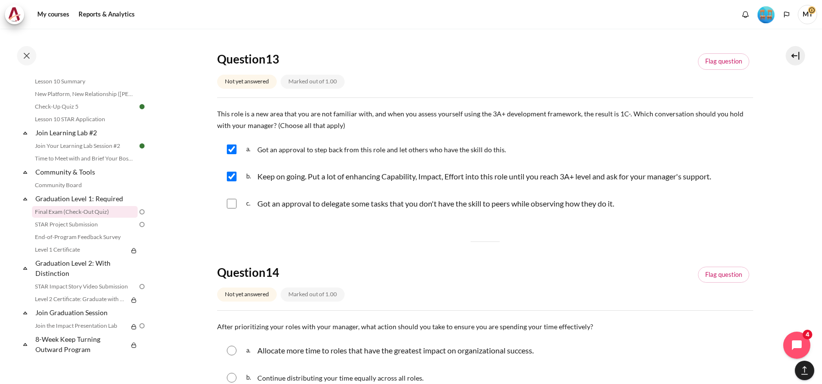
click at [233, 176] on input "Content" at bounding box center [232, 177] width 10 height 10
checkbox input "false"
click at [235, 206] on input "Content" at bounding box center [232, 204] width 10 height 10
checkbox input "true"
click at [378, 242] on div "Question 11 Not yet answered Marked out of 1.00 Flag question Question text How…" at bounding box center [485, 125] width 536 height 1169
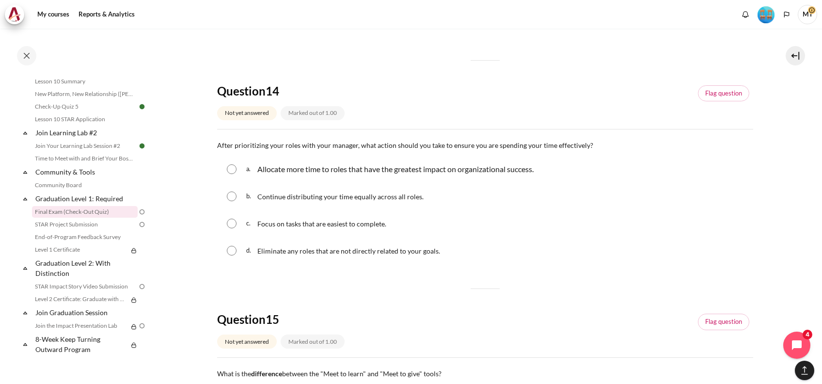
scroll to position [802, 0]
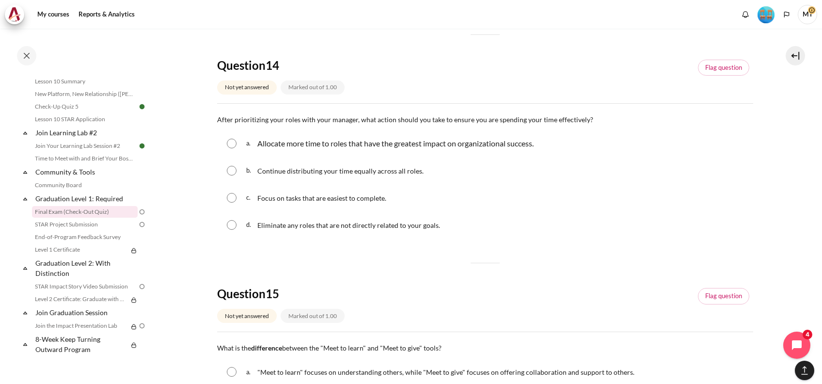
click at [230, 140] on input "Content" at bounding box center [232, 144] width 10 height 10
radio input "true"
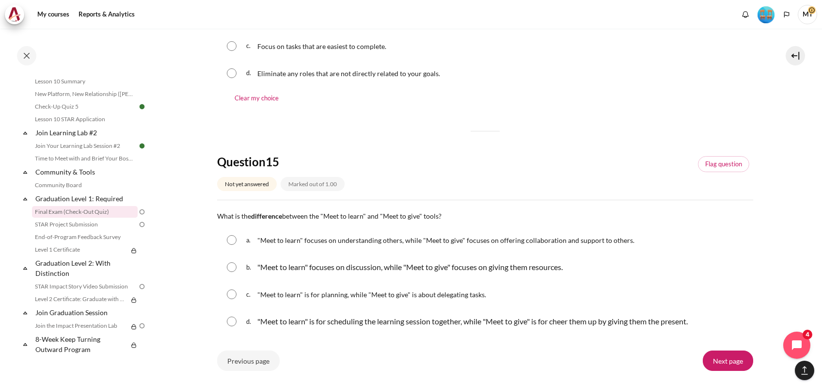
scroll to position [1020, 0]
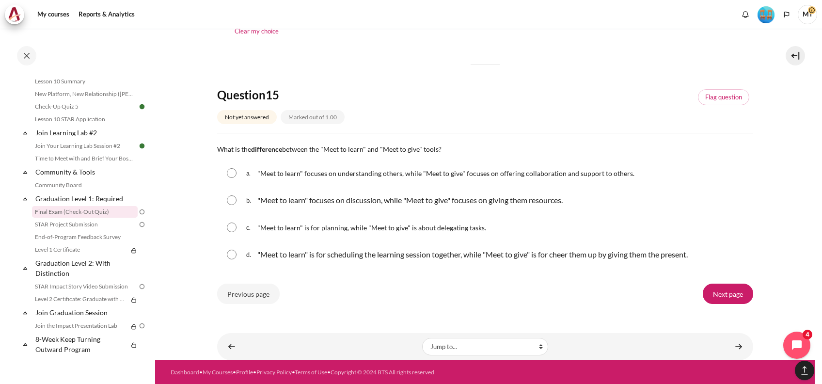
click at [232, 169] on input "Content" at bounding box center [232, 173] width 10 height 10
radio input "true"
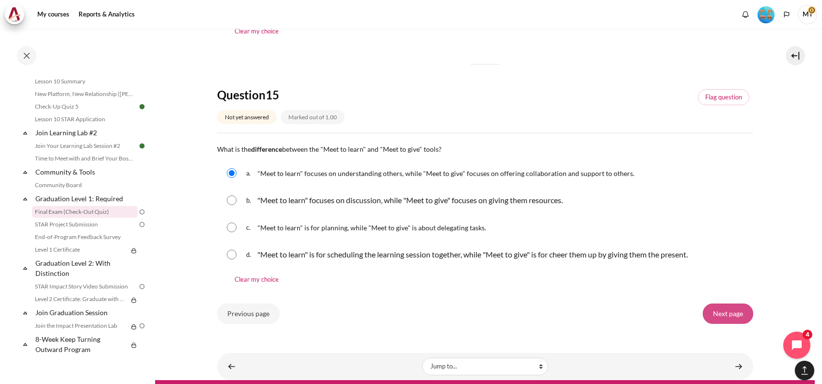
click at [708, 313] on input "Next page" at bounding box center [728, 314] width 50 height 20
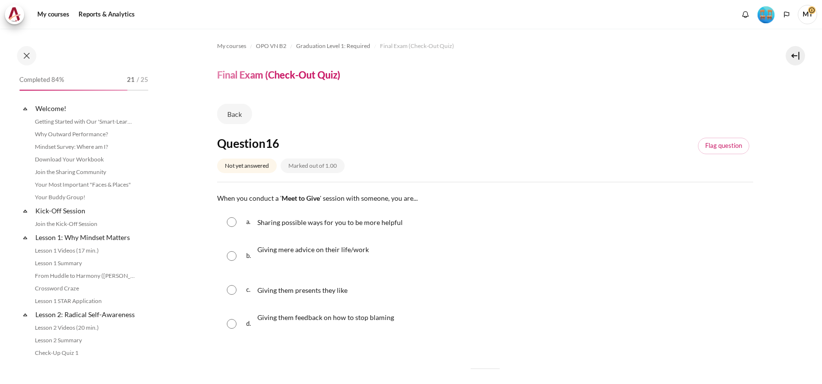
scroll to position [973, 0]
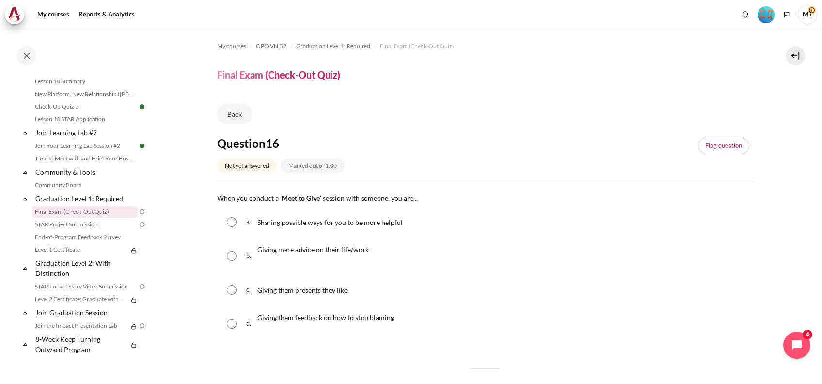
click at [229, 220] on input "Content" at bounding box center [232, 222] width 10 height 10
radio input "true"
click at [446, 261] on div "b. Giving mere advice on their life/work" at bounding box center [485, 256] width 536 height 39
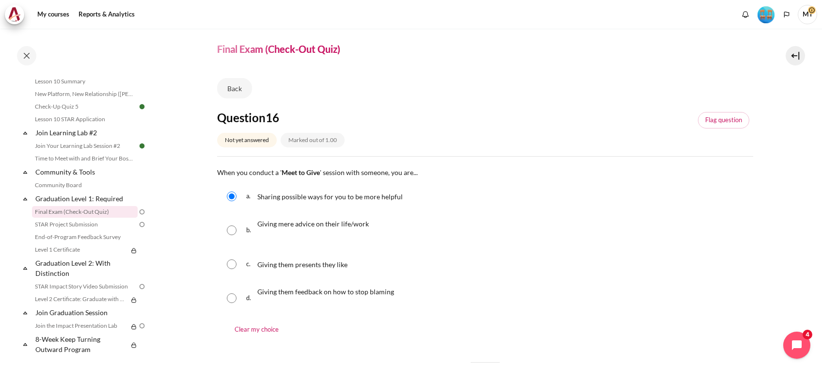
scroll to position [103, 0]
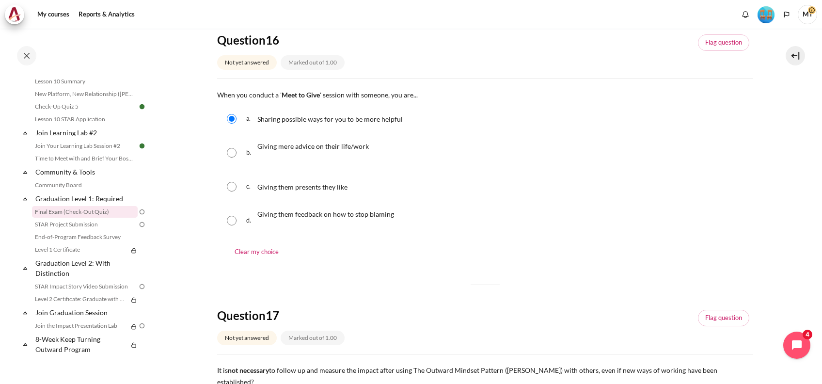
click at [228, 155] on input "Content" at bounding box center [232, 153] width 10 height 10
radio input "true"
click at [475, 219] on div "d. Giving them feedback on how to stop blaming" at bounding box center [485, 220] width 536 height 39
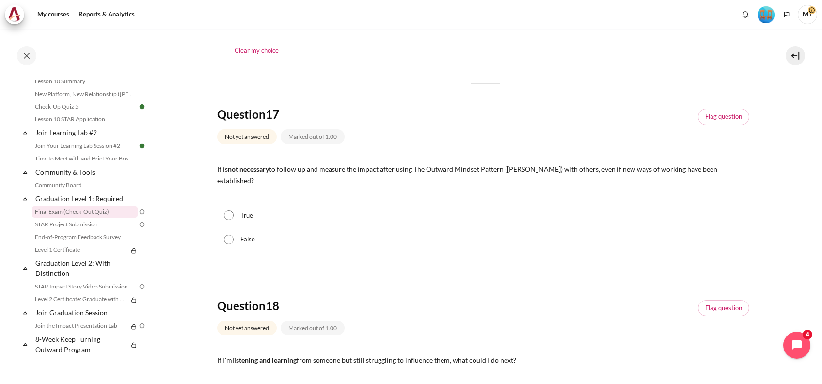
scroll to position [362, 0]
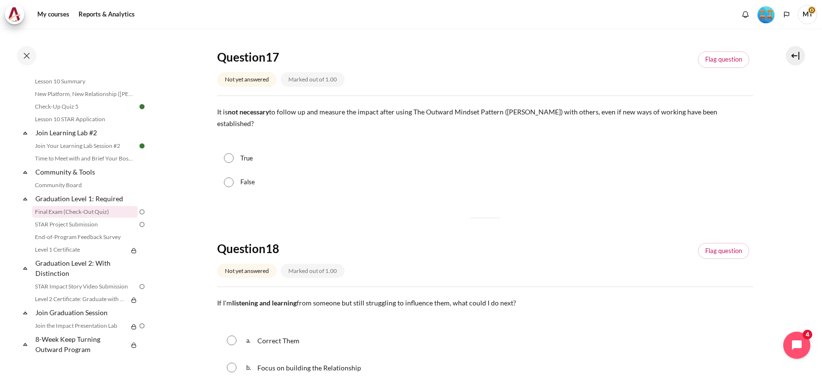
click at [232, 177] on input "False" at bounding box center [229, 182] width 10 height 10
radio input "true"
click at [372, 217] on div "Question 16 Not yet answered Marked out of 1.00 Flag question Question text Whe…" at bounding box center [485, 337] width 536 height 1127
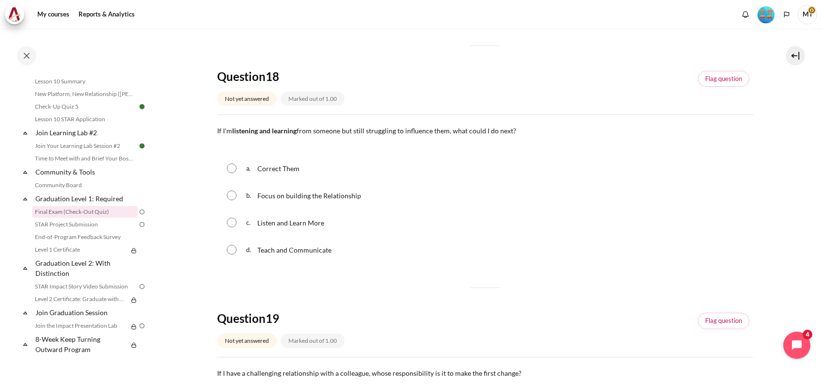
scroll to position [543, 0]
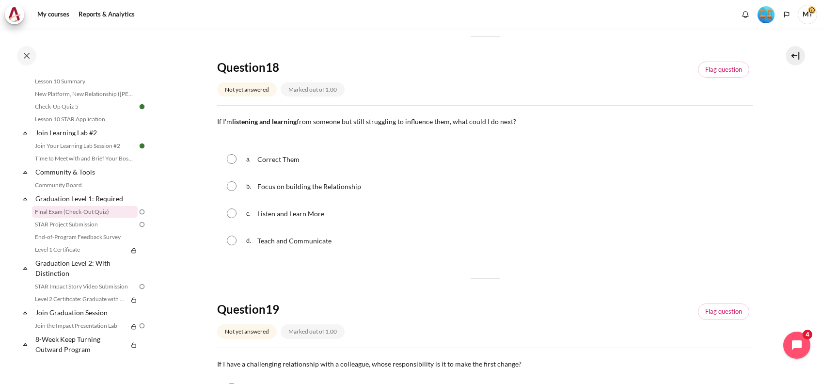
click at [233, 209] on input "Content" at bounding box center [232, 214] width 10 height 10
radio input "true"
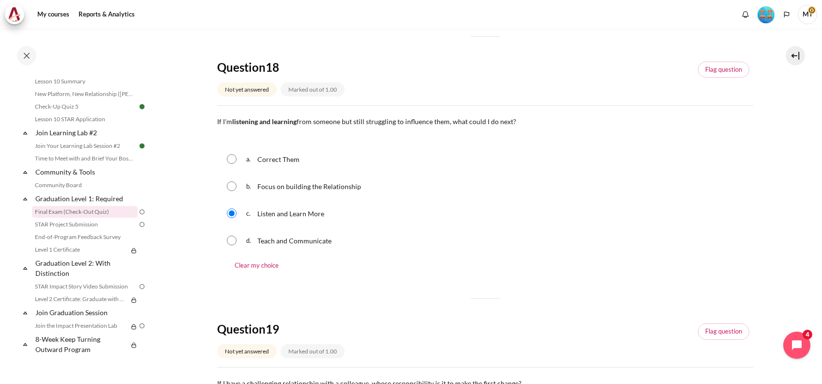
click at [408, 237] on div "d. Teach and Communicate" at bounding box center [485, 240] width 536 height 25
click at [234, 181] on input "Content" at bounding box center [232, 186] width 10 height 10
radio input "true"
click at [427, 236] on div "d. Teach and Communicate" at bounding box center [485, 240] width 536 height 25
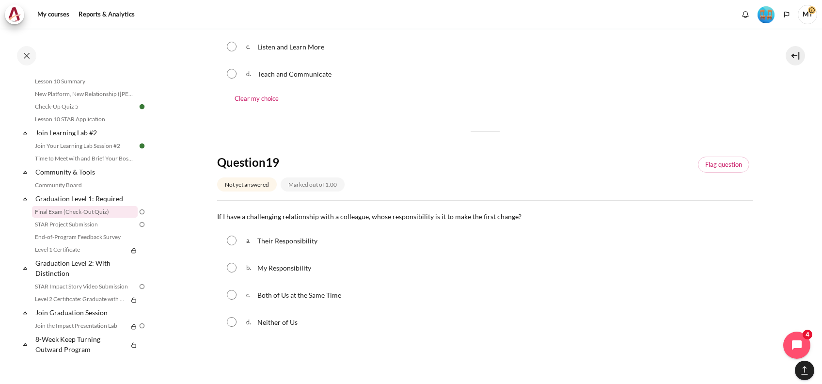
scroll to position [802, 0]
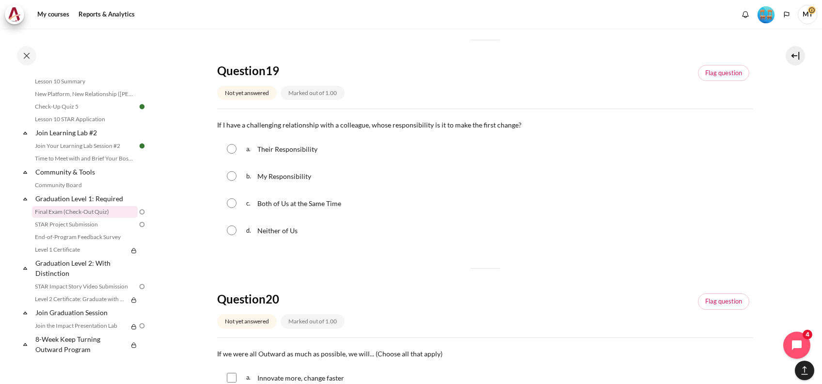
click at [233, 171] on input "Content" at bounding box center [232, 176] width 10 height 10
radio input "true"
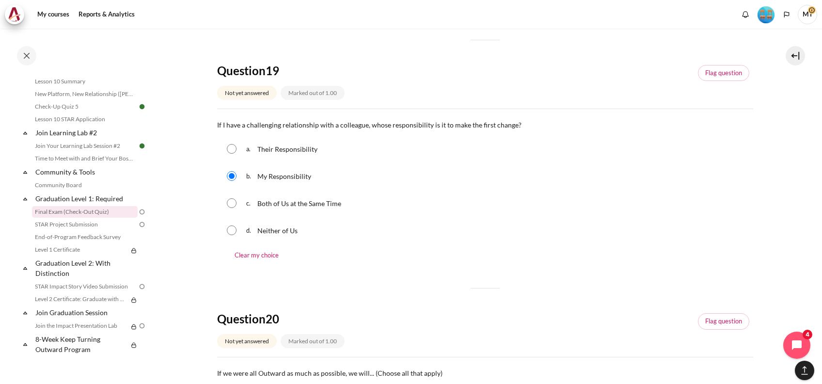
click at [403, 233] on fieldset "Question 19 Answer a. Their Responsibility b. My Responsibility c. Both of Us a…" at bounding box center [485, 199] width 536 height 130
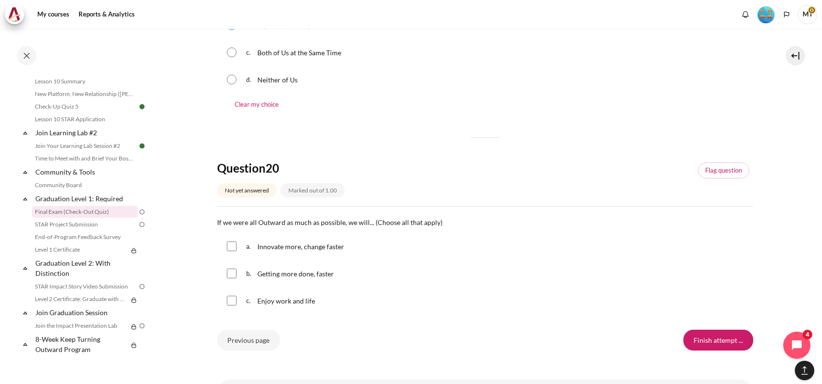
scroll to position [987, 0]
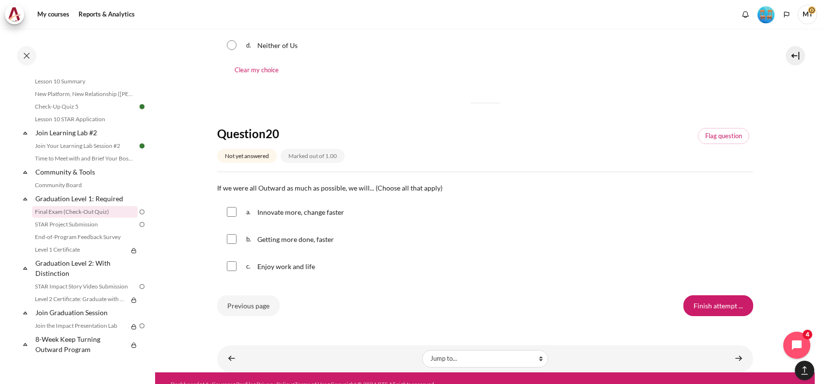
click at [233, 207] on input "Content" at bounding box center [232, 212] width 10 height 10
checkbox input "true"
click at [227, 234] on input "Content" at bounding box center [232, 239] width 10 height 10
checkbox input "true"
click at [227, 261] on input "Content" at bounding box center [232, 266] width 10 height 10
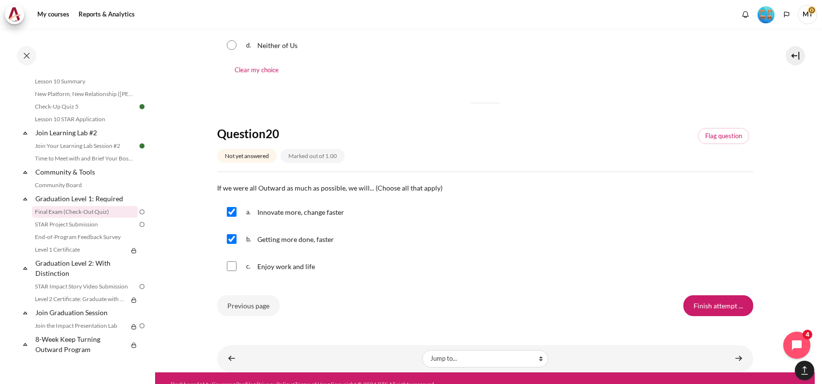
checkbox input "true"
click at [717, 295] on input "Finish attempt ..." at bounding box center [719, 305] width 70 height 20
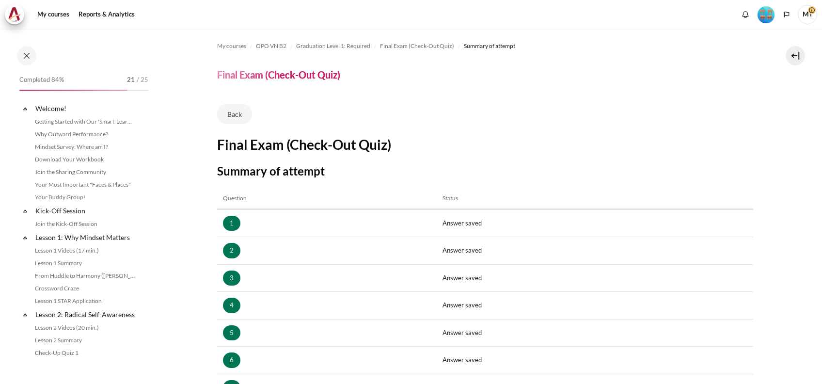
scroll to position [973, 0]
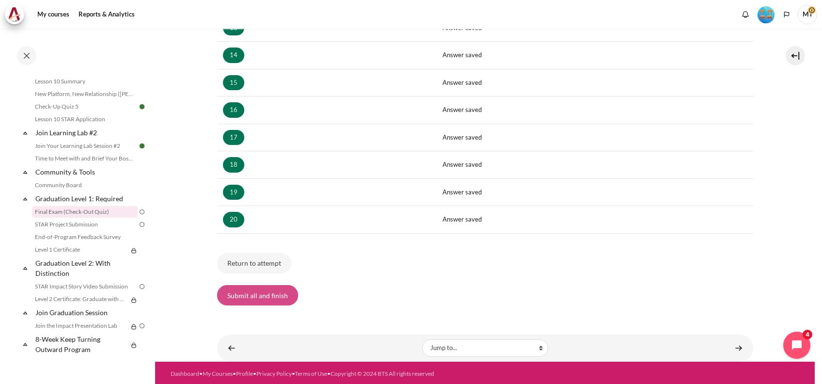
click at [259, 299] on button "Submit all and finish" at bounding box center [257, 295] width 81 height 20
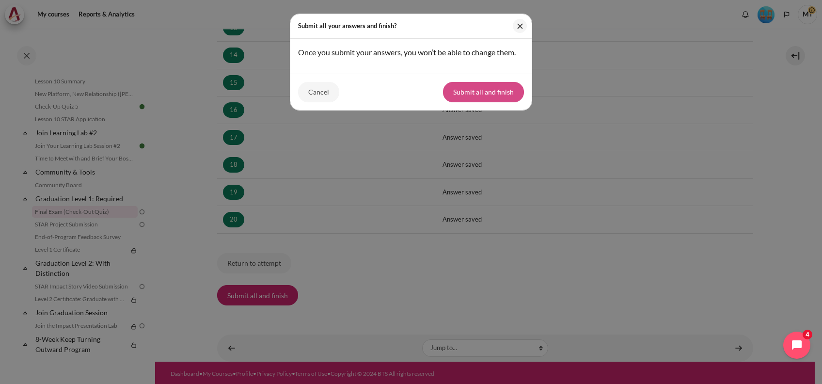
click at [481, 102] on button "Submit all and finish" at bounding box center [483, 92] width 81 height 20
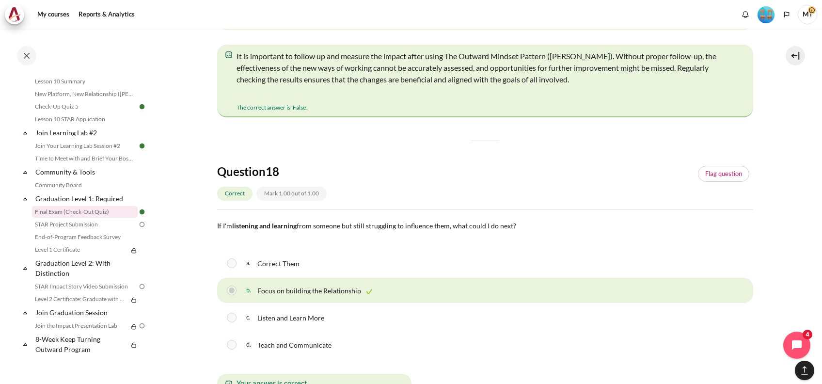
scroll to position [6774, 0]
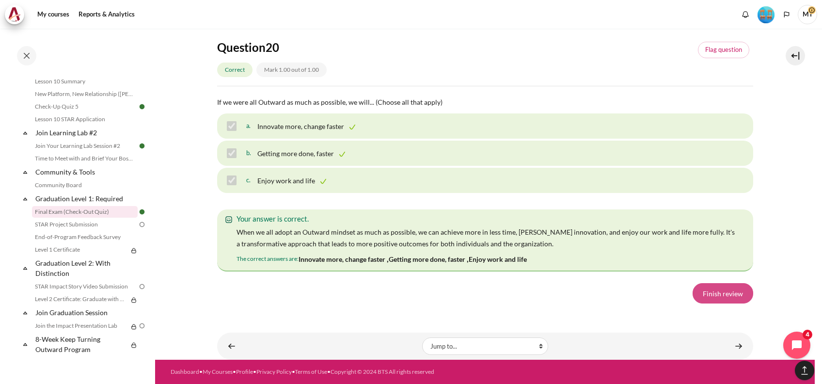
click at [718, 292] on link "Finish review" at bounding box center [723, 293] width 61 height 20
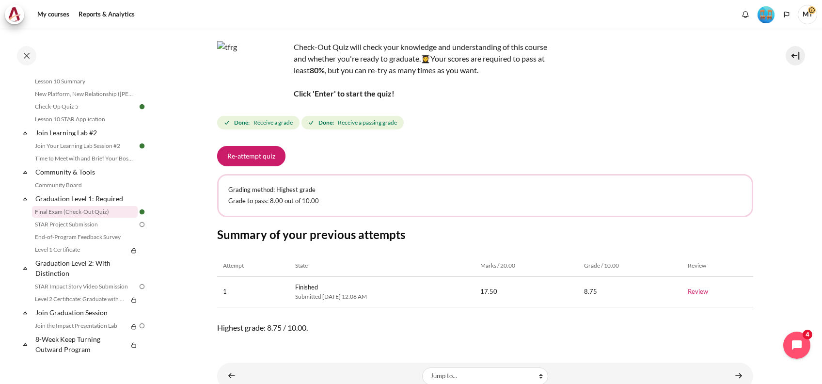
scroll to position [84, 0]
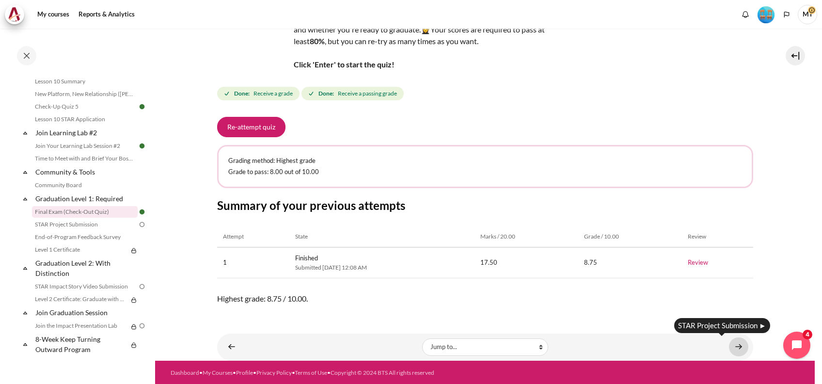
click at [729, 346] on link "Content" at bounding box center [738, 346] width 19 height 19
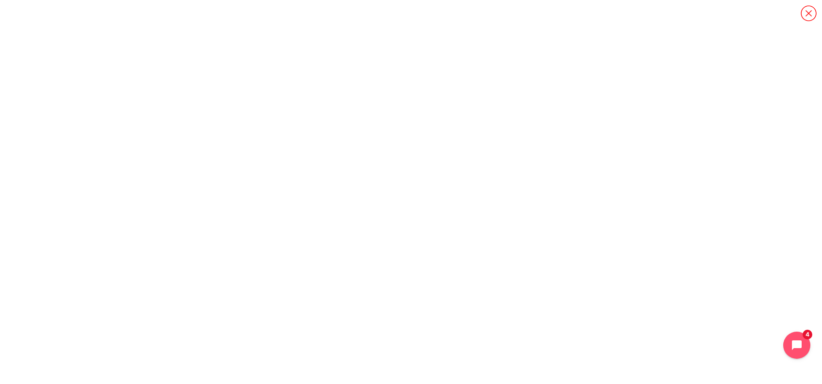
click at [807, 15] on icon "Content" at bounding box center [809, 13] width 17 height 17
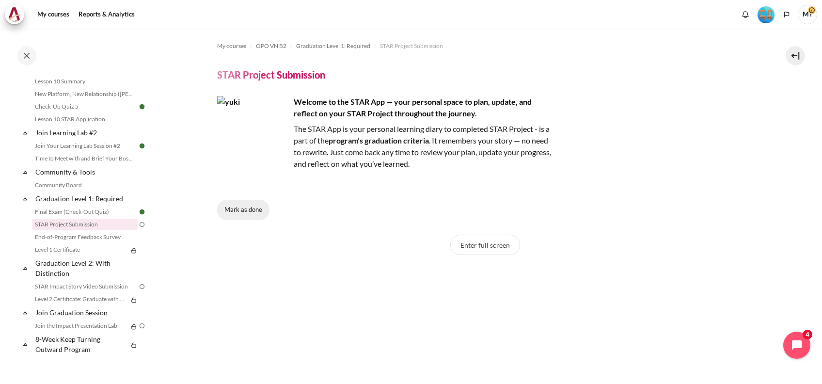
click at [249, 206] on button "Mark as done" at bounding box center [243, 210] width 52 height 20
click at [231, 209] on button "Done" at bounding box center [237, 210] width 40 height 20
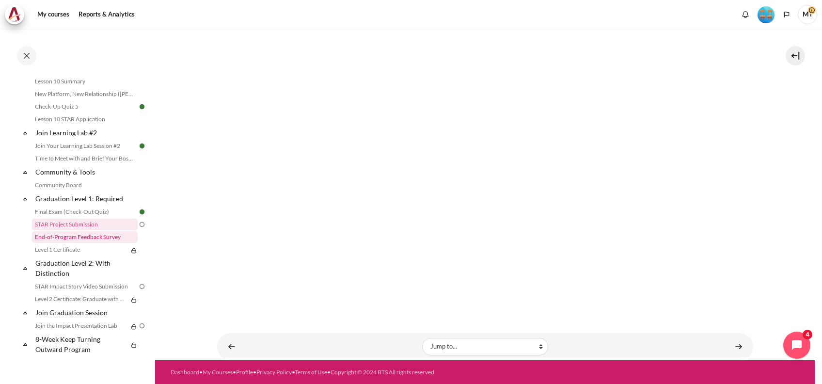
click at [108, 236] on link "End-of-Program Feedback Survey" at bounding box center [85, 237] width 106 height 12
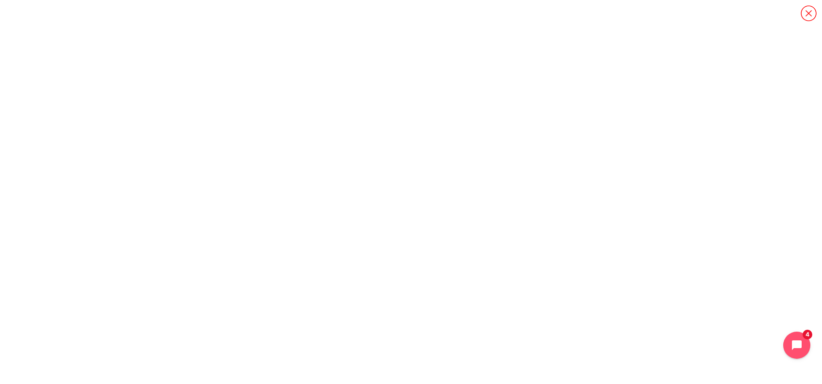
scroll to position [976, 0]
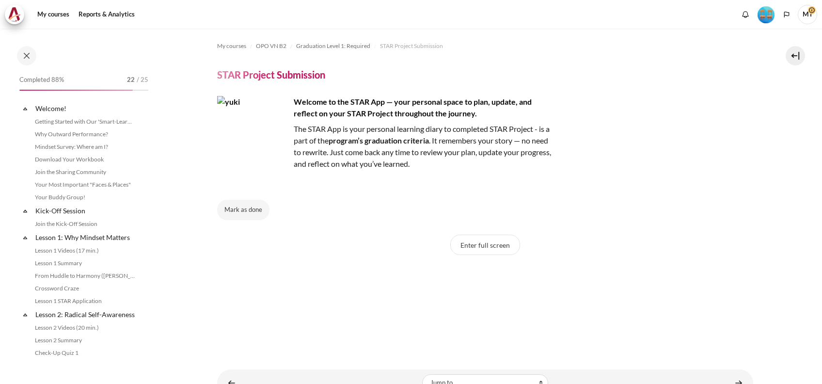
scroll to position [976, 0]
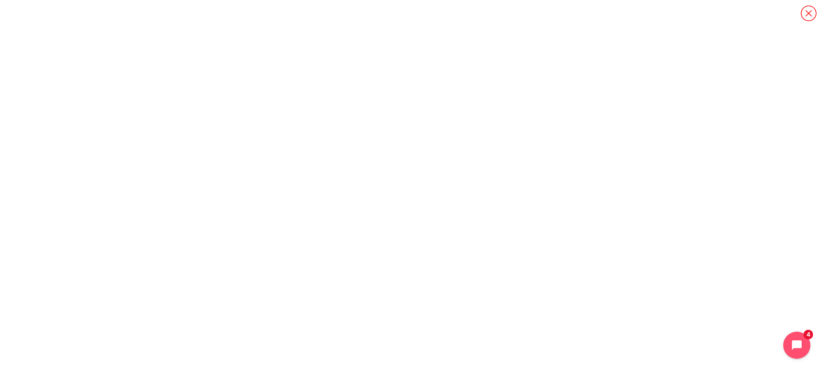
click at [809, 12] on icon "Content" at bounding box center [809, 13] width 17 height 17
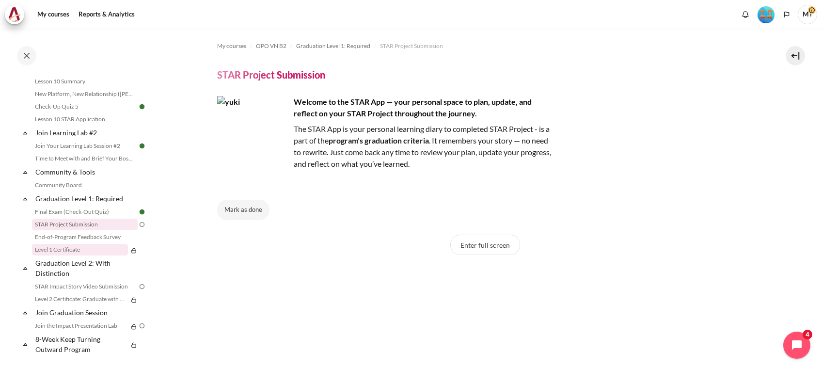
click at [95, 245] on link "Level 1 Certificate" at bounding box center [80, 250] width 96 height 12
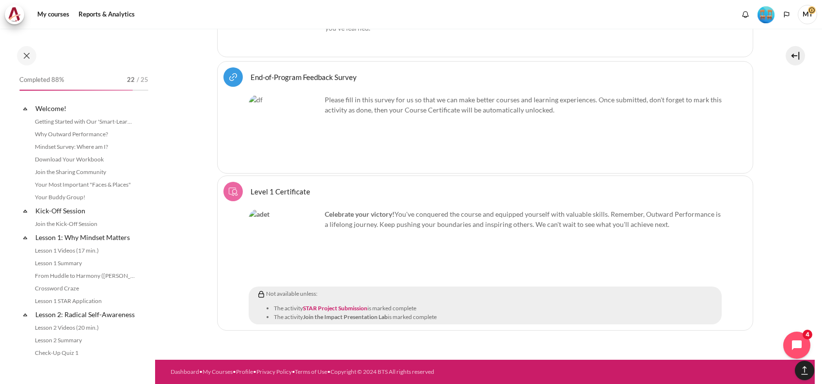
scroll to position [976, 0]
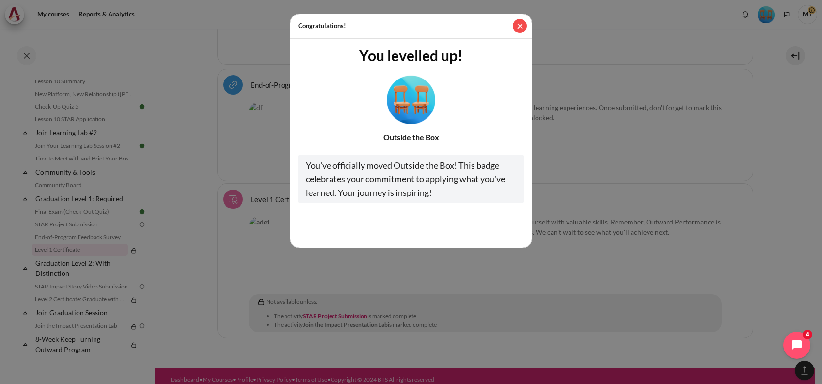
click at [517, 22] on button "Close" at bounding box center [520, 26] width 14 height 14
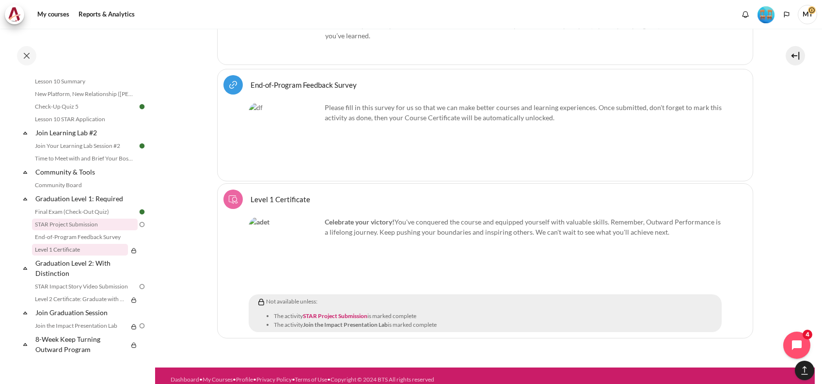
click at [110, 226] on link "STAR Project Submission" at bounding box center [85, 225] width 106 height 12
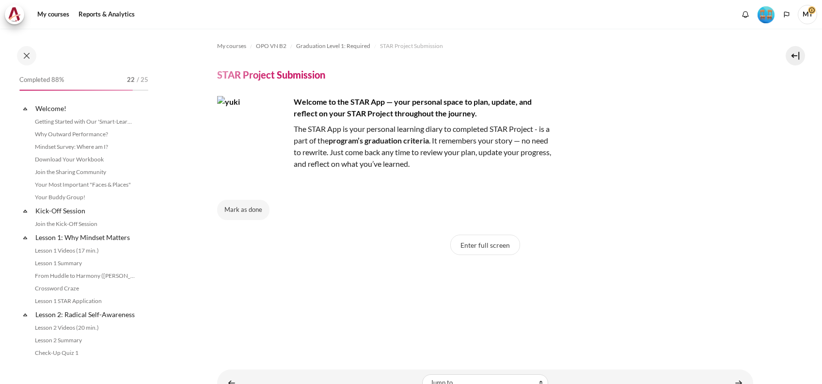
scroll to position [976, 0]
